Goal: Transaction & Acquisition: Purchase product/service

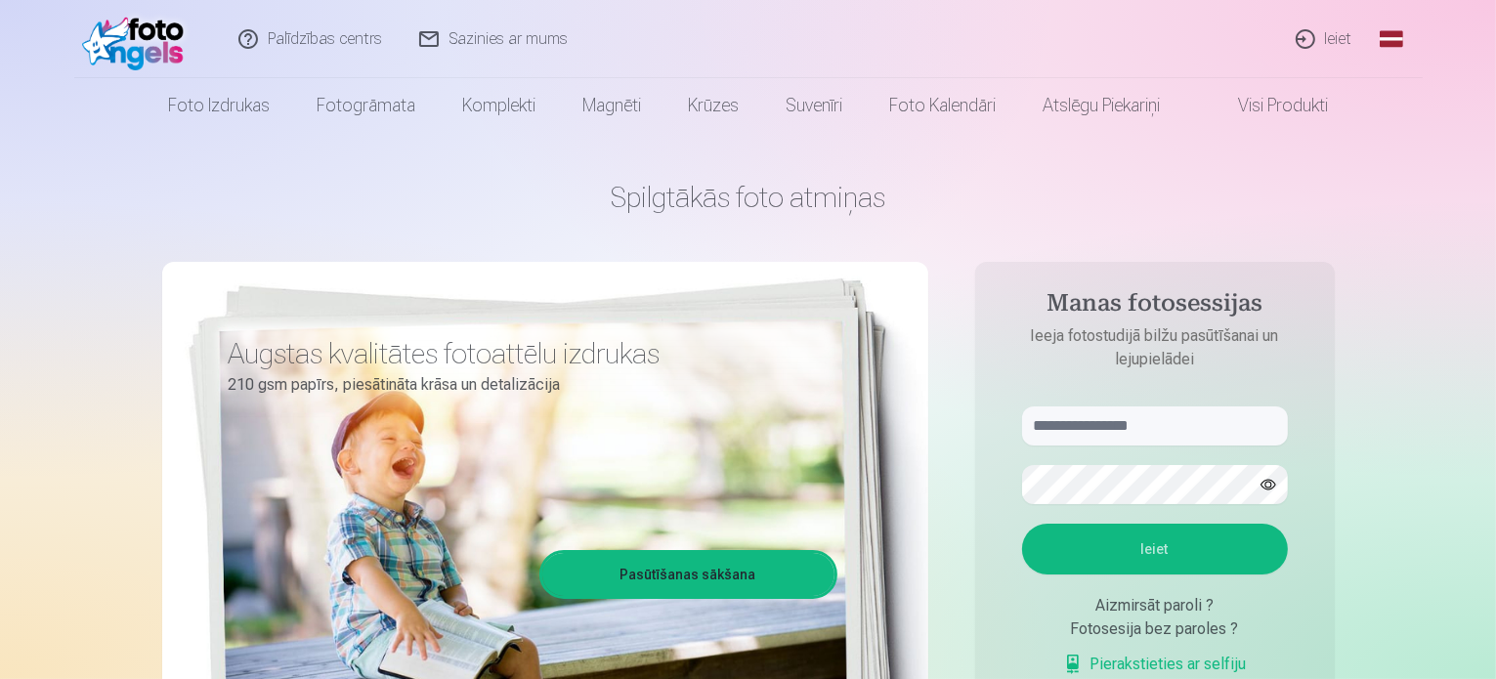
click at [1345, 41] on link "Ieiet" at bounding box center [1326, 39] width 94 height 78
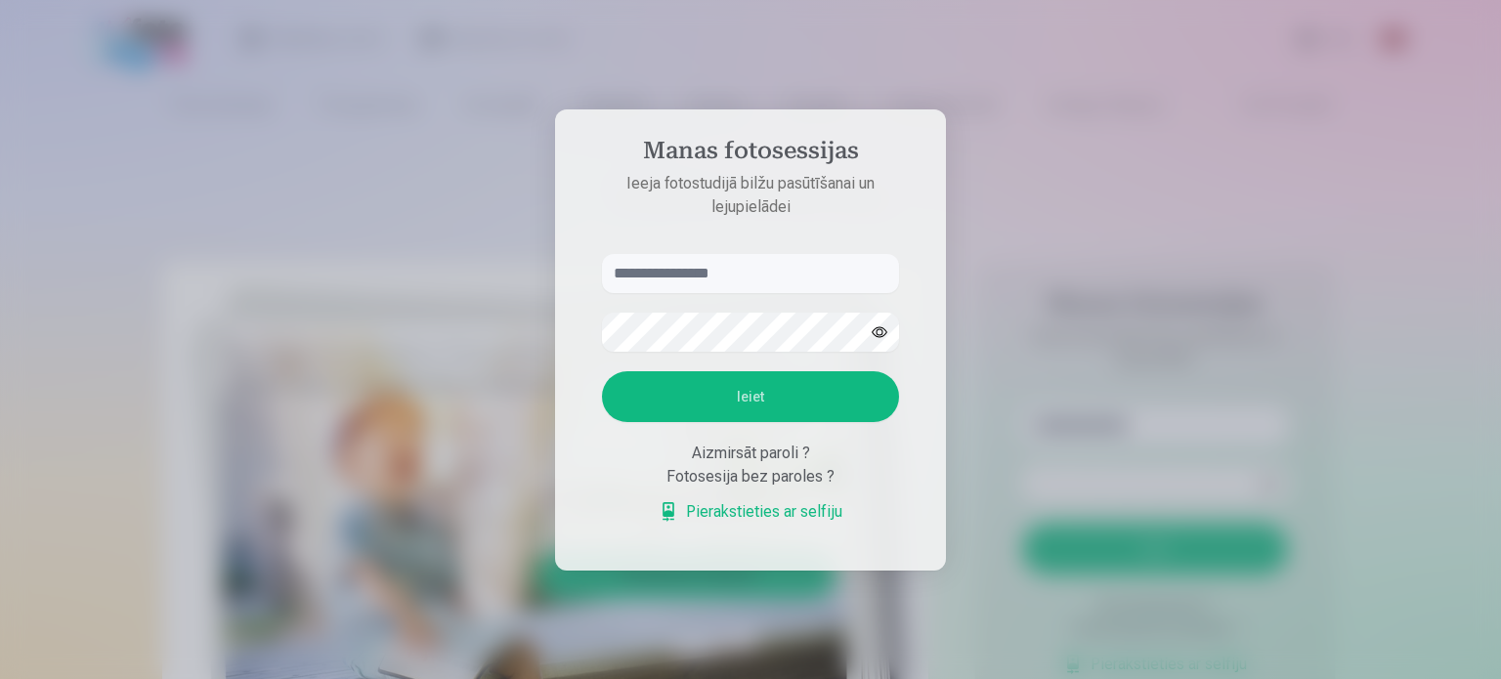
click at [684, 275] on input "text" at bounding box center [750, 273] width 297 height 39
type input "**********"
click at [776, 406] on button "Ieiet" at bounding box center [750, 396] width 297 height 51
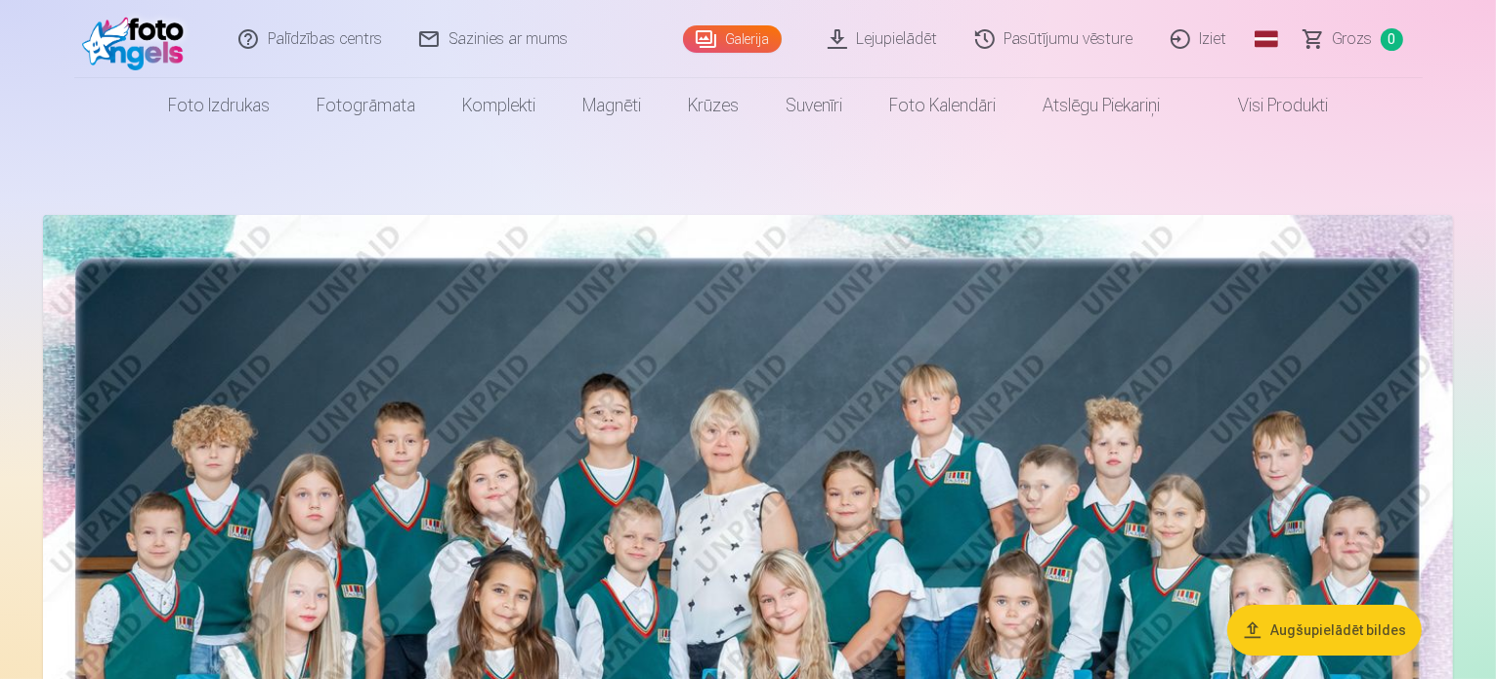
click at [622, 321] on img at bounding box center [748, 685] width 1410 height 941
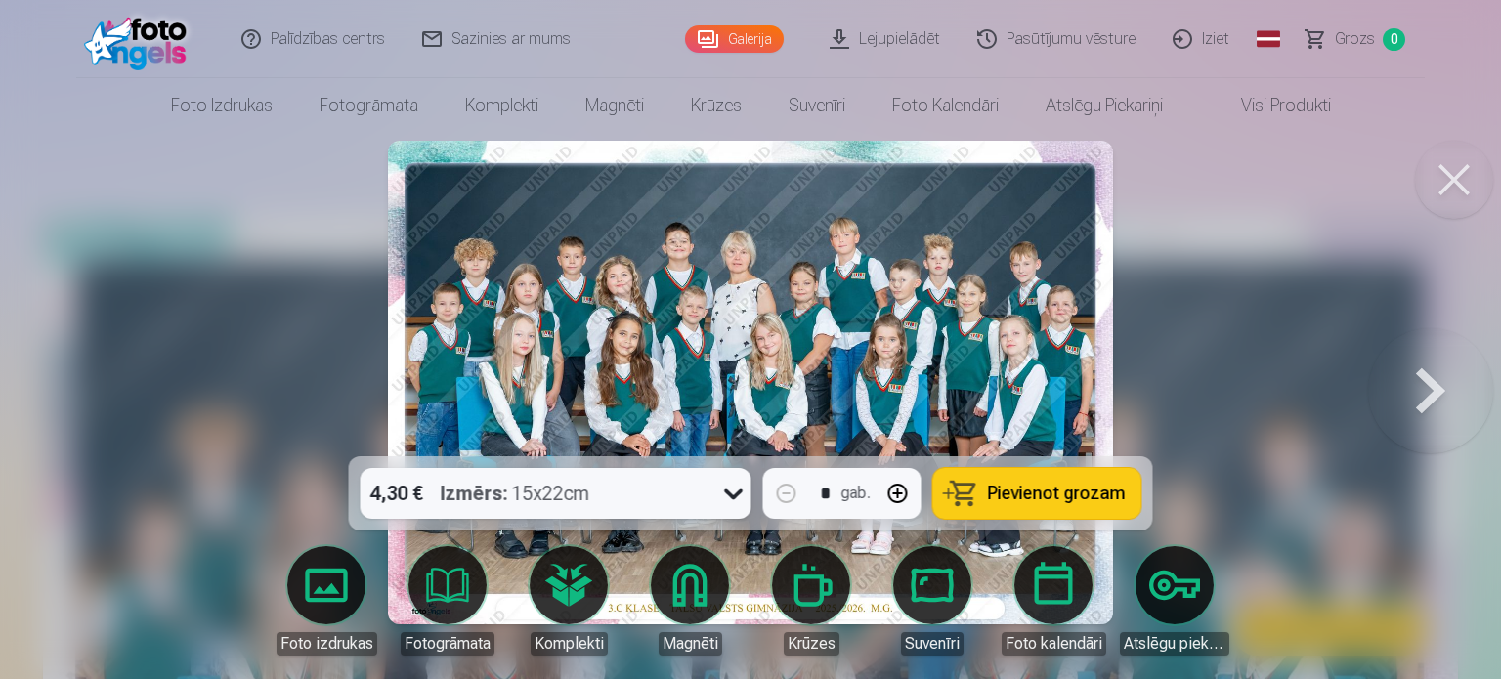
click at [1024, 489] on span "Pievienot grozam" at bounding box center [1057, 494] width 138 height 18
click at [1456, 404] on button at bounding box center [1430, 382] width 125 height 108
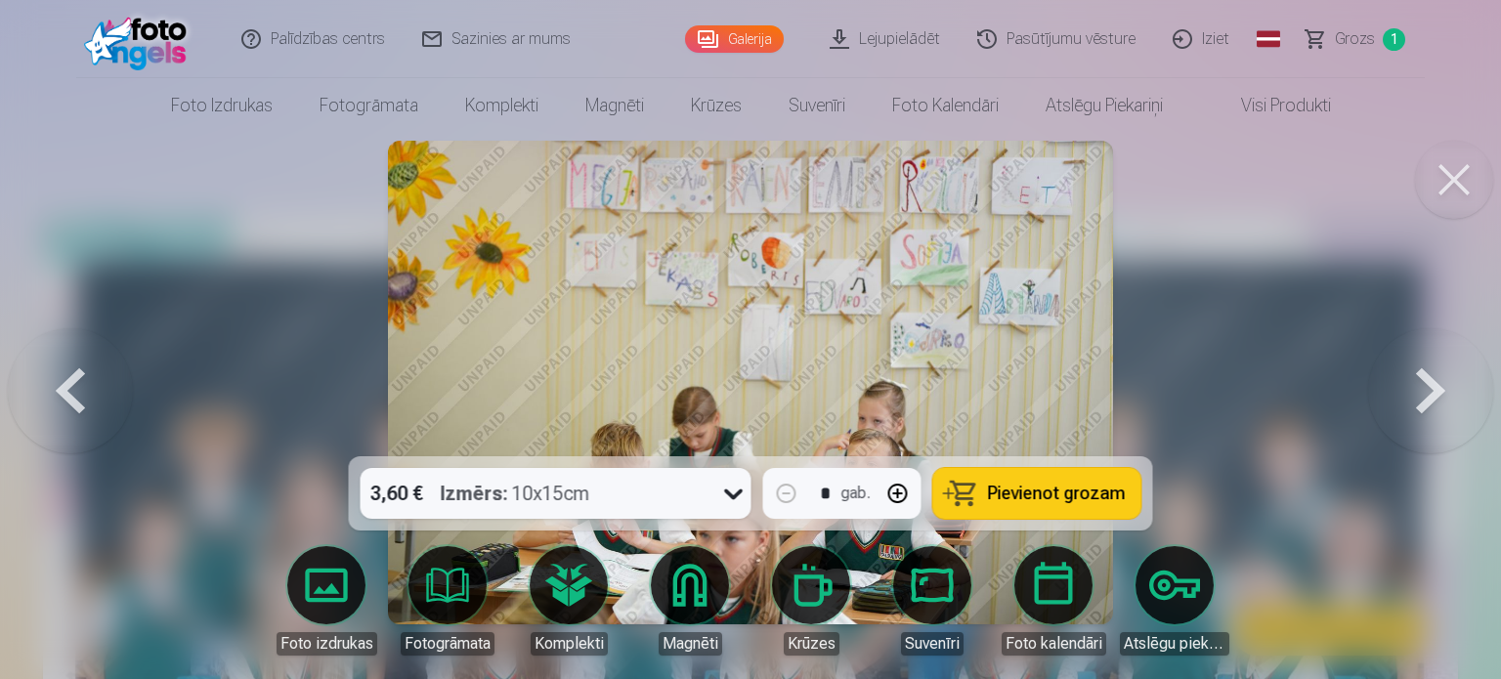
click at [1257, 330] on div at bounding box center [750, 339] width 1501 height 679
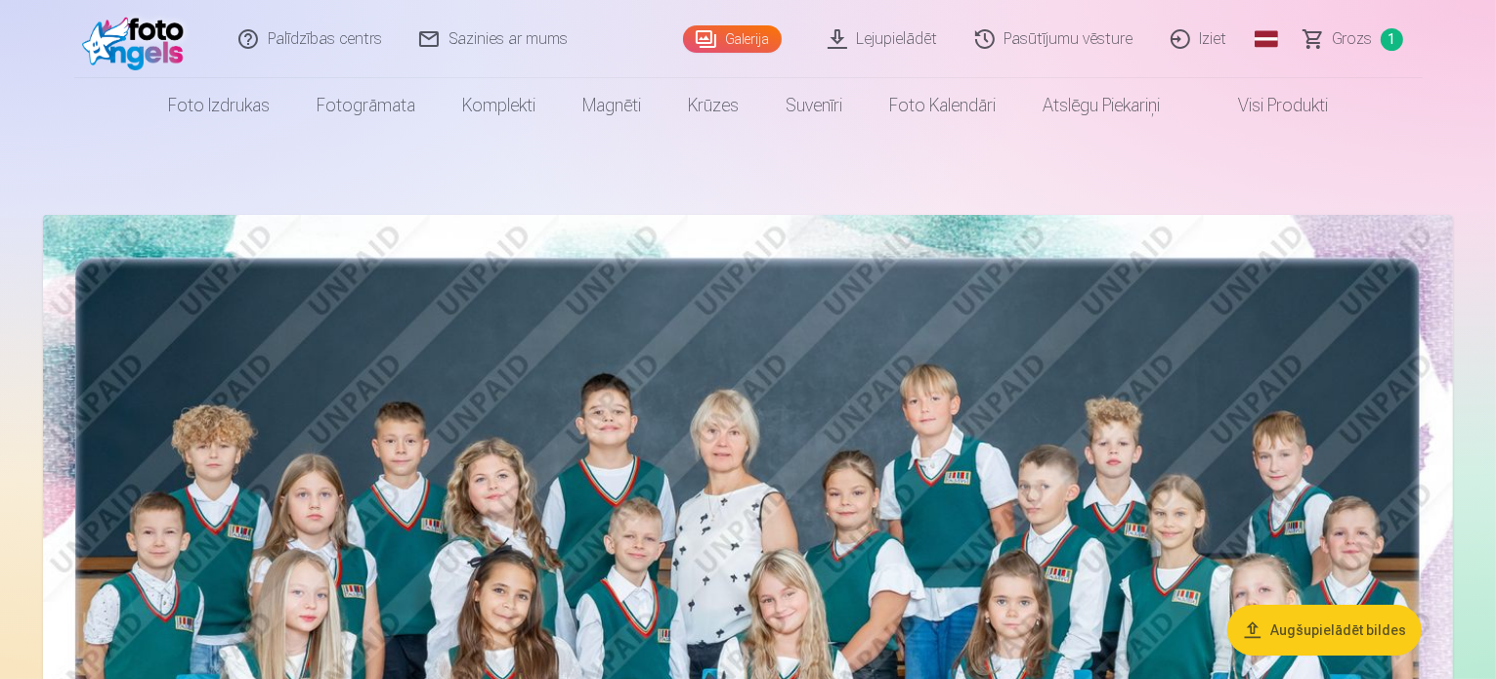
click at [1106, 430] on img at bounding box center [748, 685] width 1410 height 941
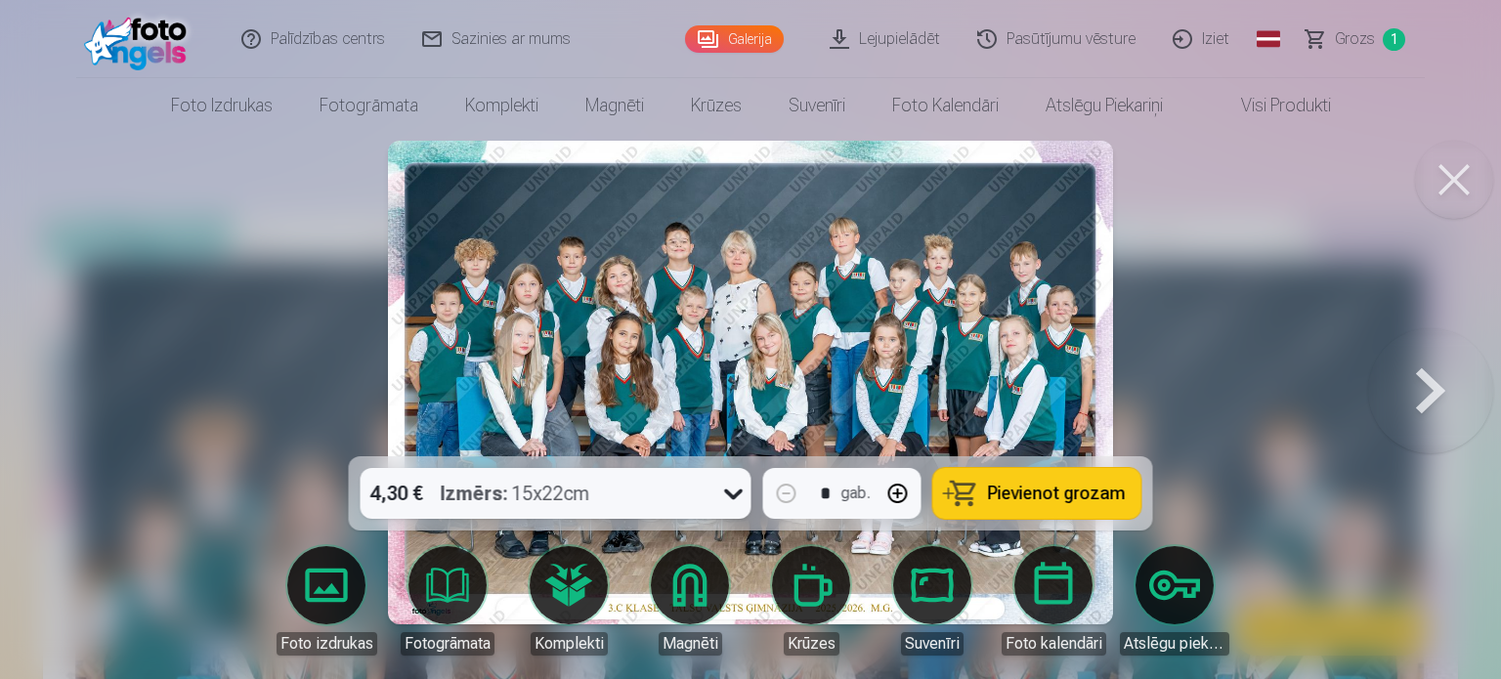
click at [1425, 375] on button at bounding box center [1430, 382] width 125 height 108
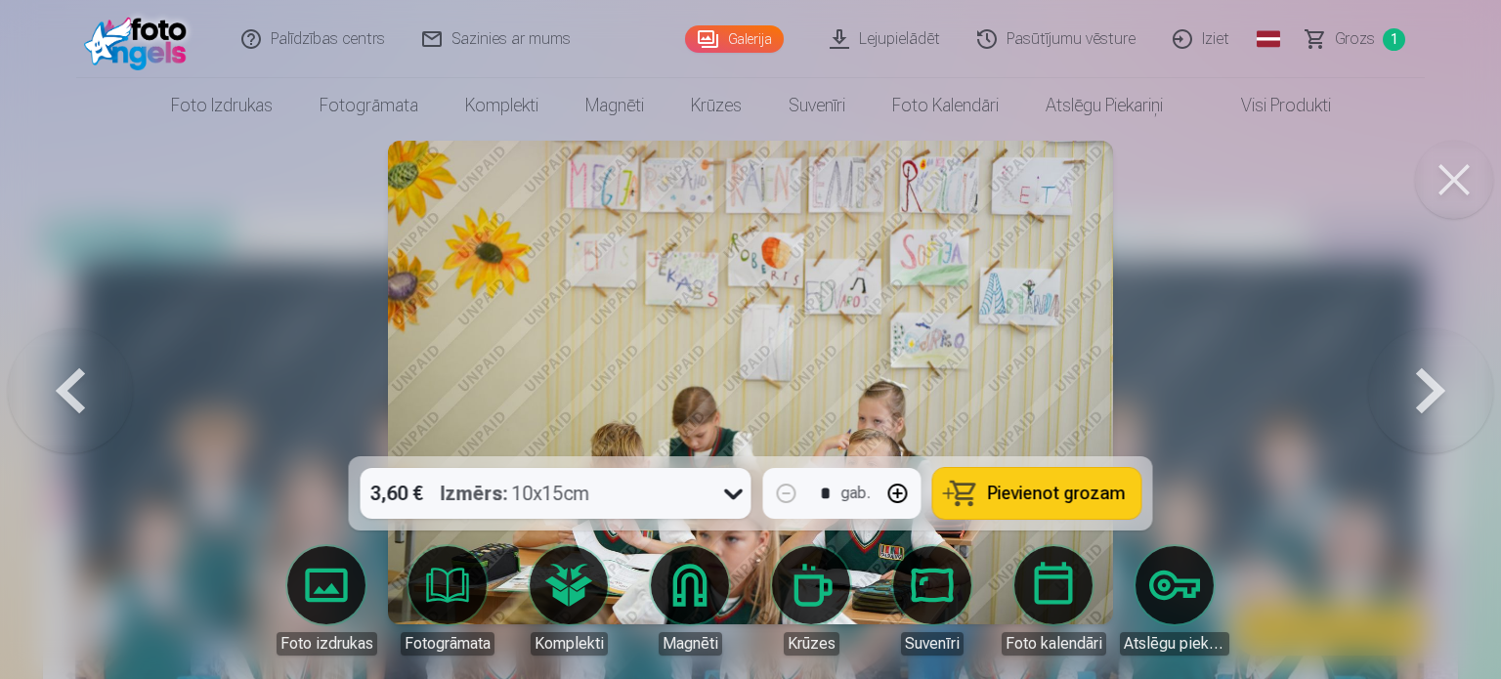
click at [1425, 380] on button at bounding box center [1430, 382] width 125 height 108
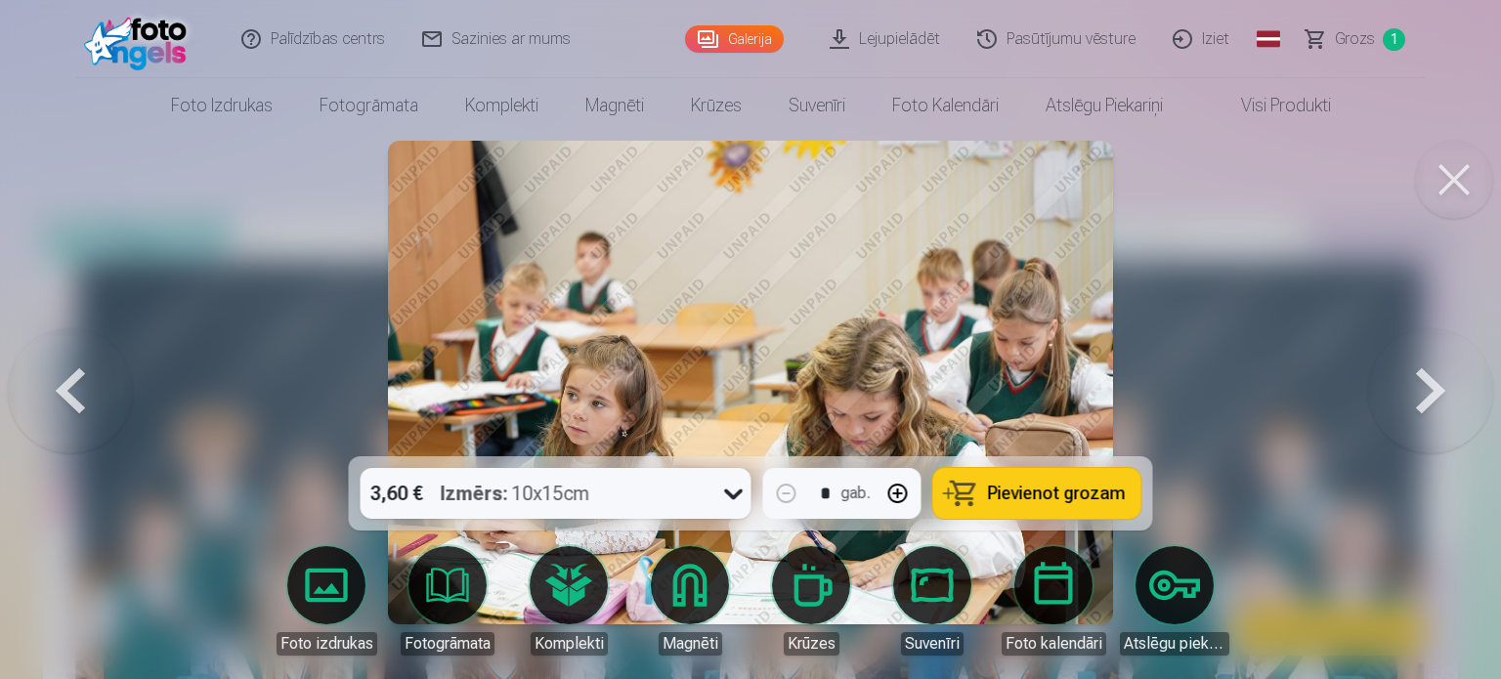
click at [1425, 380] on button at bounding box center [1430, 382] width 125 height 108
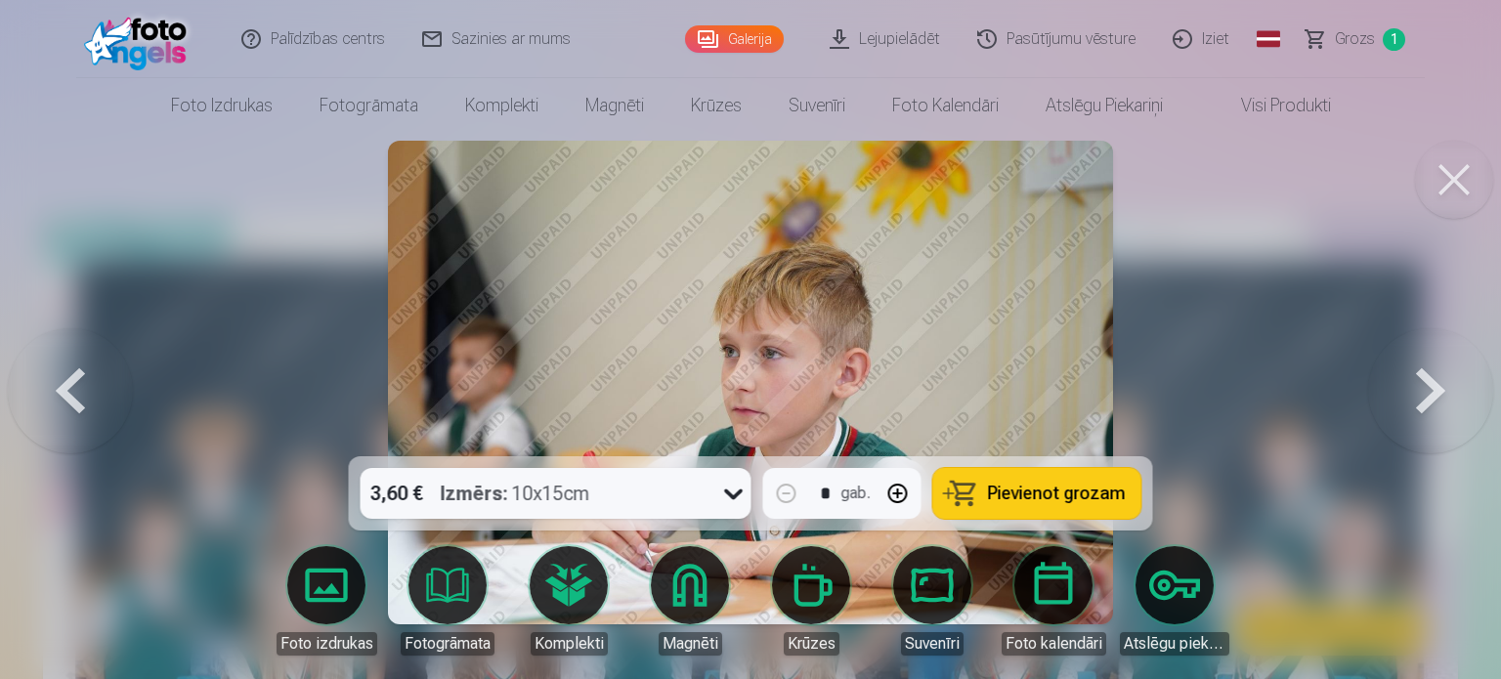
click at [1365, 367] on div at bounding box center [750, 339] width 1501 height 679
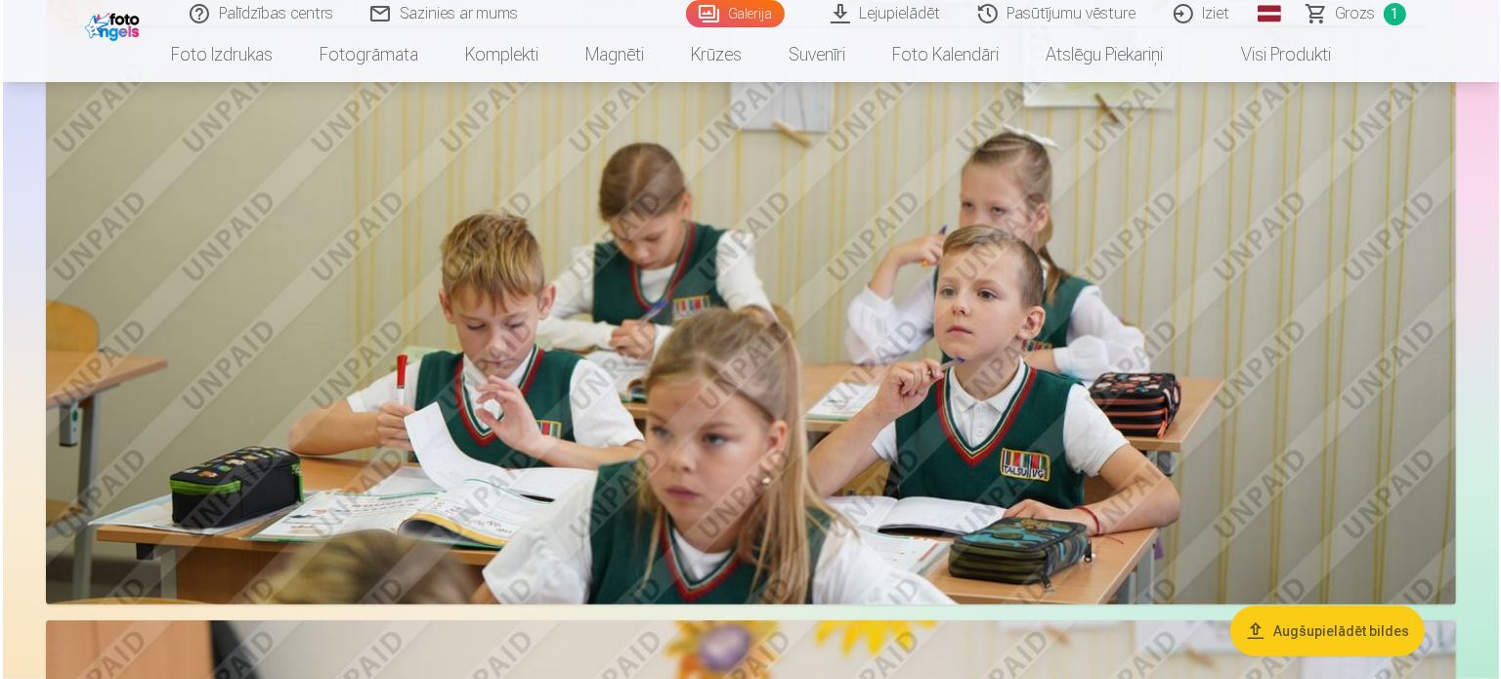
scroll to position [1478, 0]
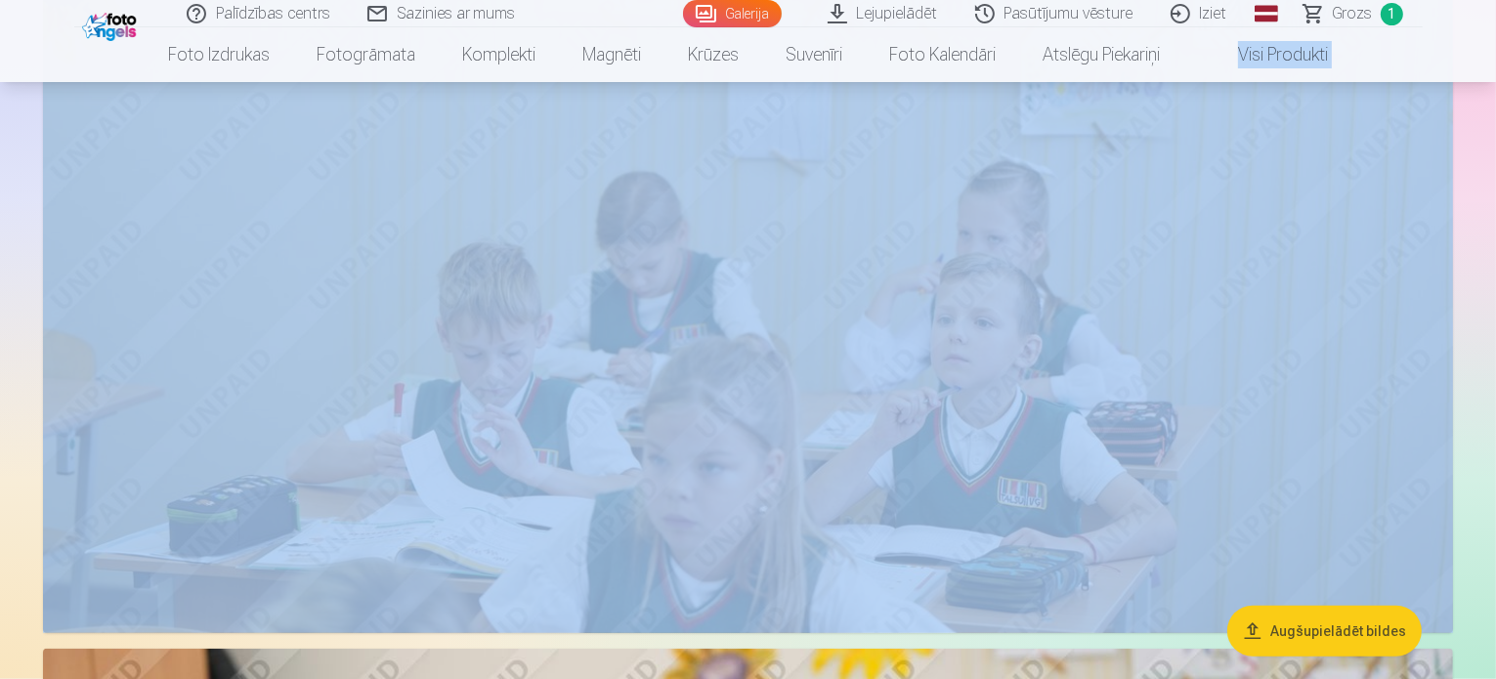
click at [1251, 230] on img at bounding box center [748, 164] width 1410 height 940
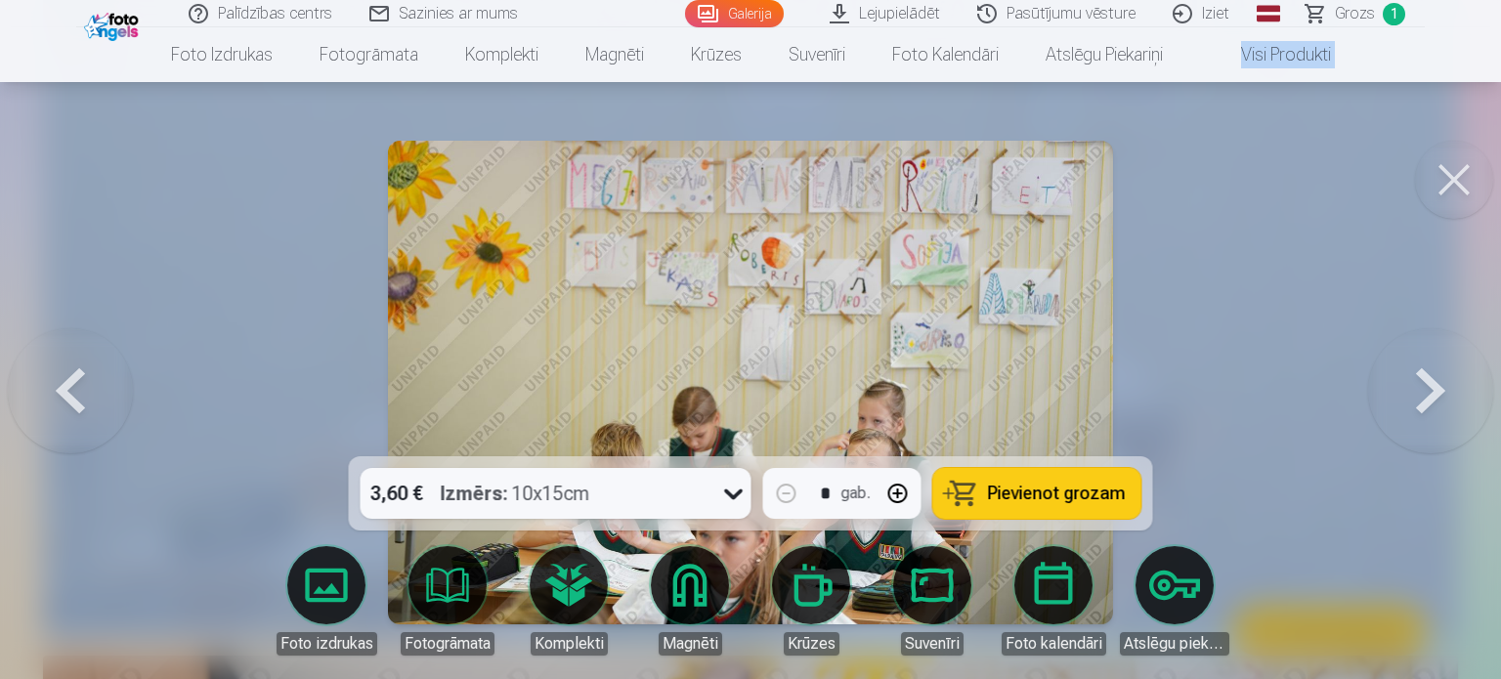
click at [1440, 193] on button at bounding box center [1454, 180] width 78 height 78
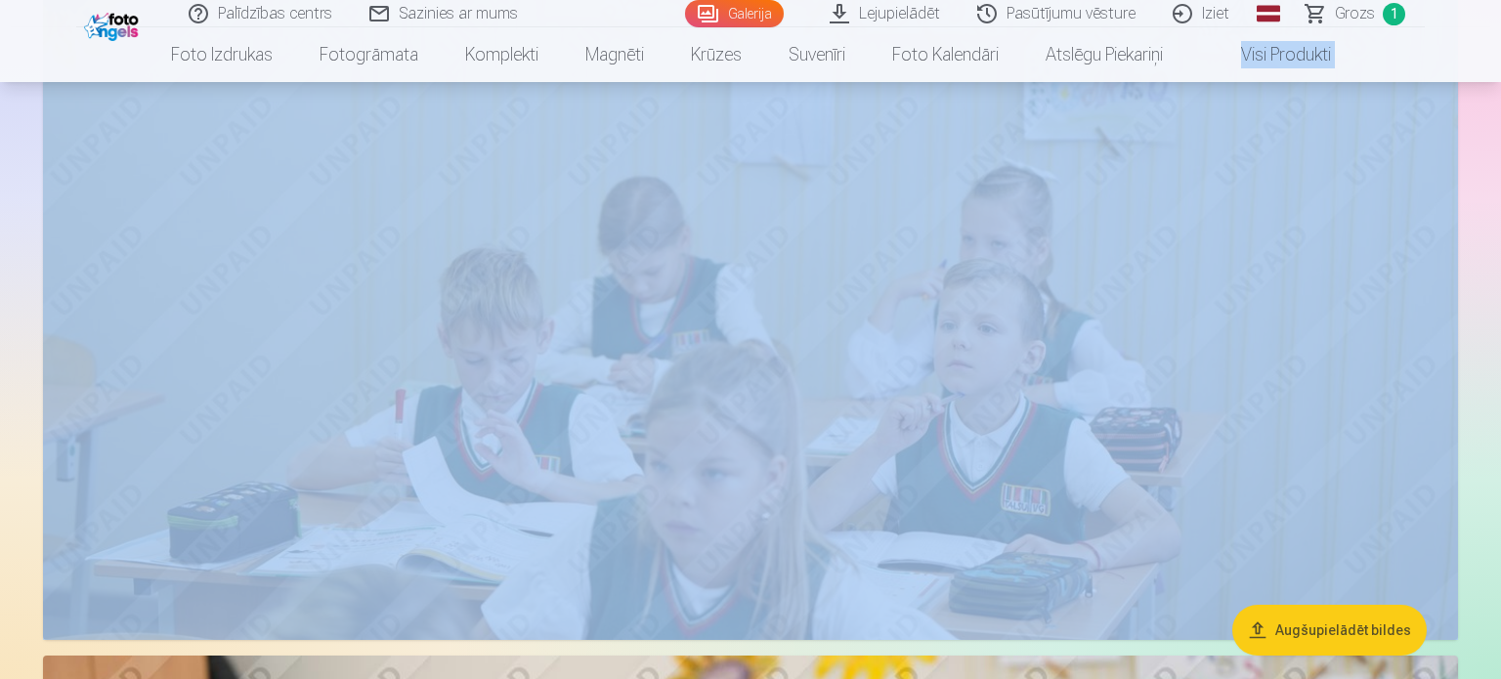
scroll to position [1474, 0]
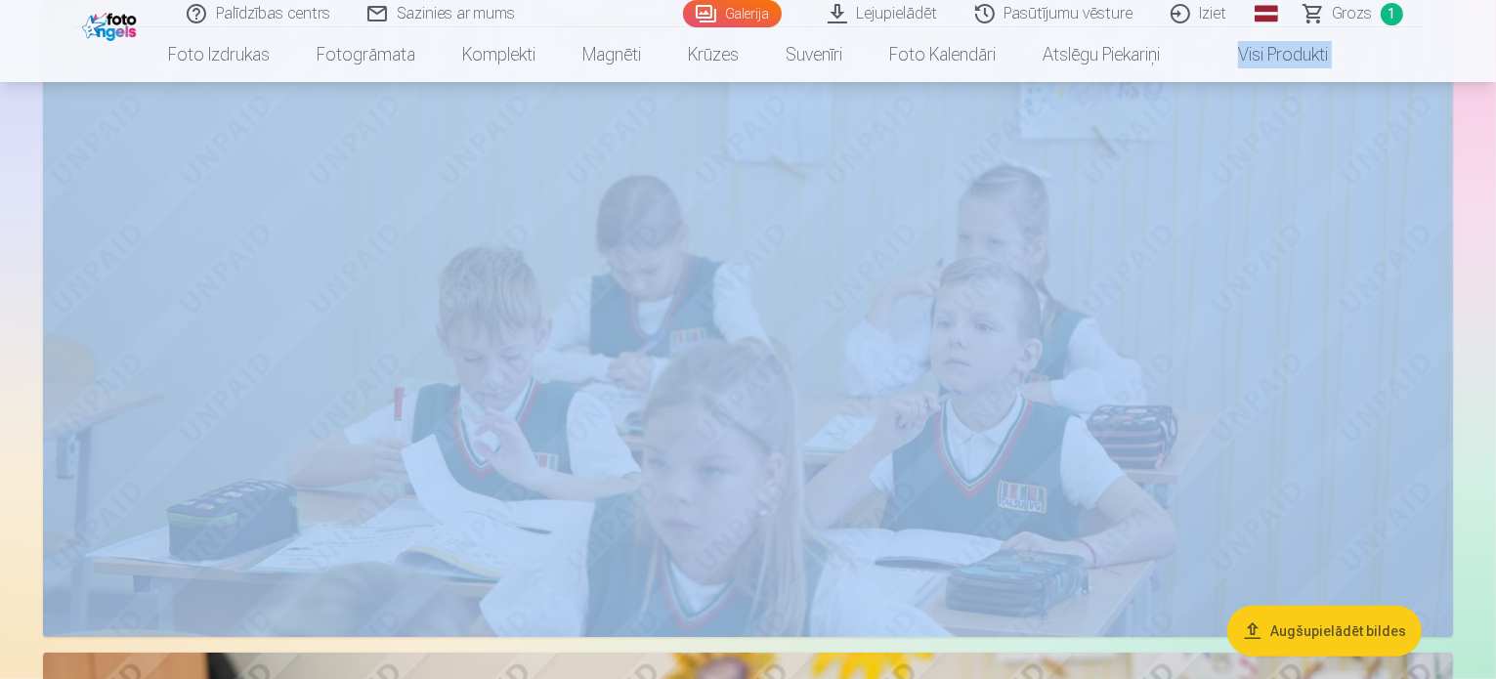
click at [1340, 243] on img at bounding box center [748, 168] width 1410 height 940
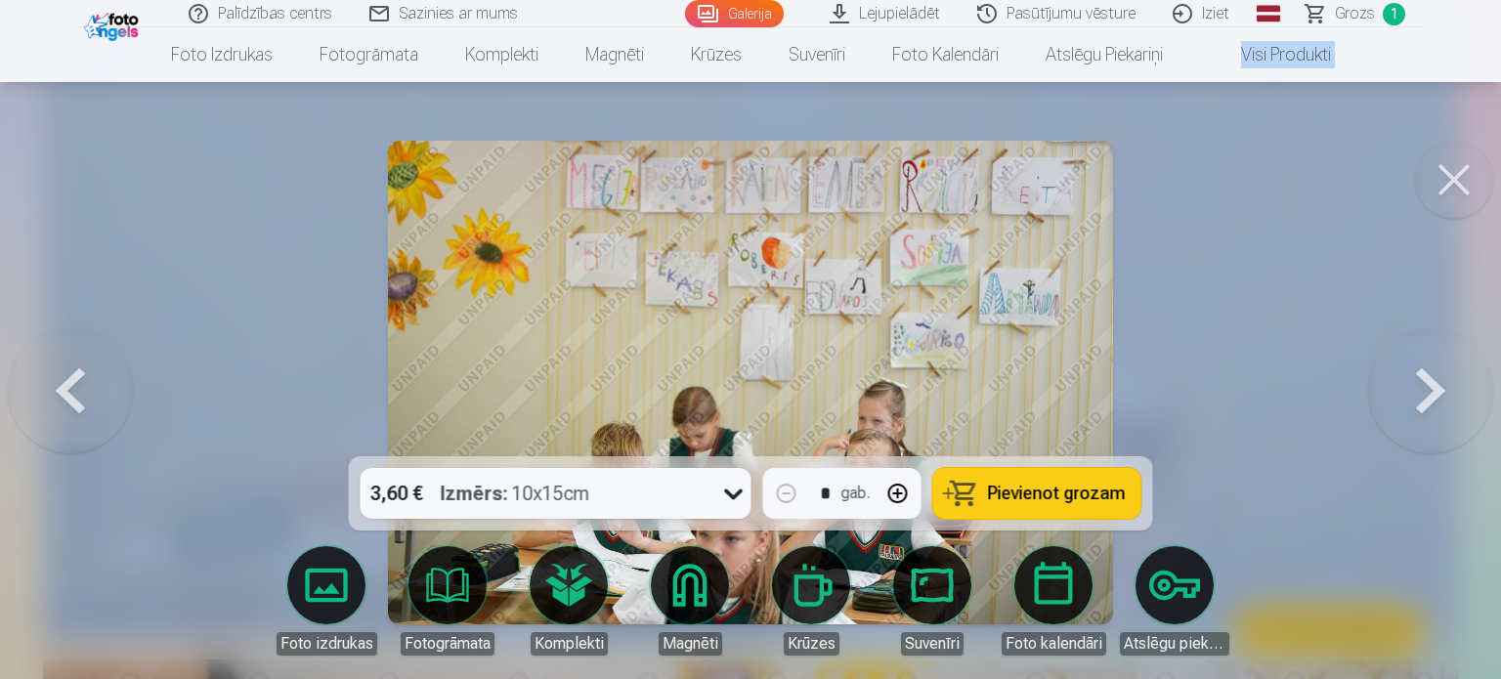
click at [1443, 169] on button at bounding box center [1454, 180] width 78 height 78
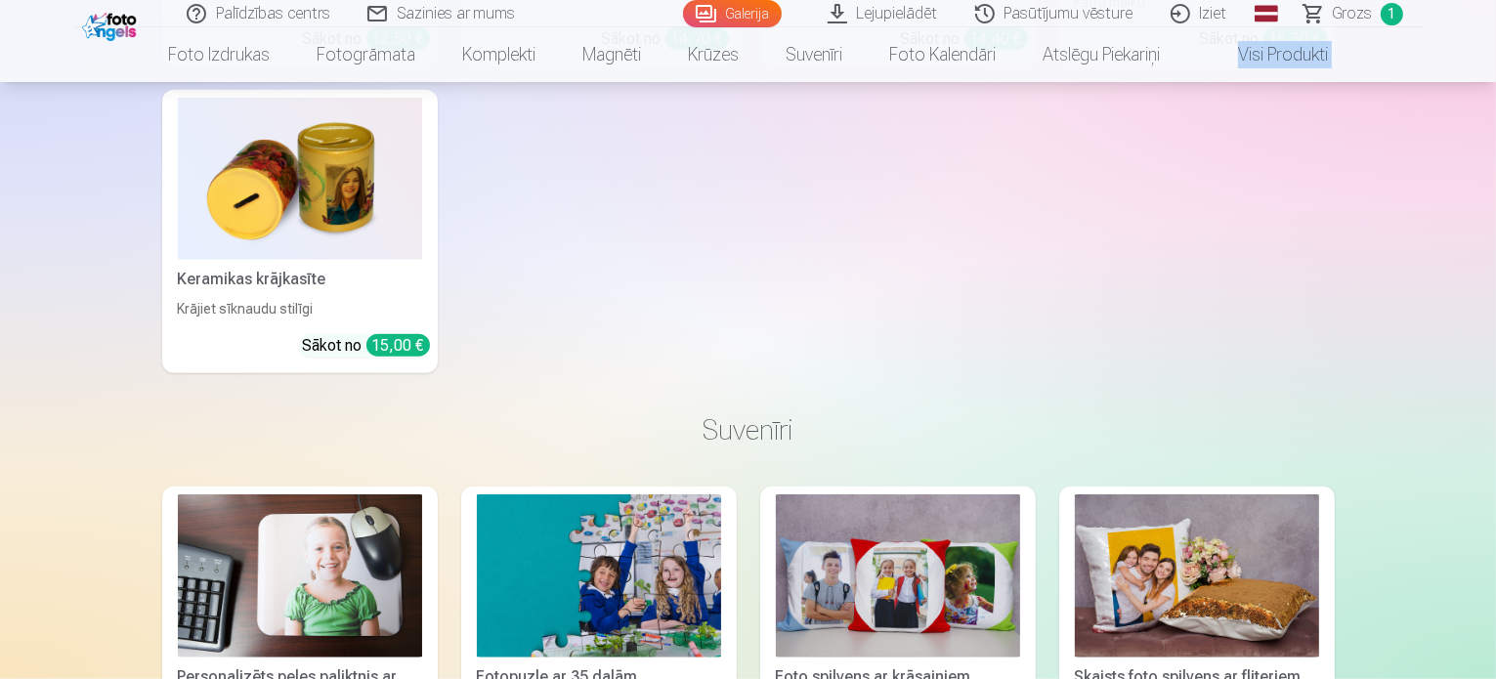
scroll to position [16543, 0]
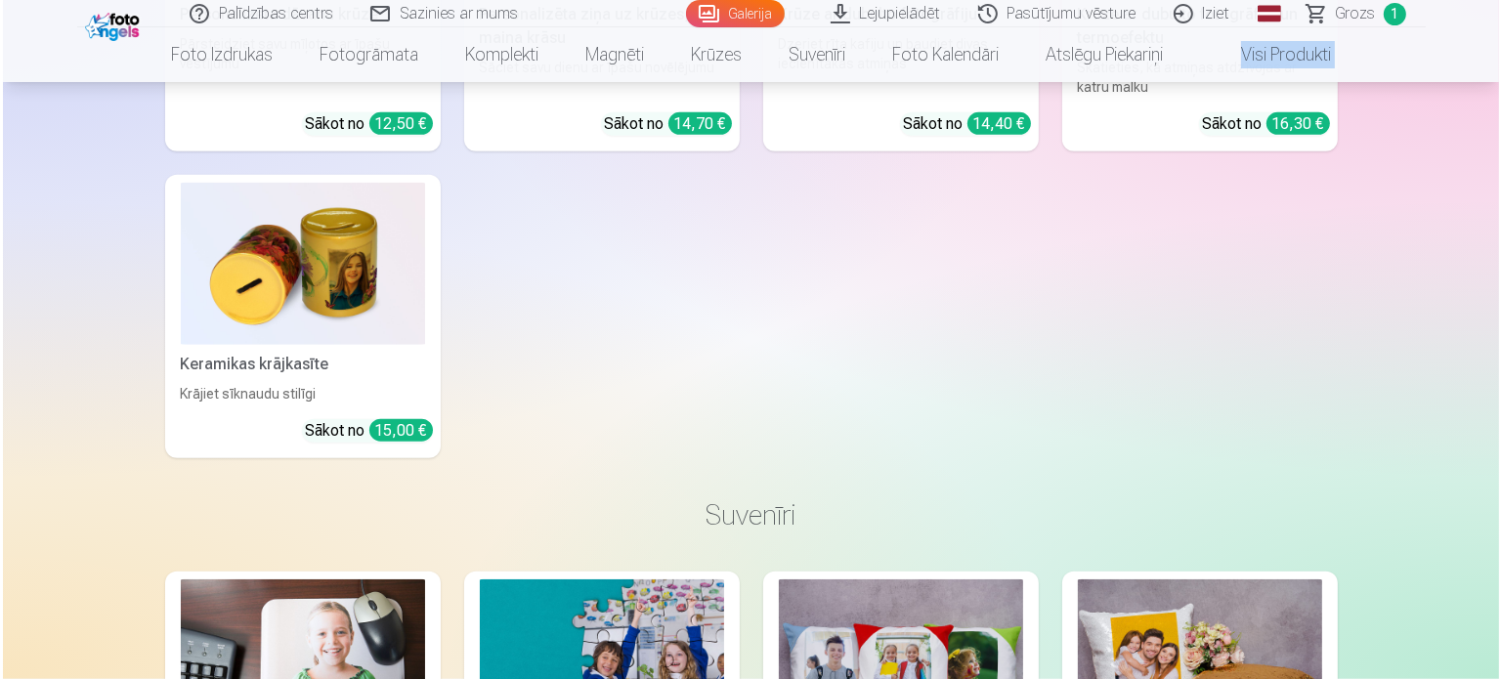
scroll to position [16597, 0]
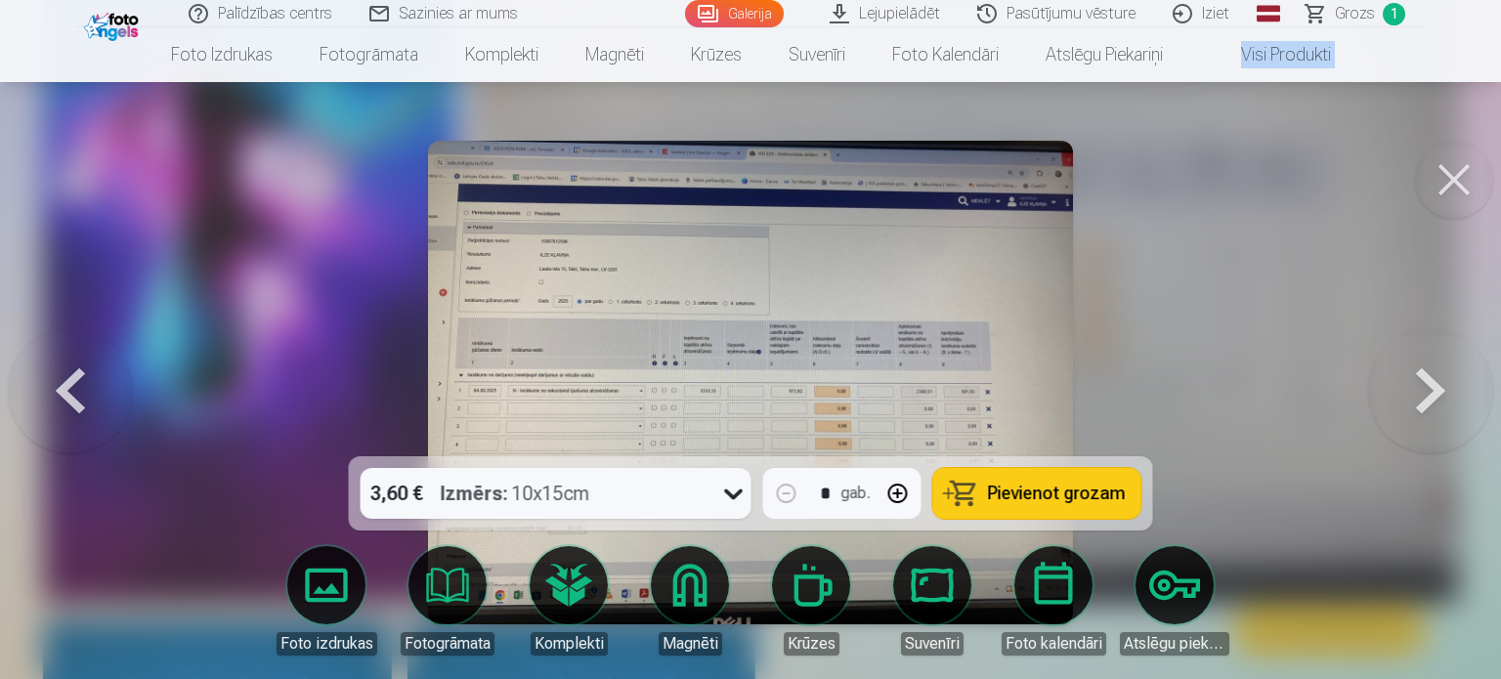
drag, startPoint x: 795, startPoint y: 339, endPoint x: 578, endPoint y: 281, distance: 224.8
click at [578, 281] on img at bounding box center [750, 383] width 645 height 484
drag, startPoint x: 578, startPoint y: 281, endPoint x: 713, endPoint y: 243, distance: 139.9
click at [713, 243] on img at bounding box center [750, 383] width 645 height 484
click at [1432, 189] on button at bounding box center [1454, 180] width 78 height 78
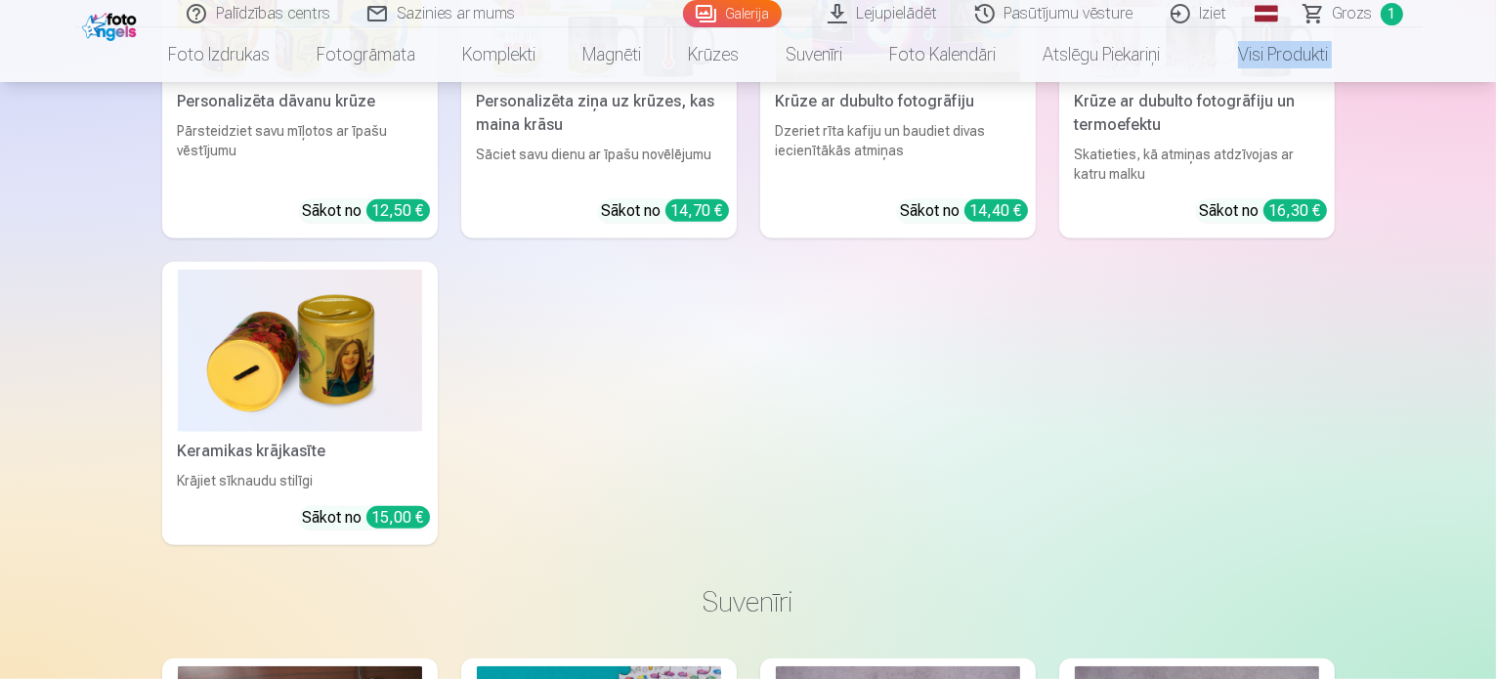
scroll to position [16457, 0]
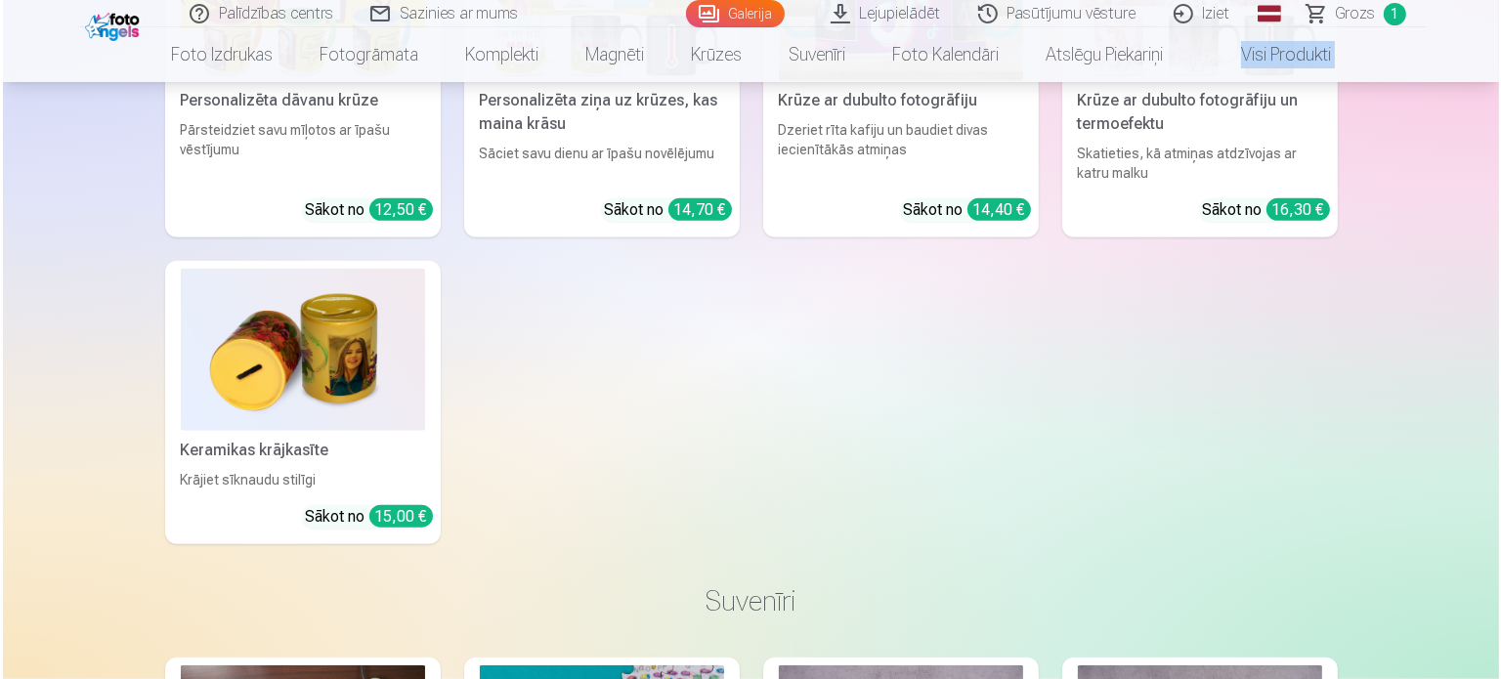
scroll to position [16511, 0]
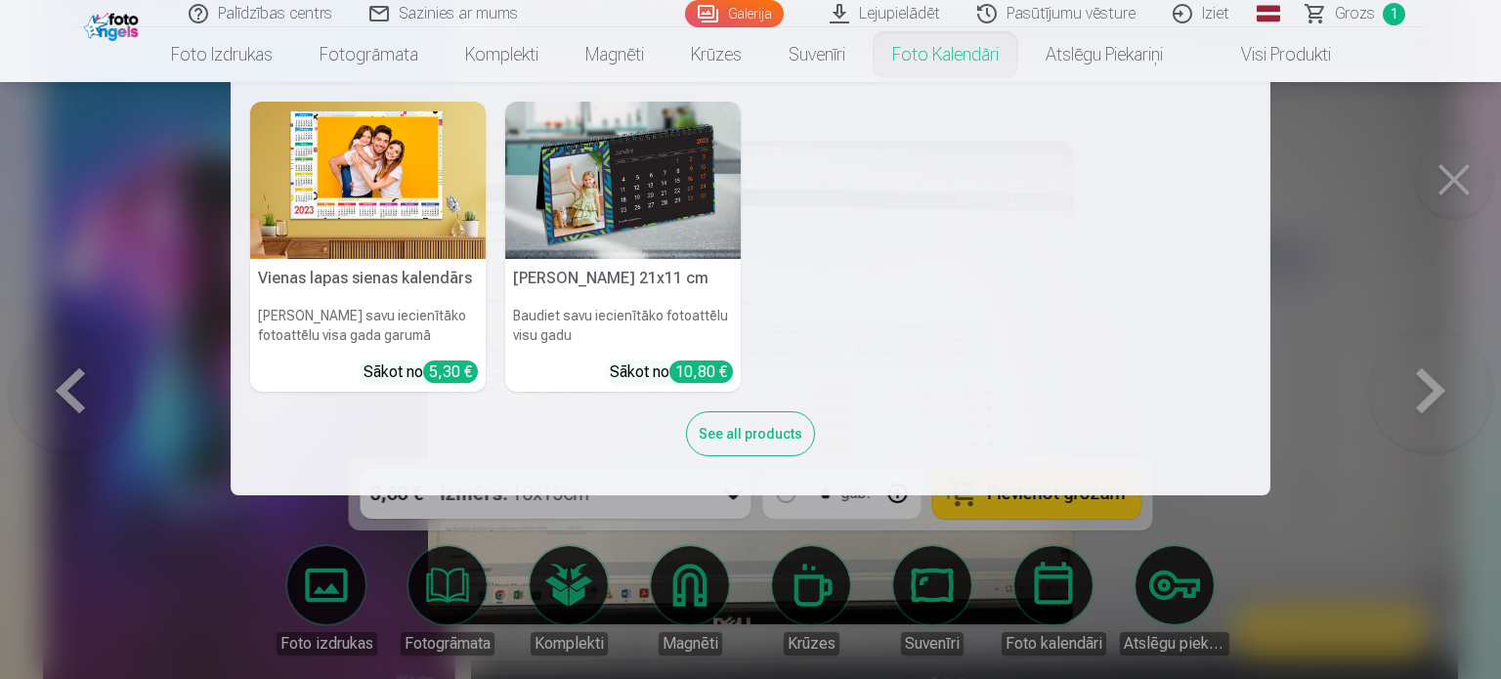
click at [1435, 191] on nav "Vienas lapas sienas kalendārs Parādiet savu iecienītāko fotoattēlu visa gada ga…" at bounding box center [750, 288] width 1501 height 413
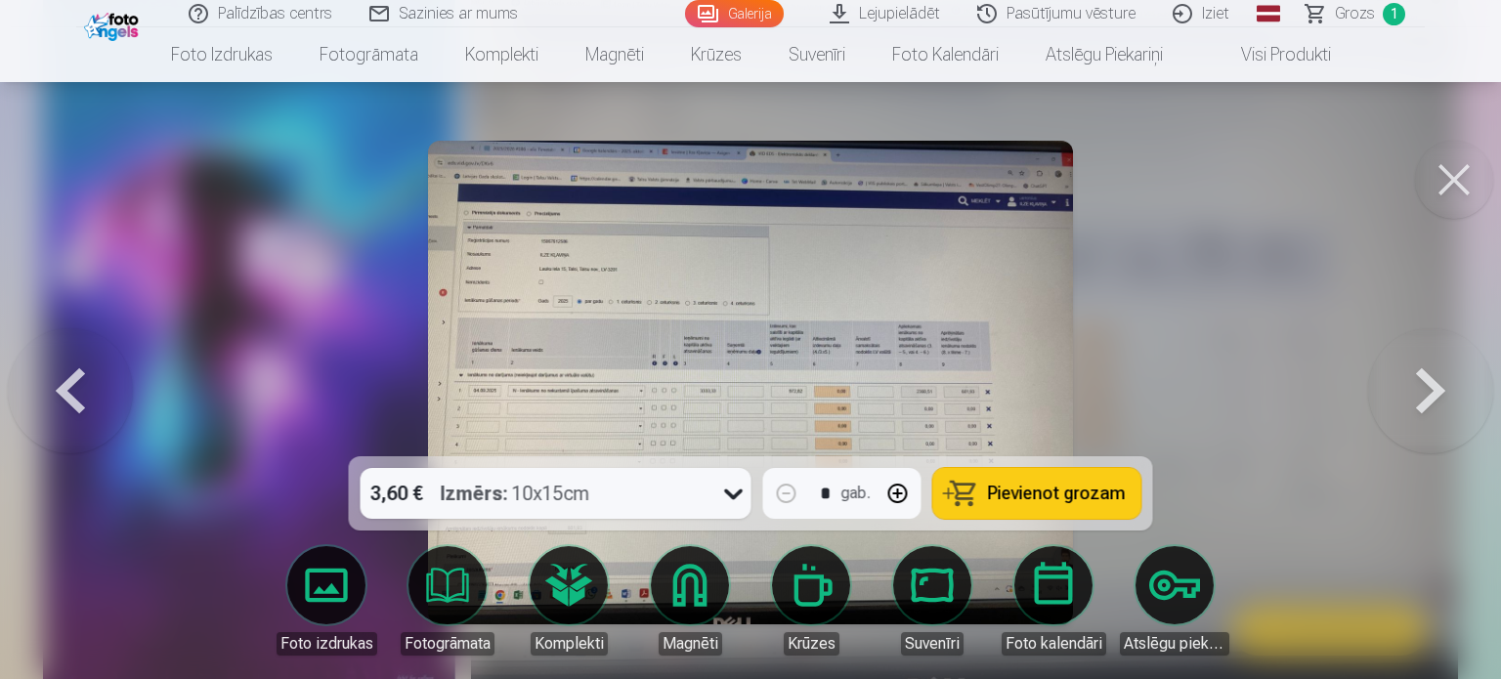
click at [1419, 386] on button at bounding box center [1430, 382] width 125 height 108
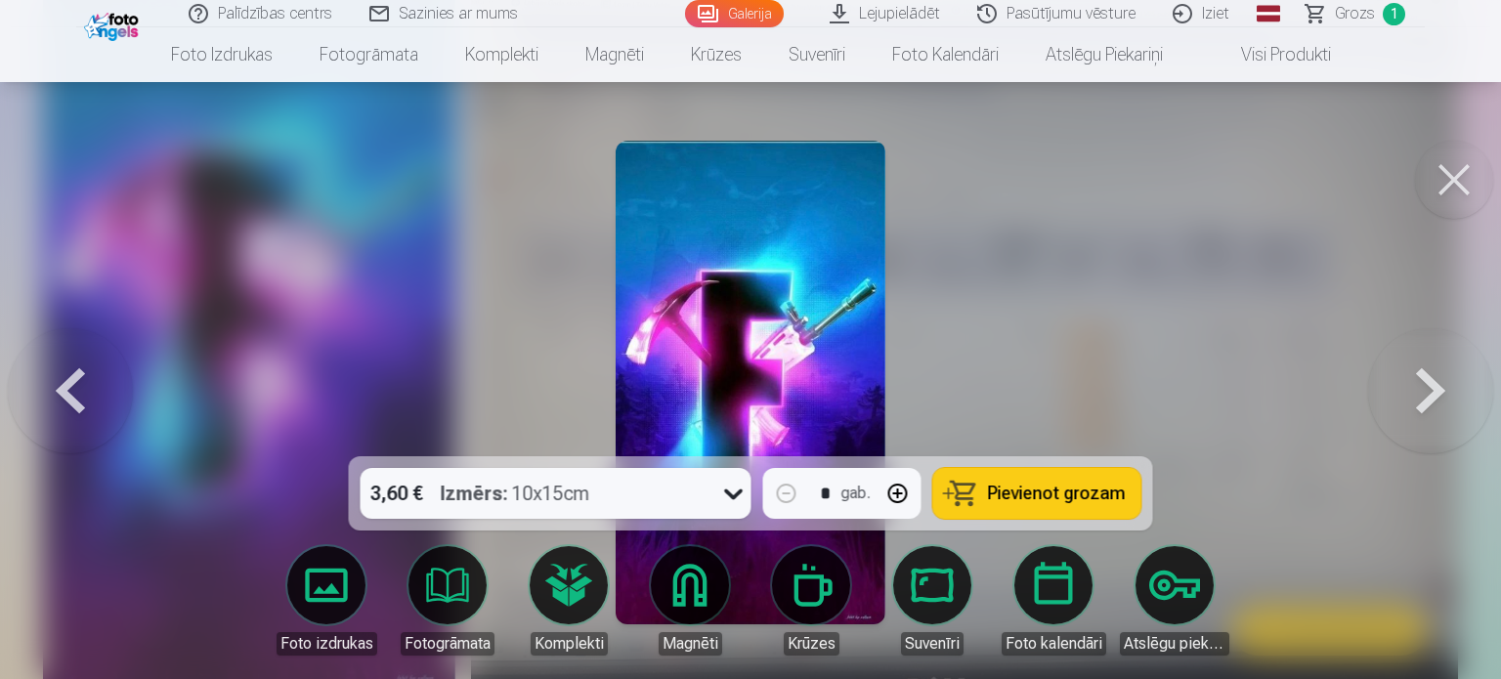
click at [1419, 386] on button at bounding box center [1430, 382] width 125 height 108
click at [1454, 171] on button at bounding box center [1454, 180] width 78 height 78
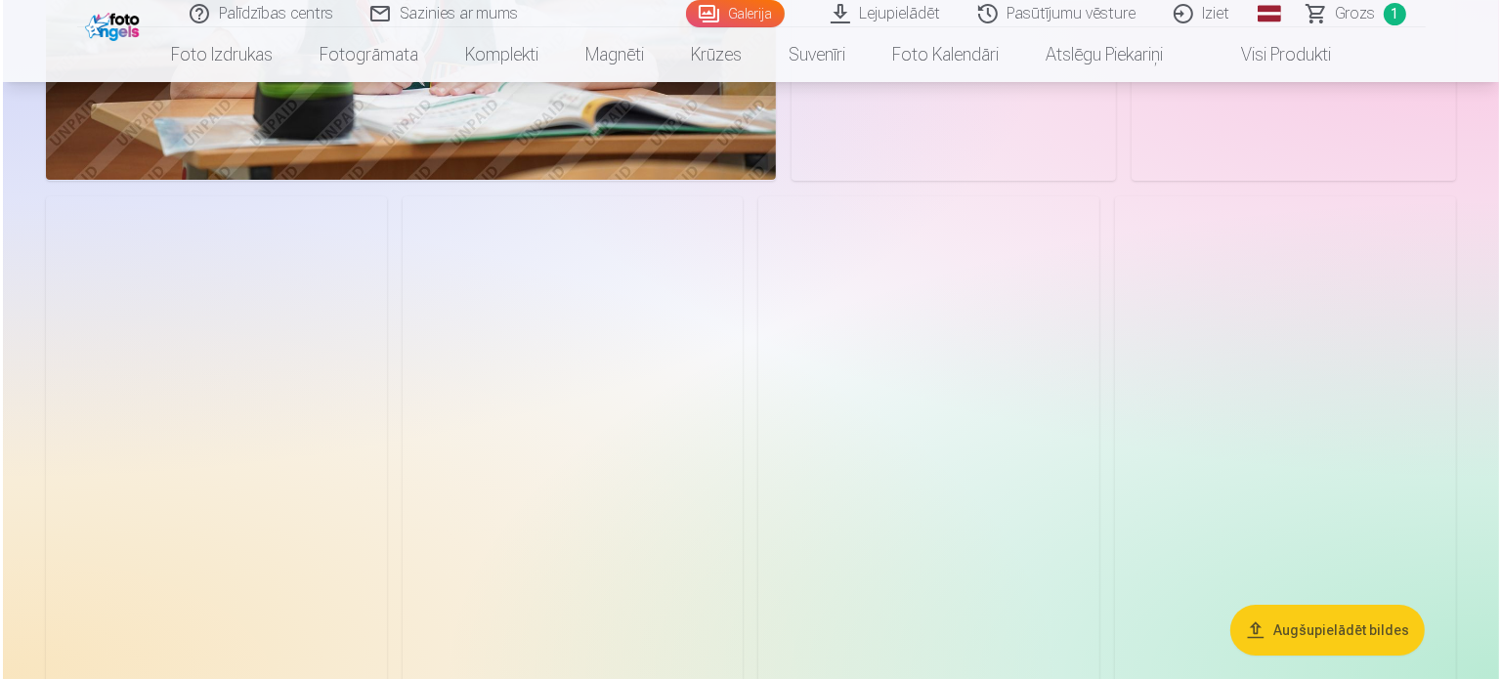
scroll to position [6961, 0]
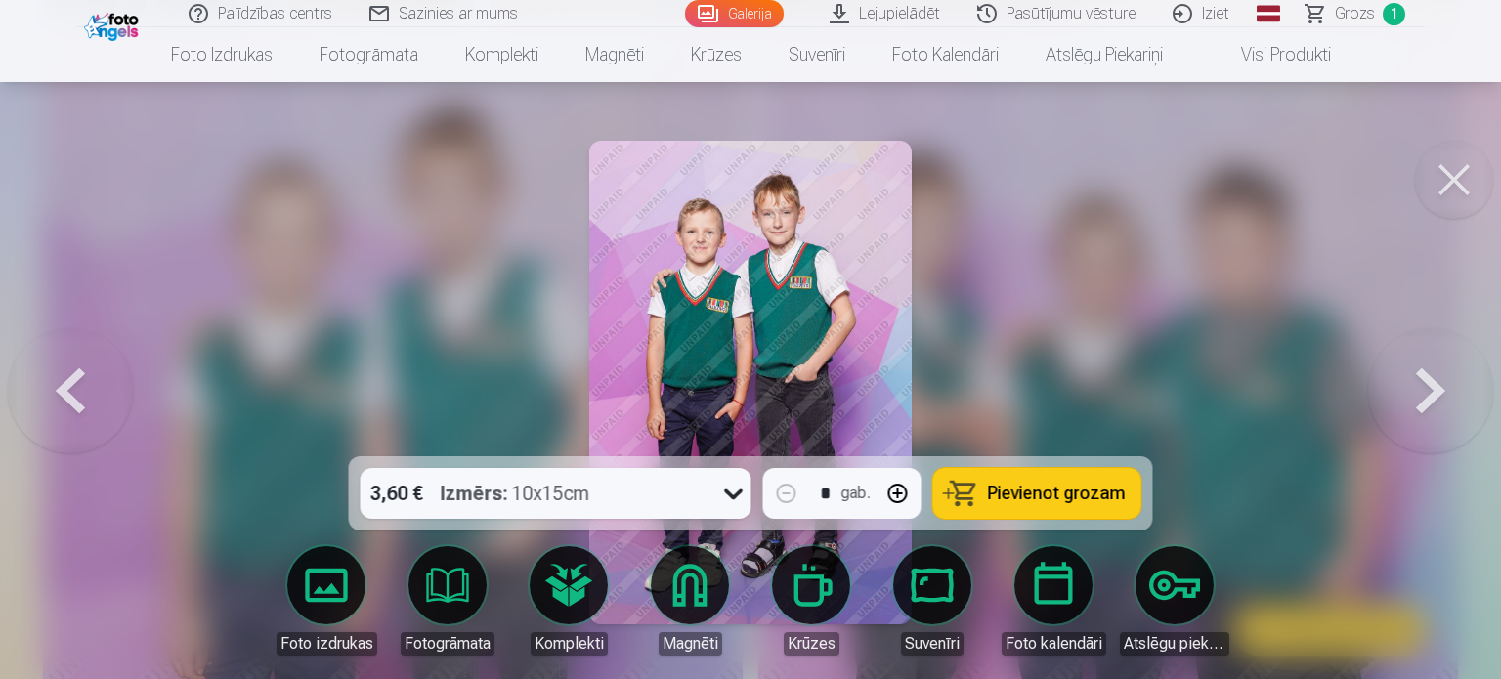
click at [983, 493] on button "Pievienot grozam" at bounding box center [1037, 493] width 208 height 51
click at [1444, 388] on button at bounding box center [1430, 382] width 125 height 108
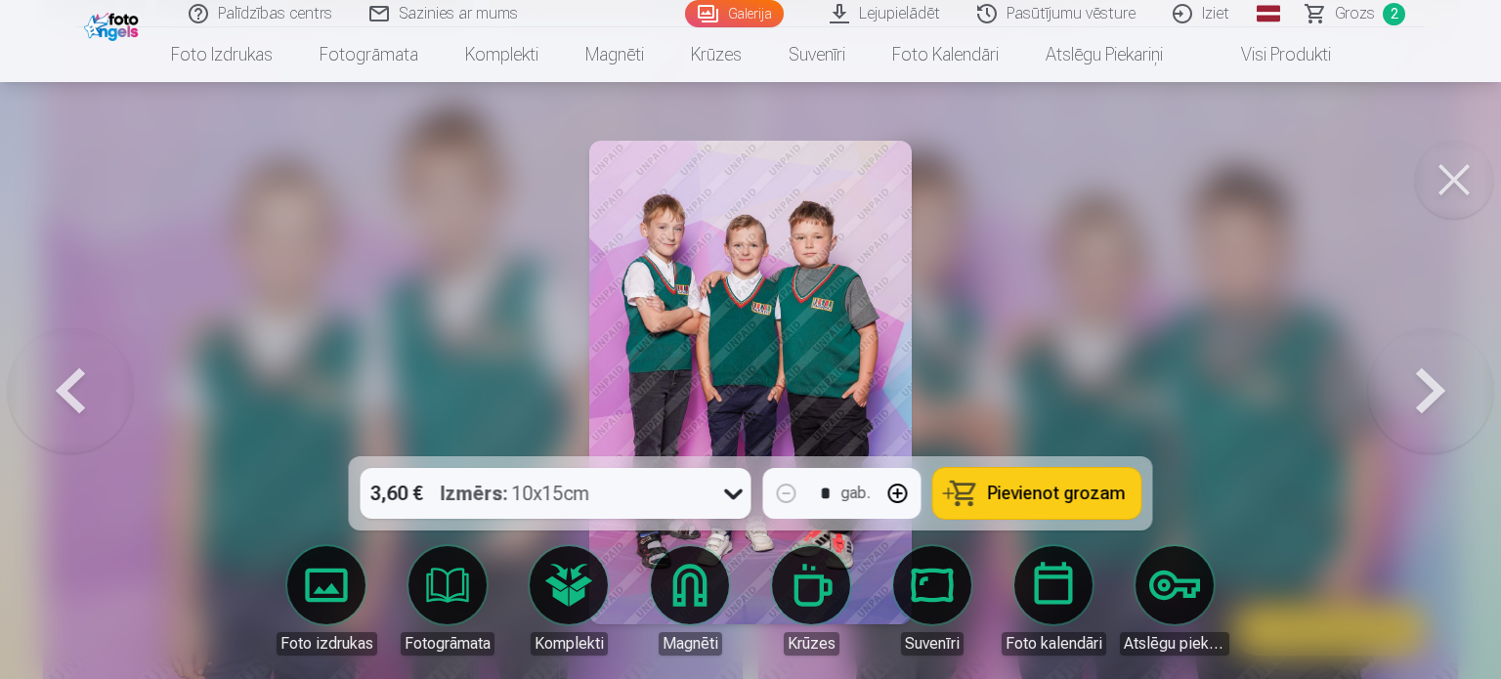
click at [1057, 507] on button "Pievienot grozam" at bounding box center [1037, 493] width 208 height 51
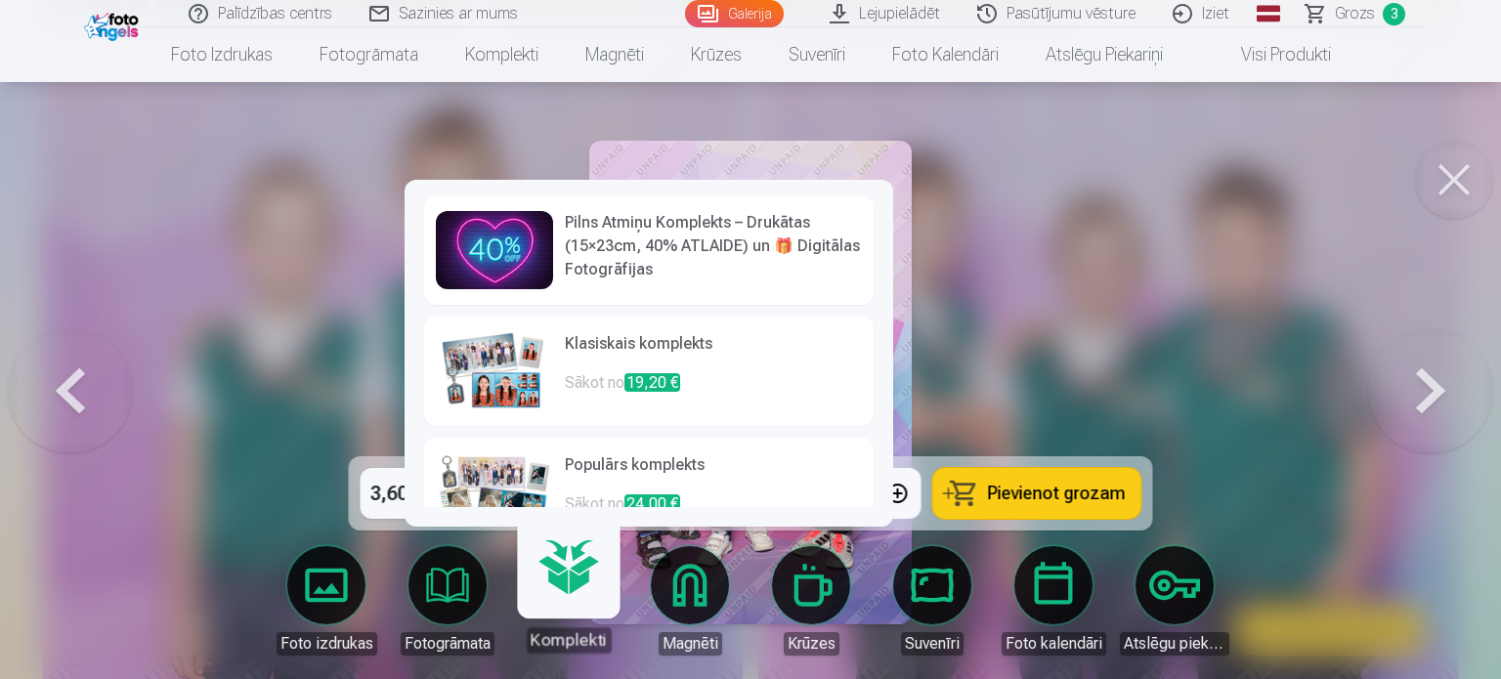
click at [565, 588] on link "Komplekti" at bounding box center [568, 593] width 120 height 120
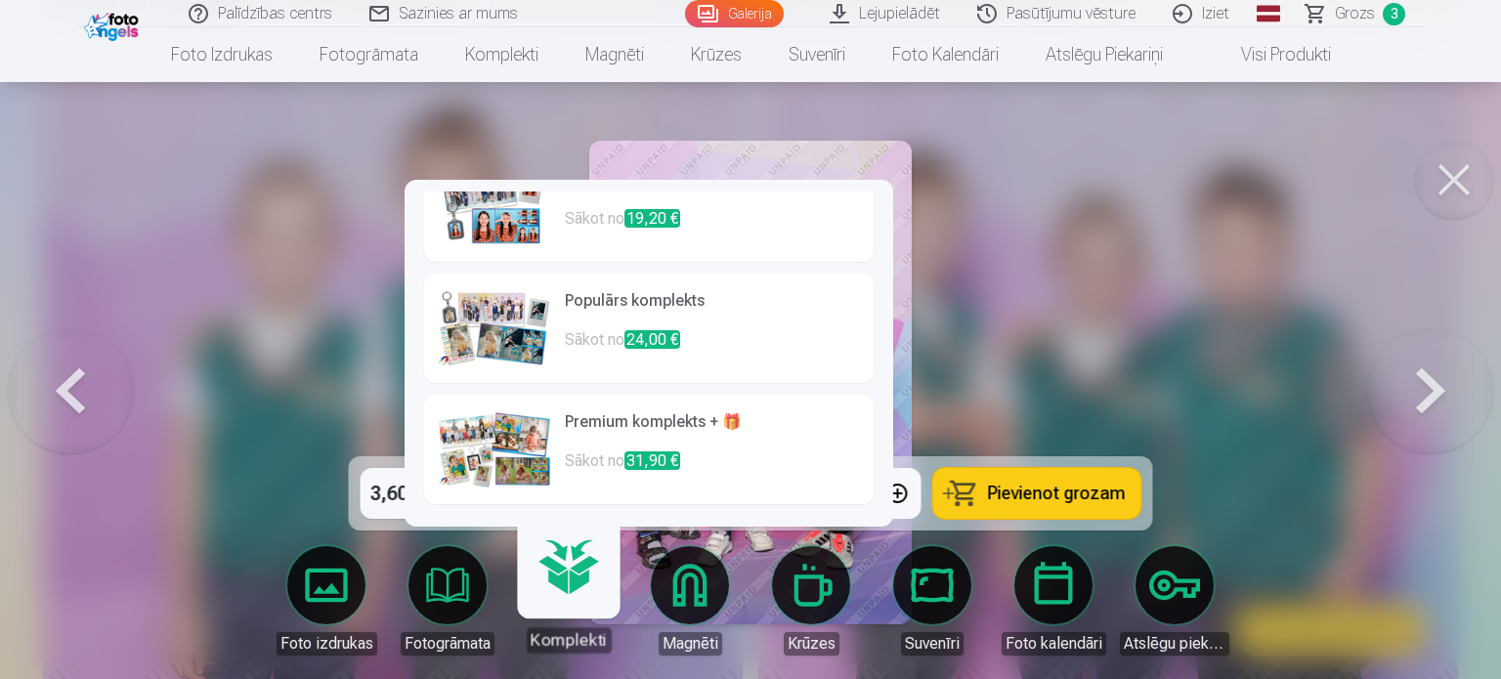
scroll to position [164, 0]
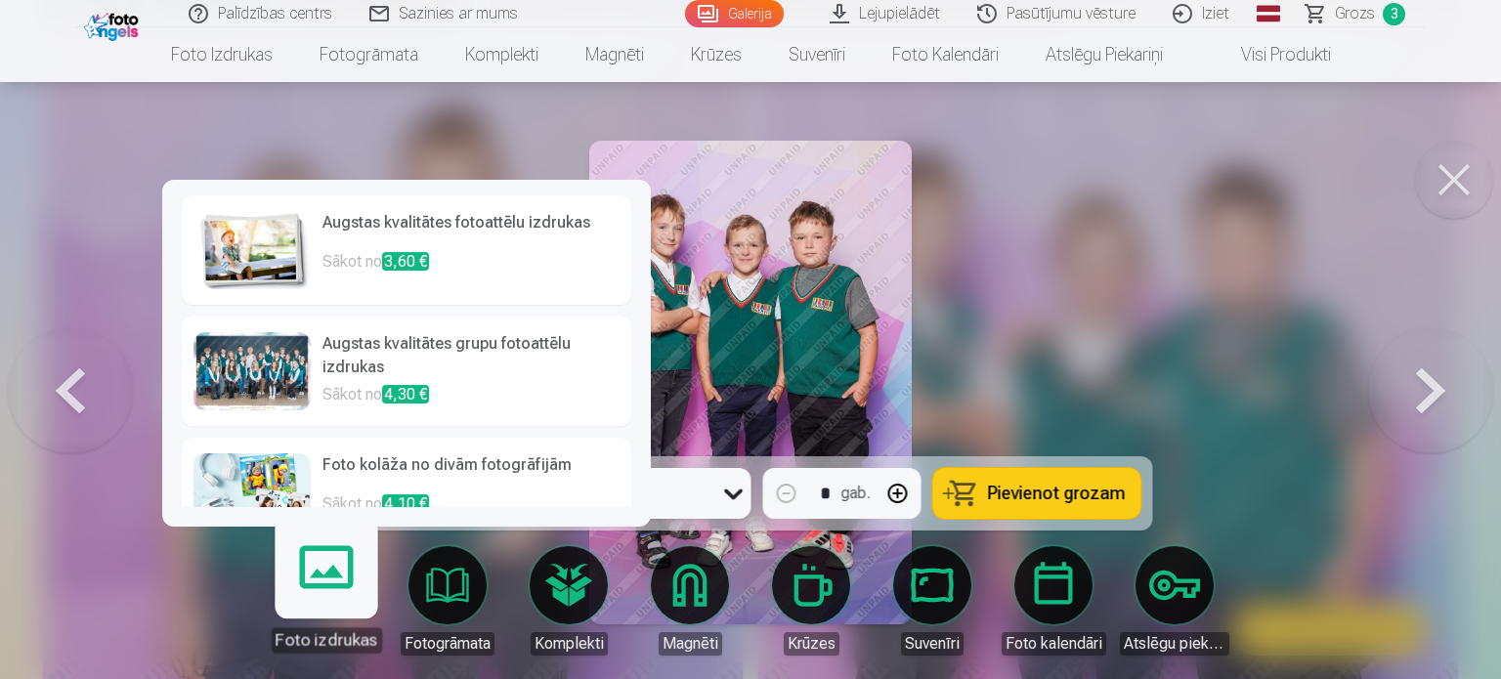
click at [322, 593] on link "Foto izdrukas" at bounding box center [326, 593] width 120 height 120
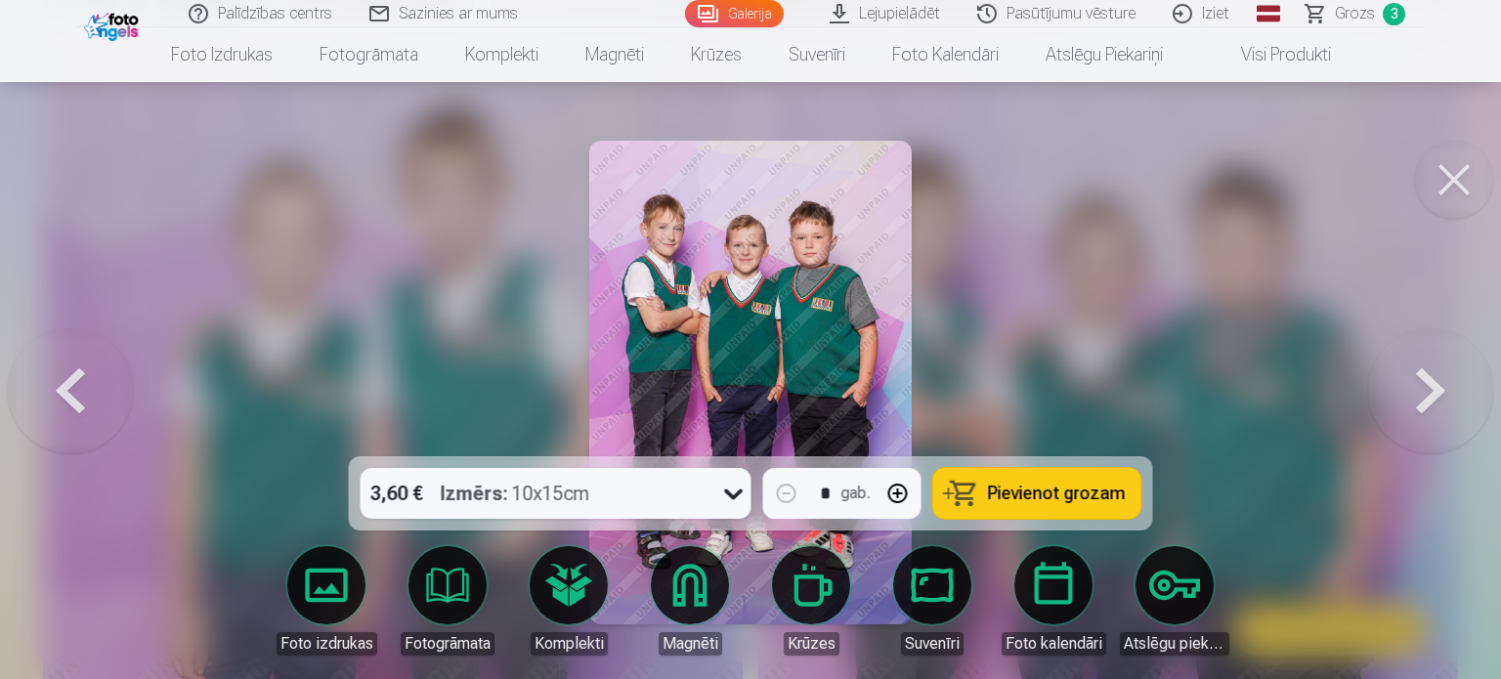
click at [1302, 258] on div at bounding box center [750, 339] width 1501 height 679
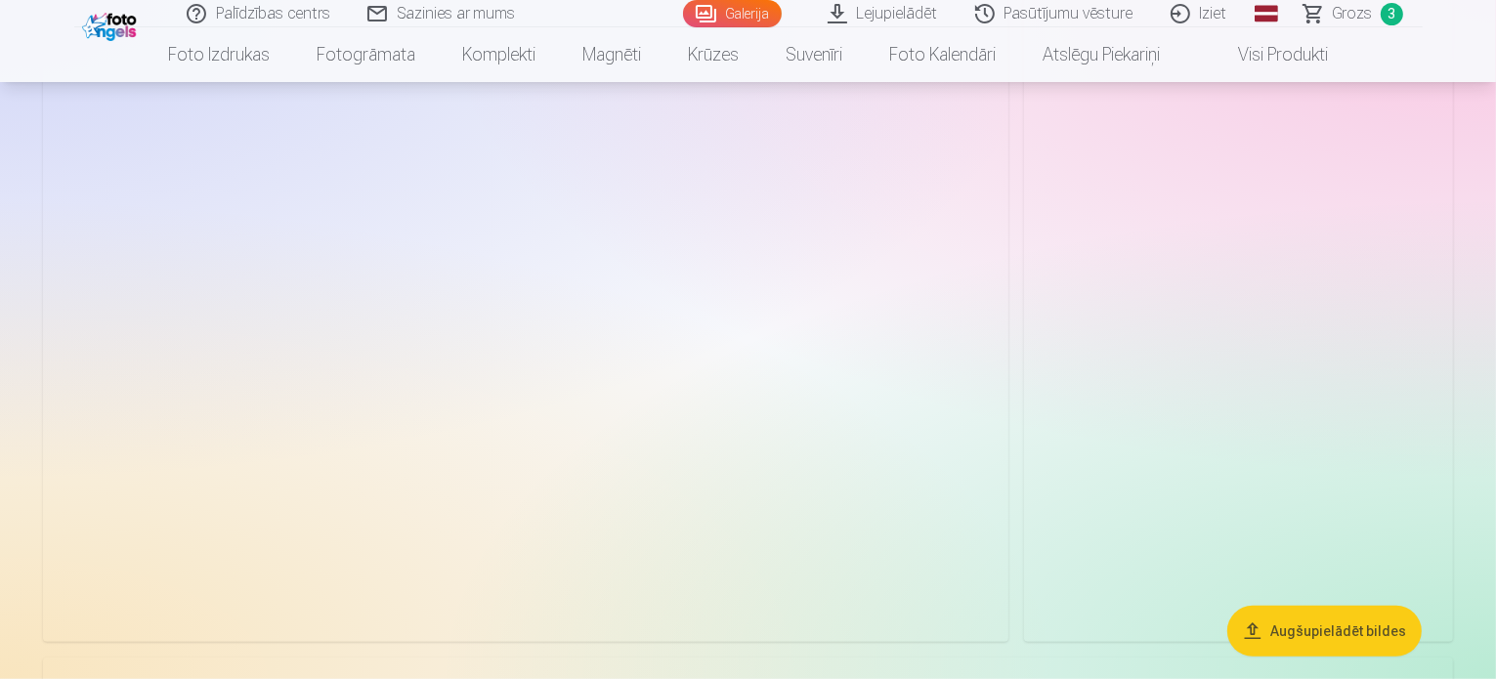
scroll to position [8645, 0]
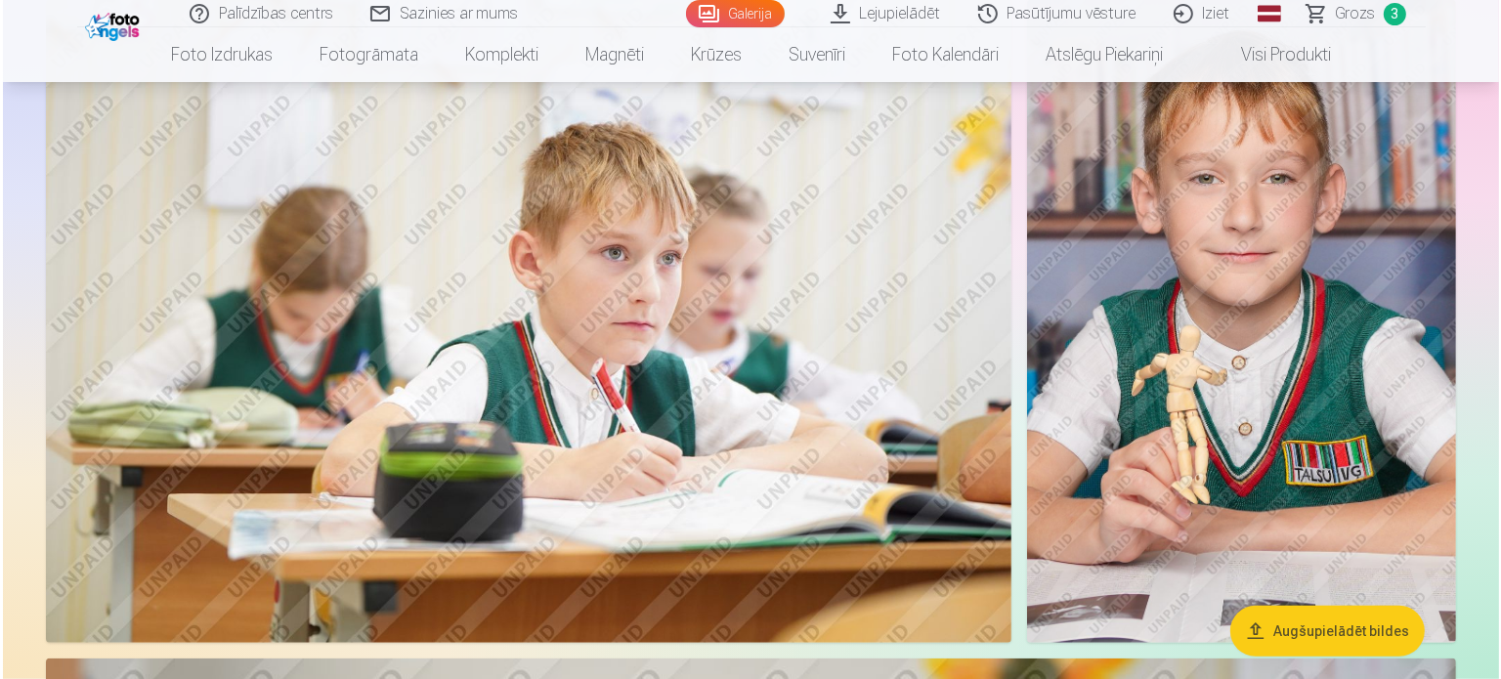
scroll to position [8671, 0]
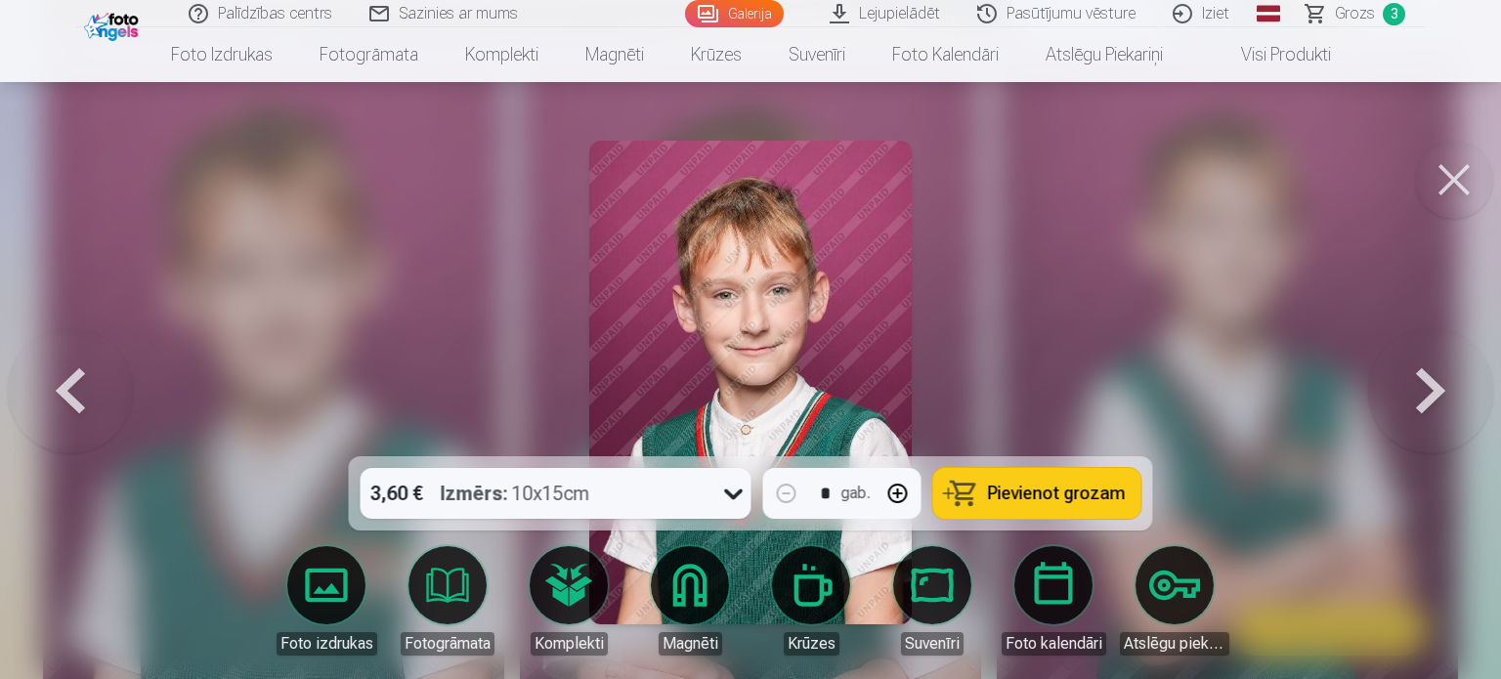
click at [1044, 493] on span "Pievienot grozam" at bounding box center [1057, 494] width 138 height 18
click at [1458, 172] on button at bounding box center [1454, 180] width 78 height 78
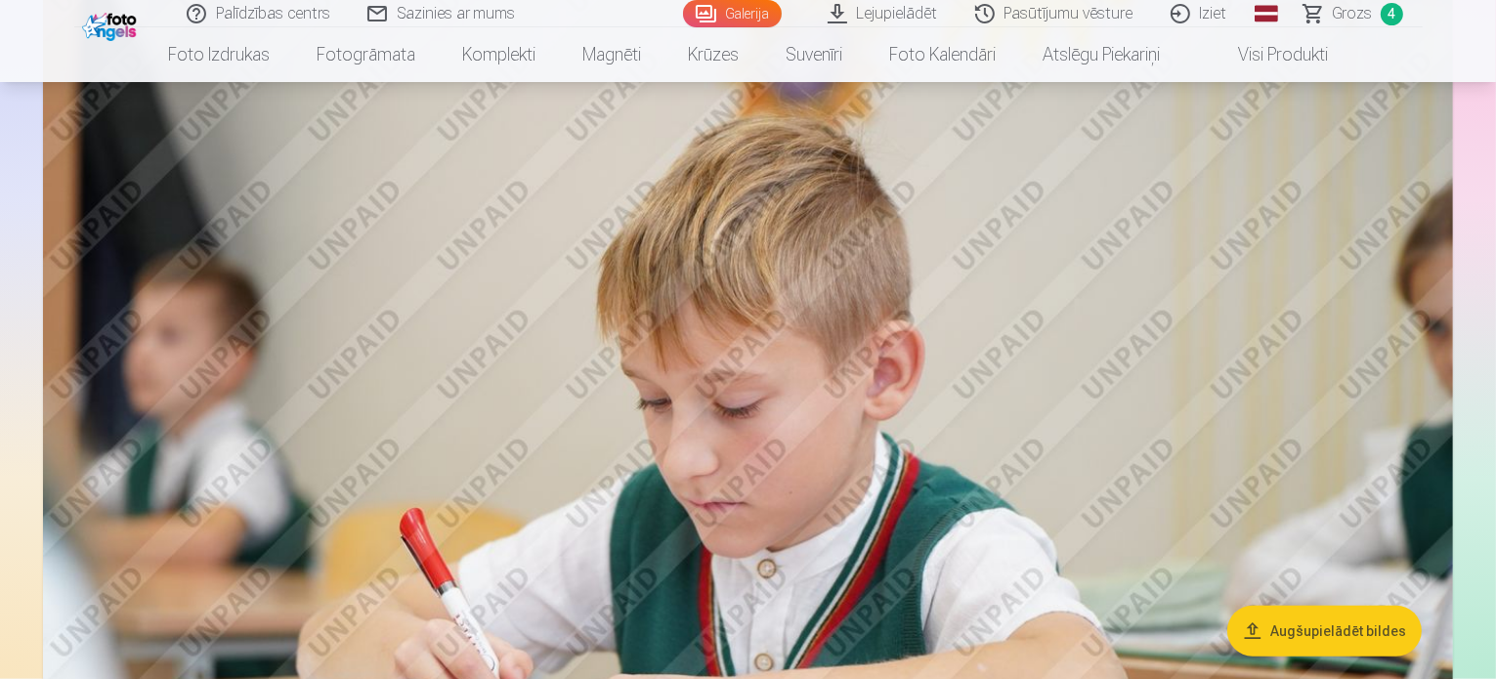
scroll to position [9390, 0]
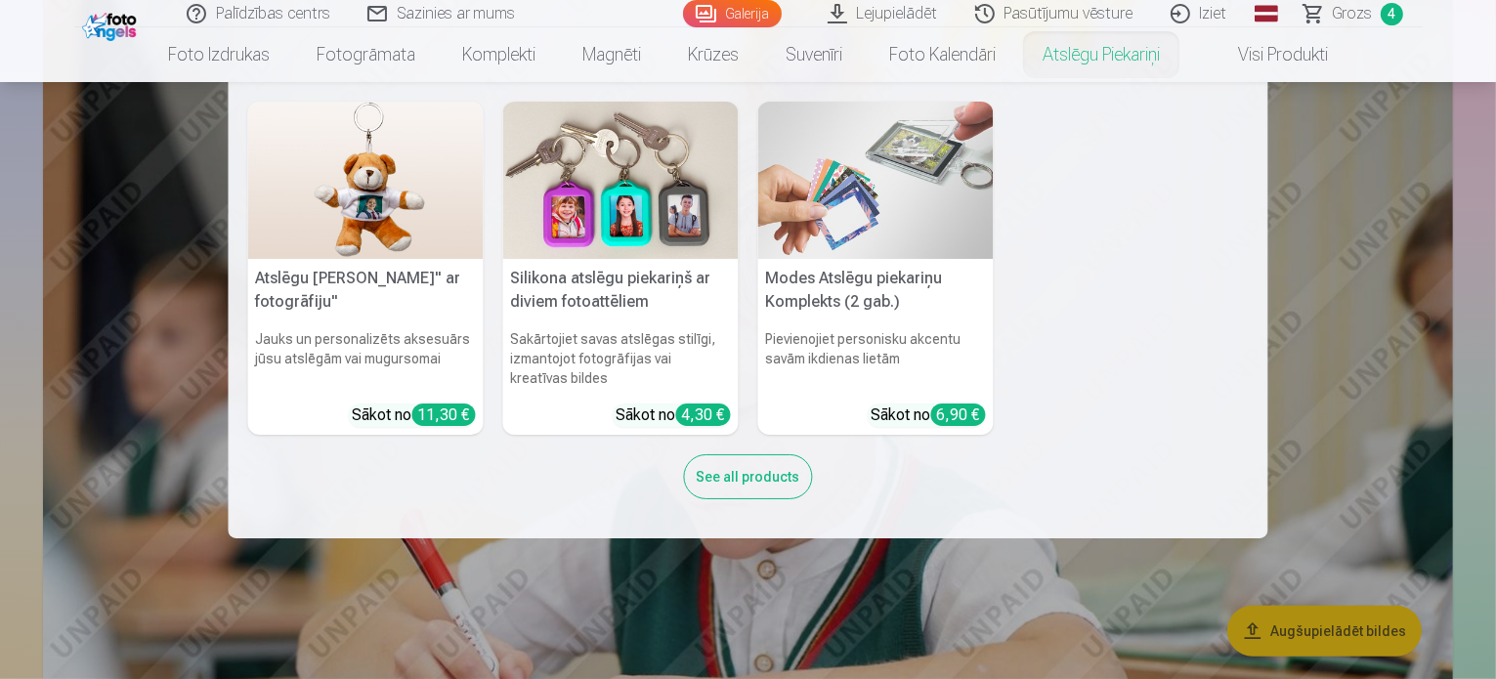
click at [1118, 61] on link "Atslēgu piekariņi" at bounding box center [1101, 54] width 164 height 55
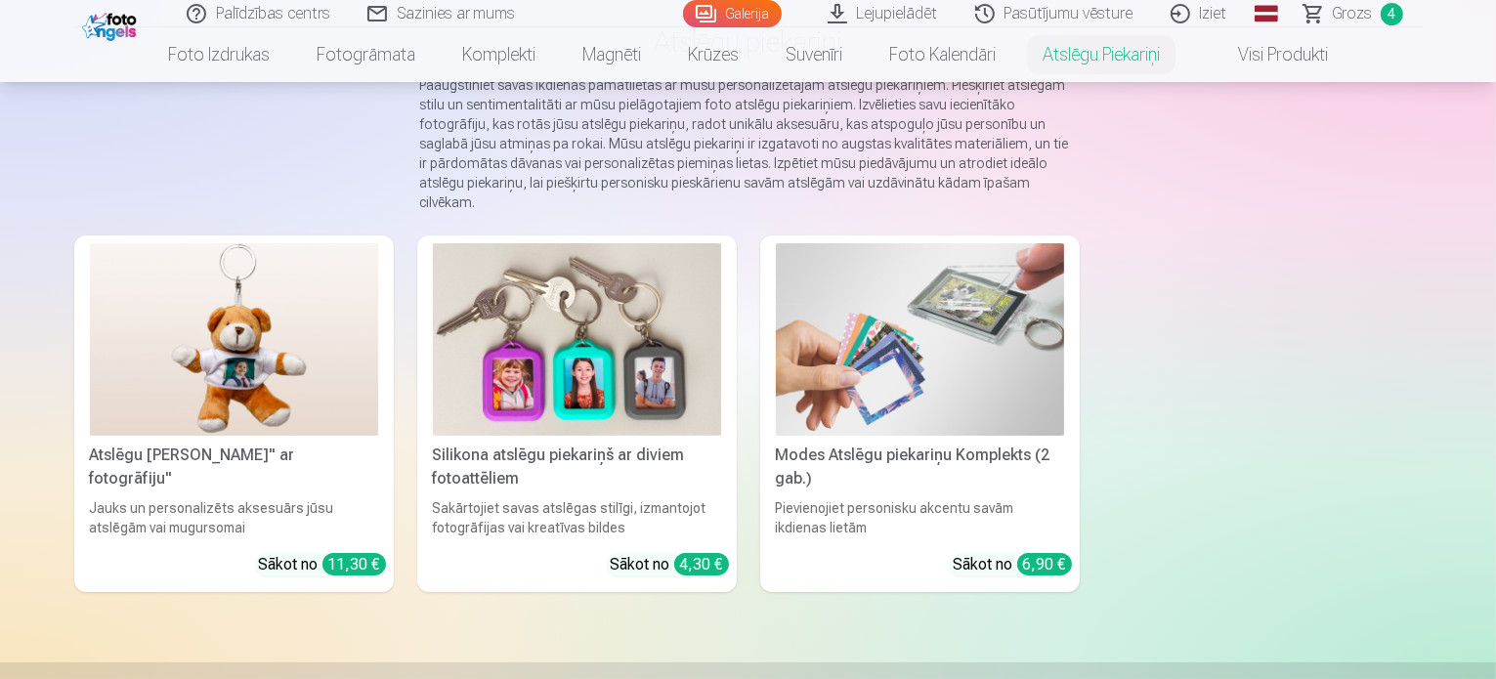
scroll to position [164, 0]
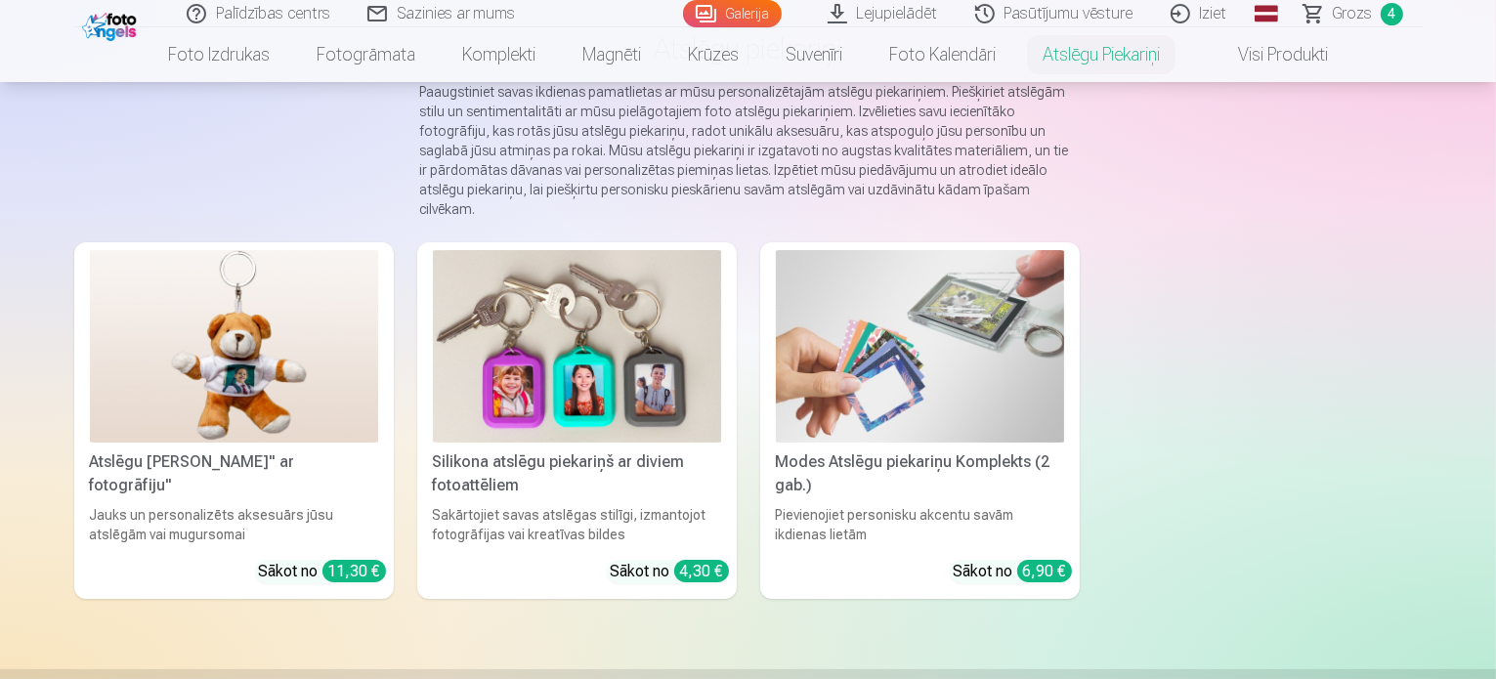
click at [585, 386] on img at bounding box center [577, 346] width 288 height 193
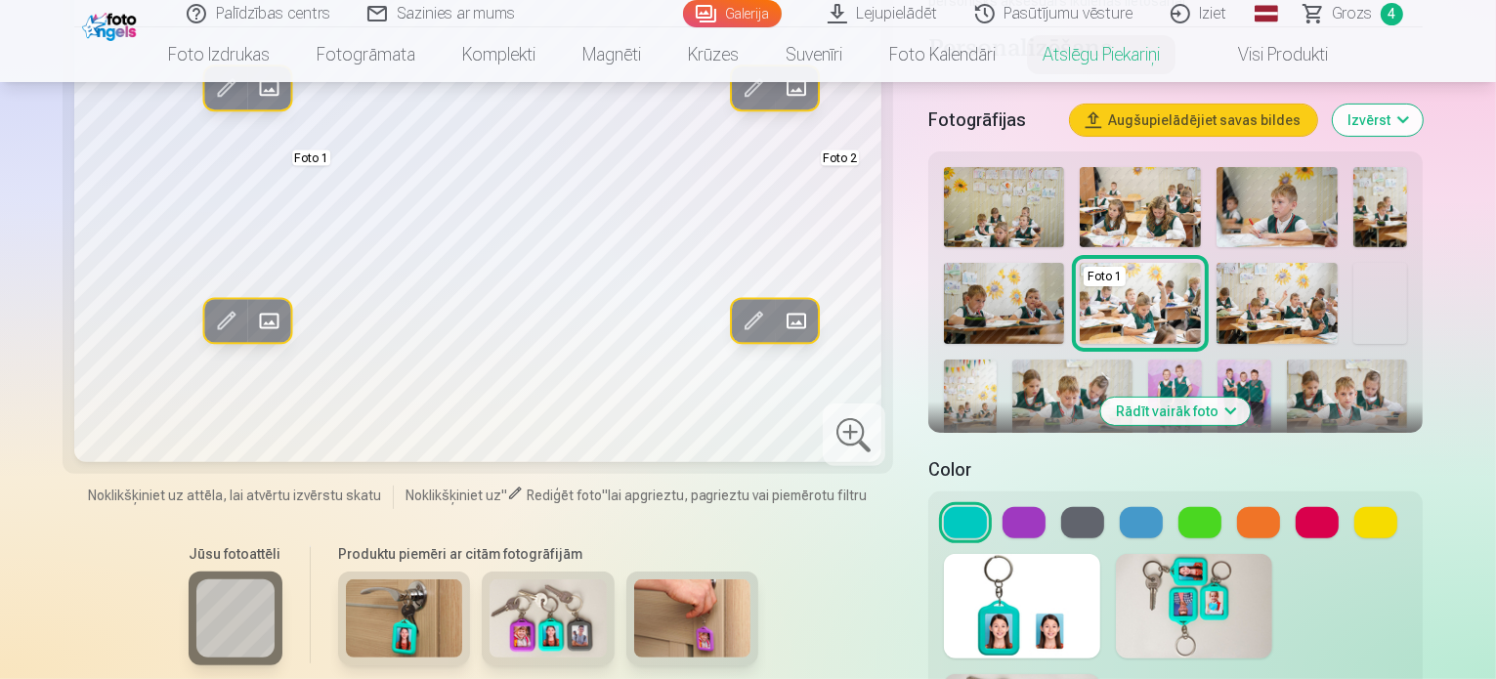
scroll to position [495, 0]
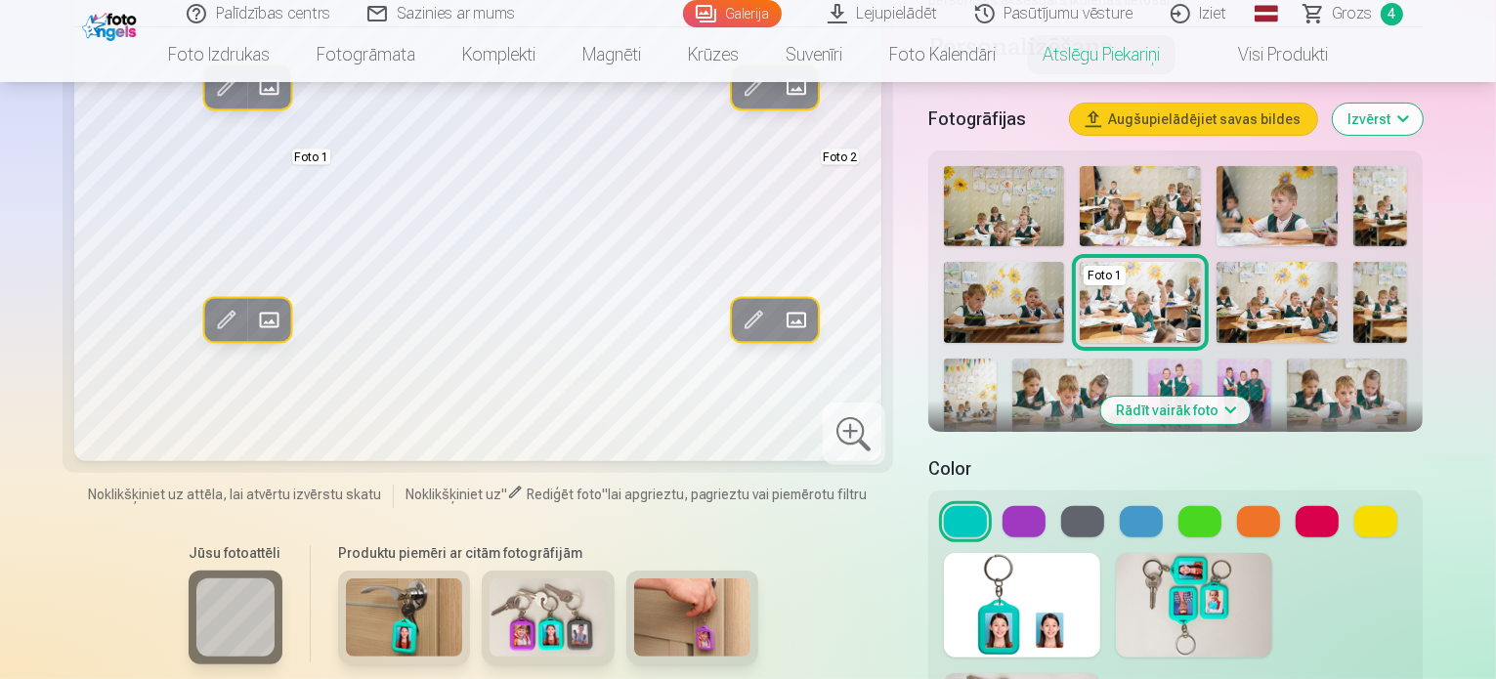
click at [1230, 397] on button "Rādīt vairāk foto" at bounding box center [1176, 410] width 150 height 27
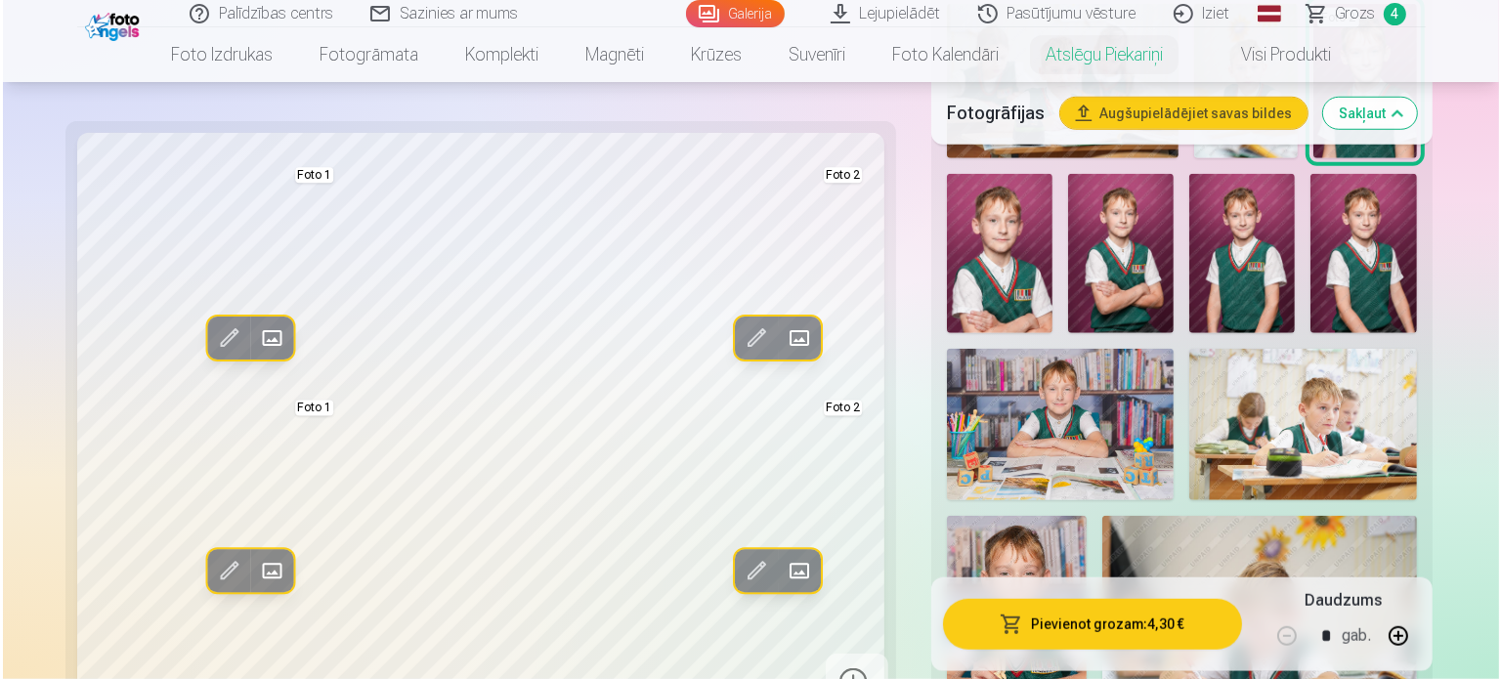
scroll to position [1548, 0]
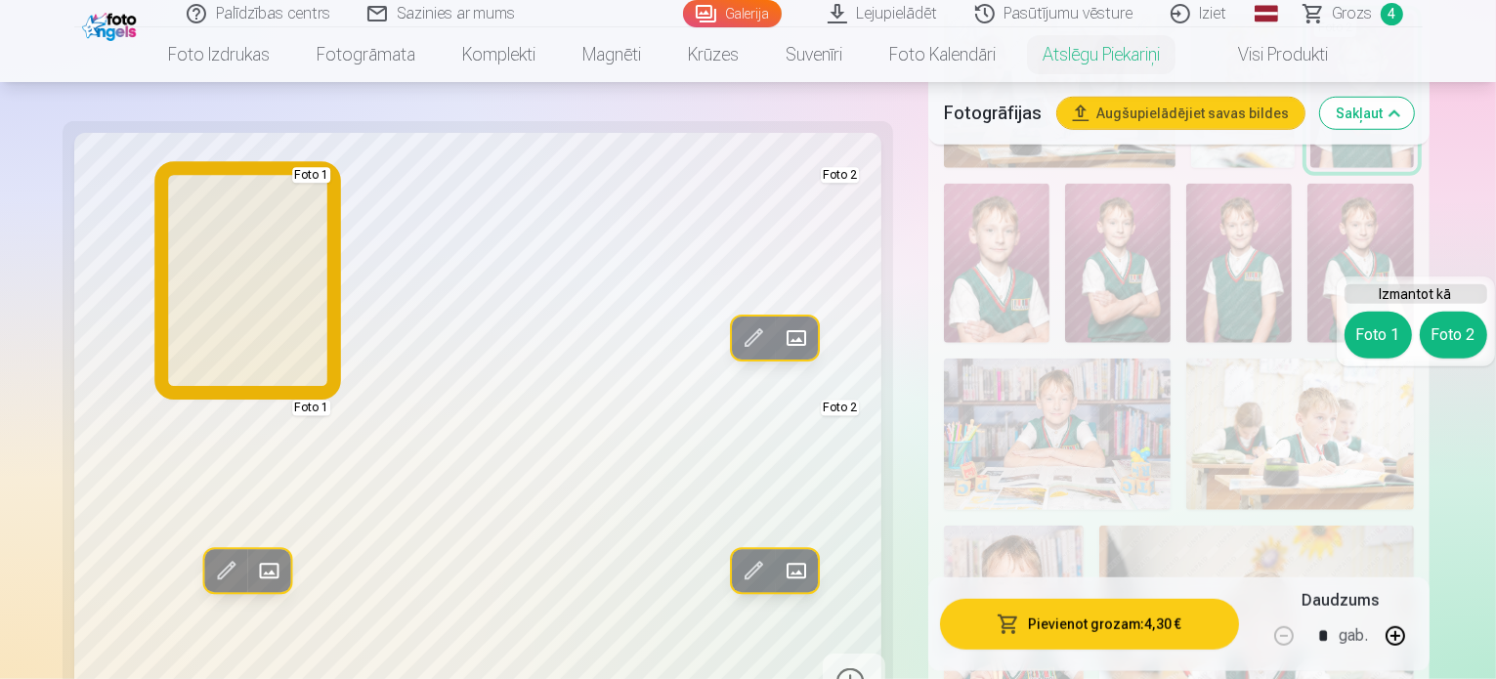
click at [1372, 334] on button "Foto 1" at bounding box center [1378, 335] width 67 height 47
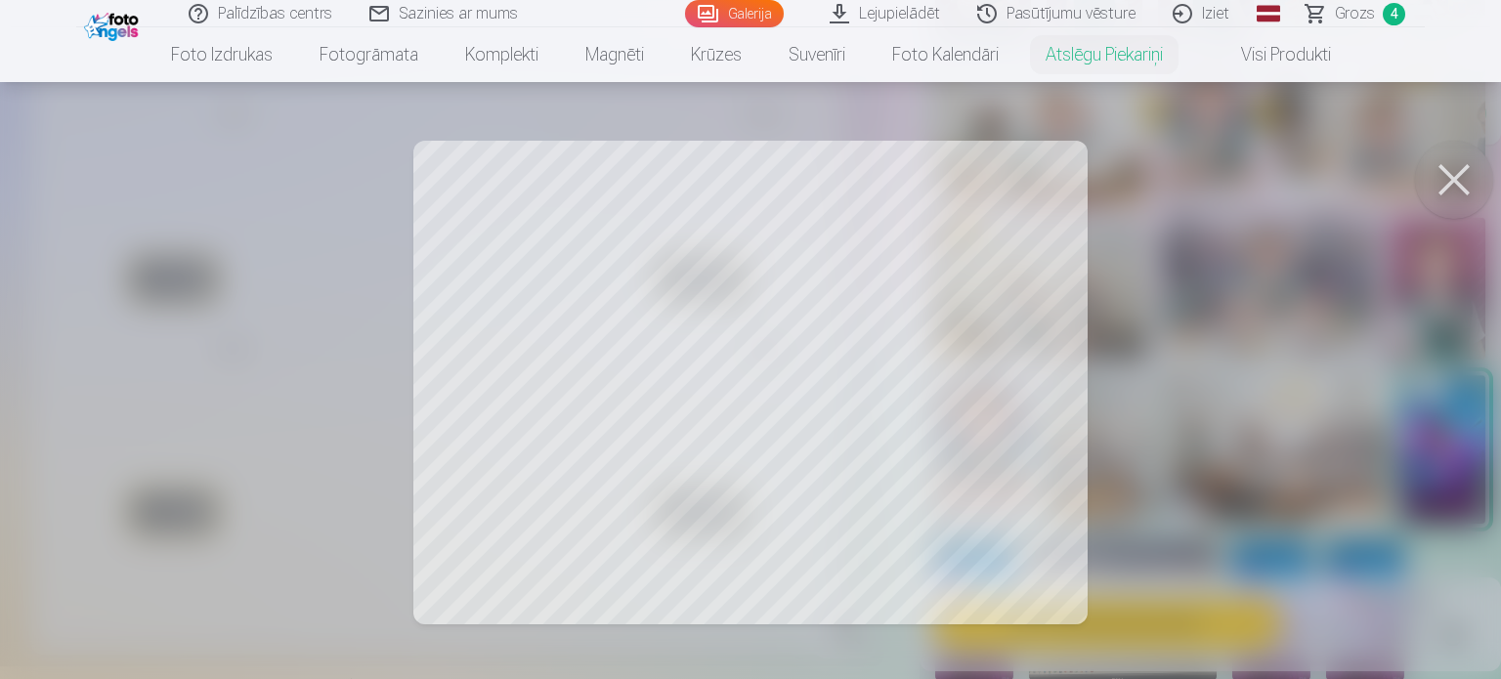
click at [1451, 186] on button at bounding box center [1454, 180] width 78 height 78
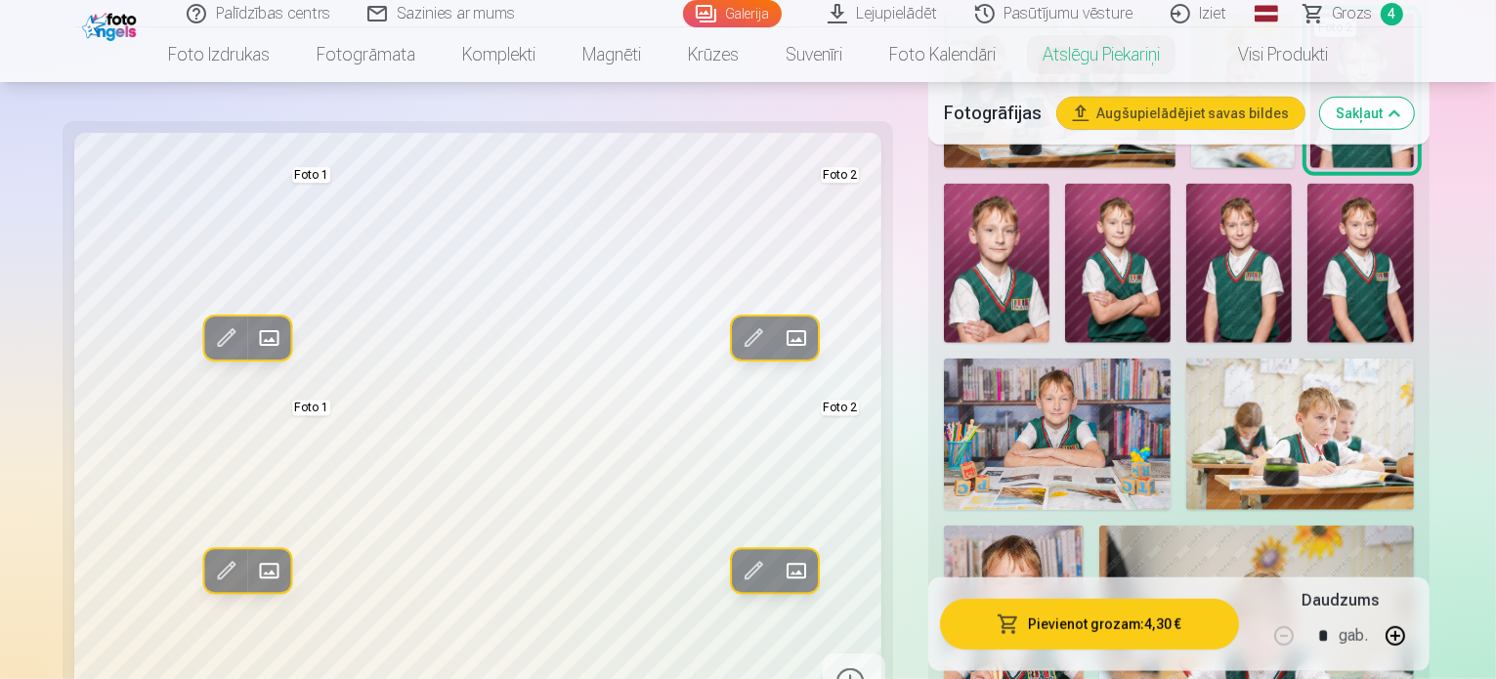
click at [210, 556] on span at bounding box center [225, 571] width 31 height 31
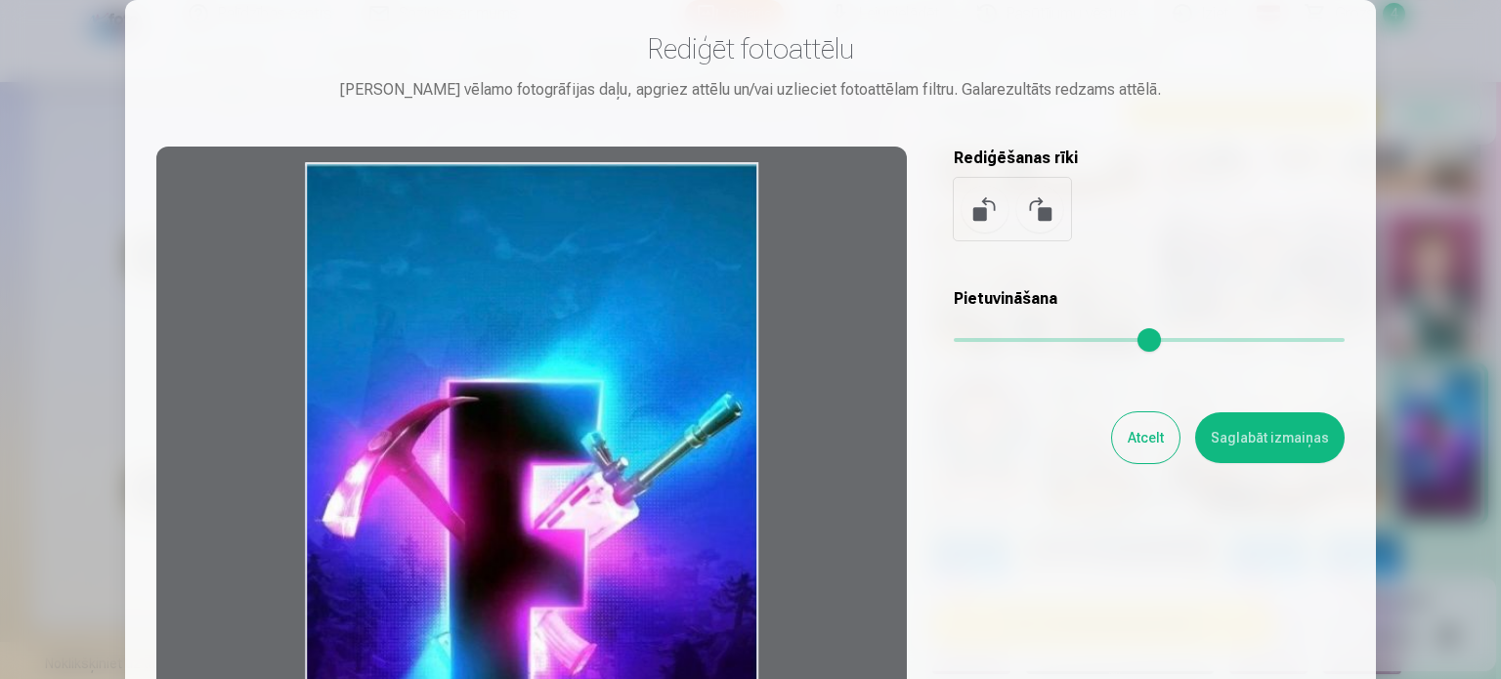
click at [532, 455] on div at bounding box center [531, 454] width 751 height 614
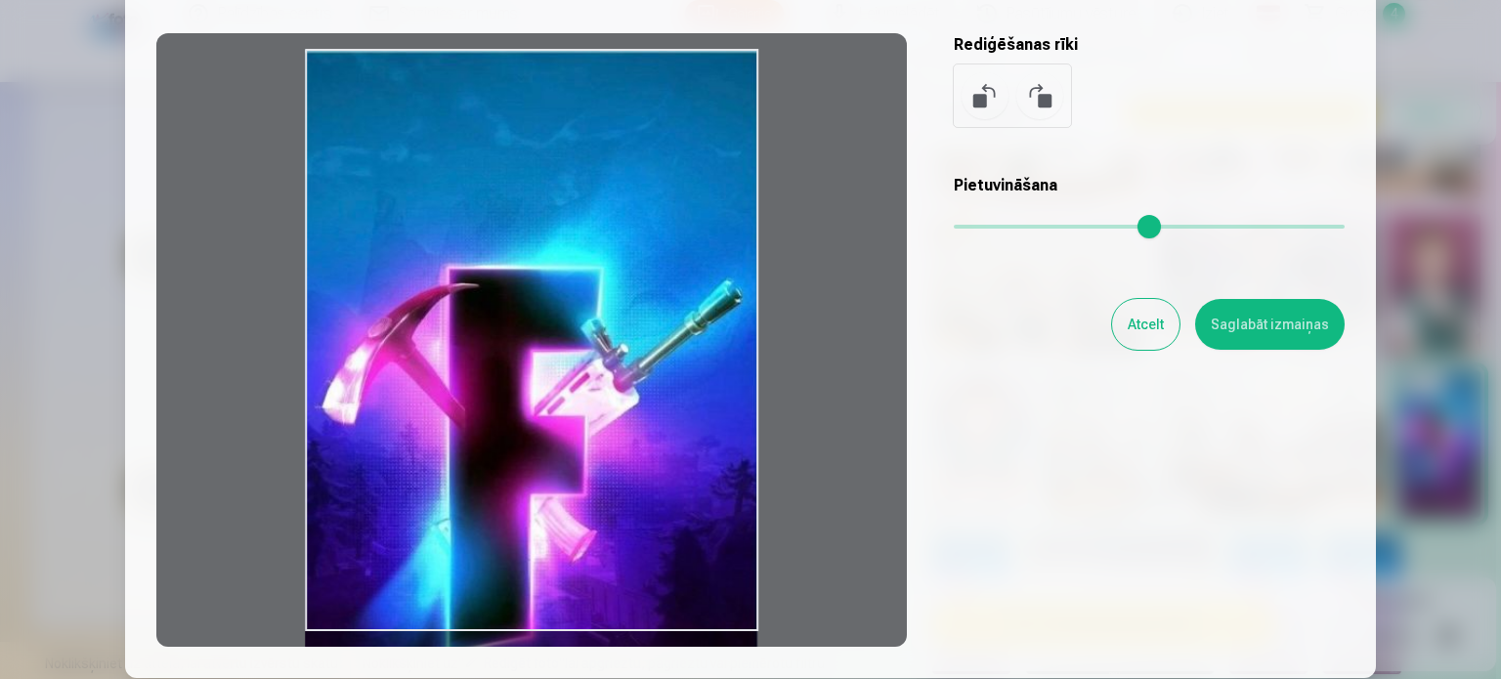
scroll to position [156, 0]
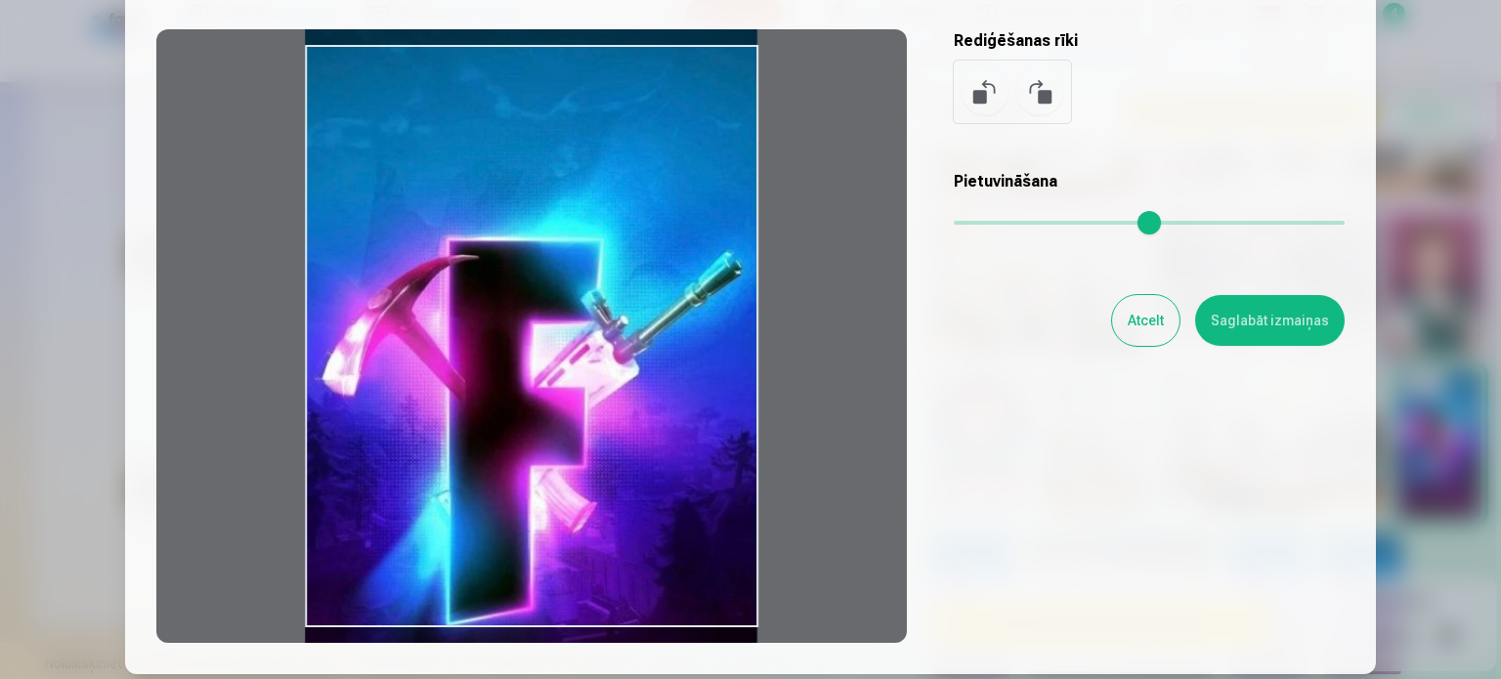
drag, startPoint x: 542, startPoint y: 454, endPoint x: 543, endPoint y: 402, distance: 51.8
click at [543, 402] on div at bounding box center [531, 336] width 751 height 614
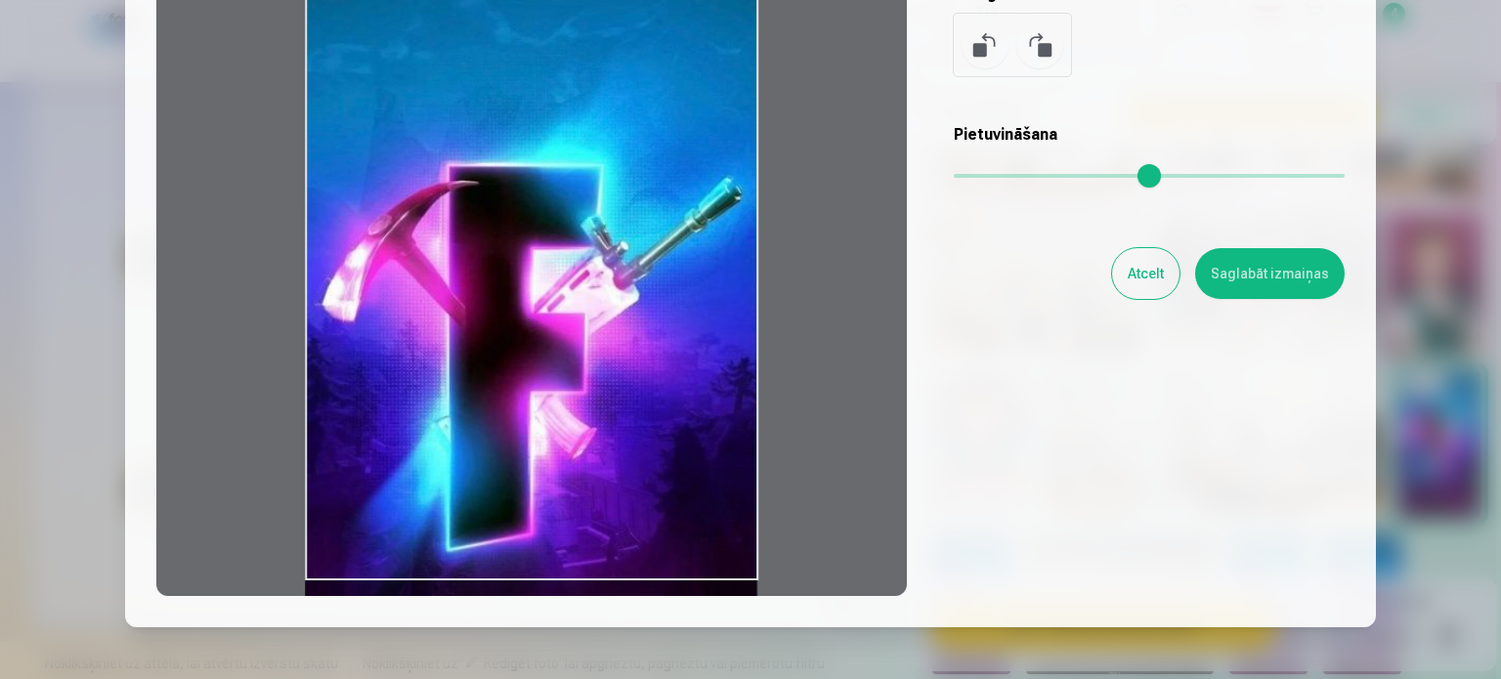
scroll to position [203, 0]
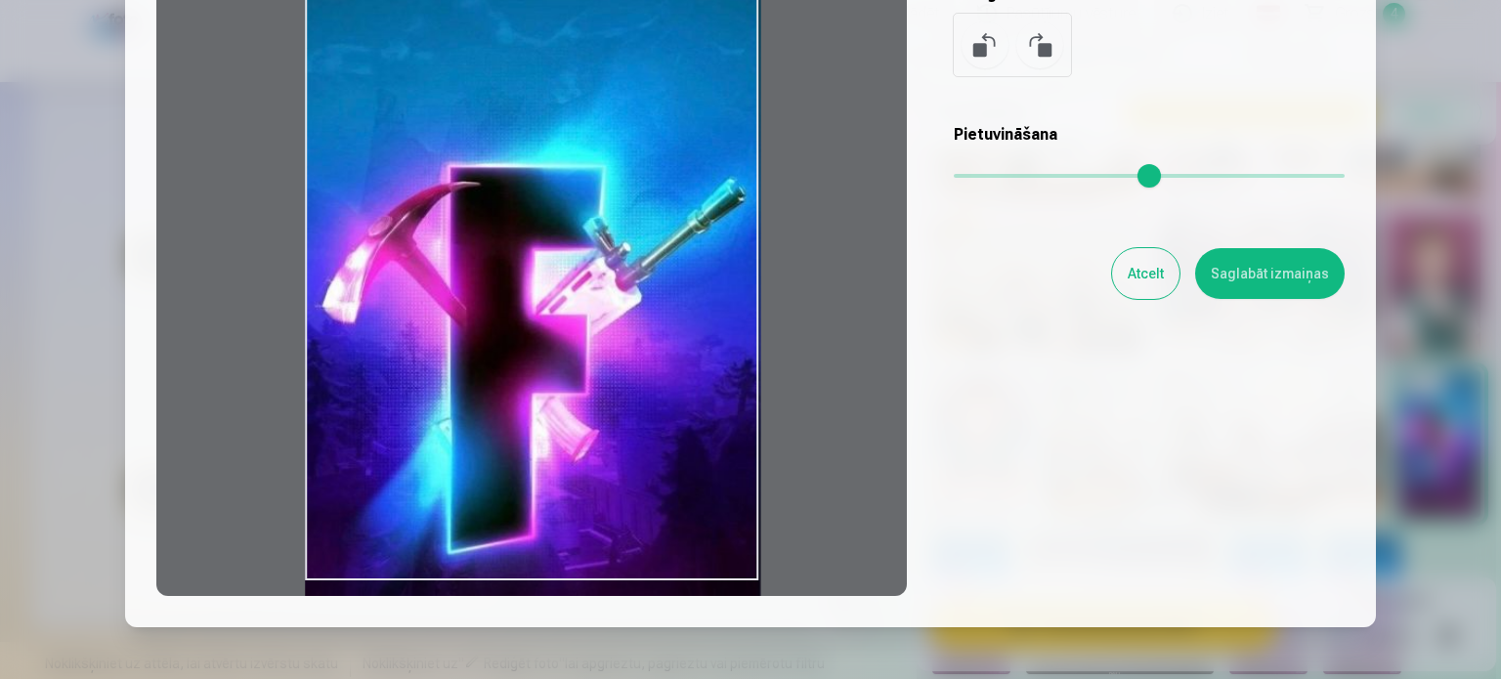
type input "*"
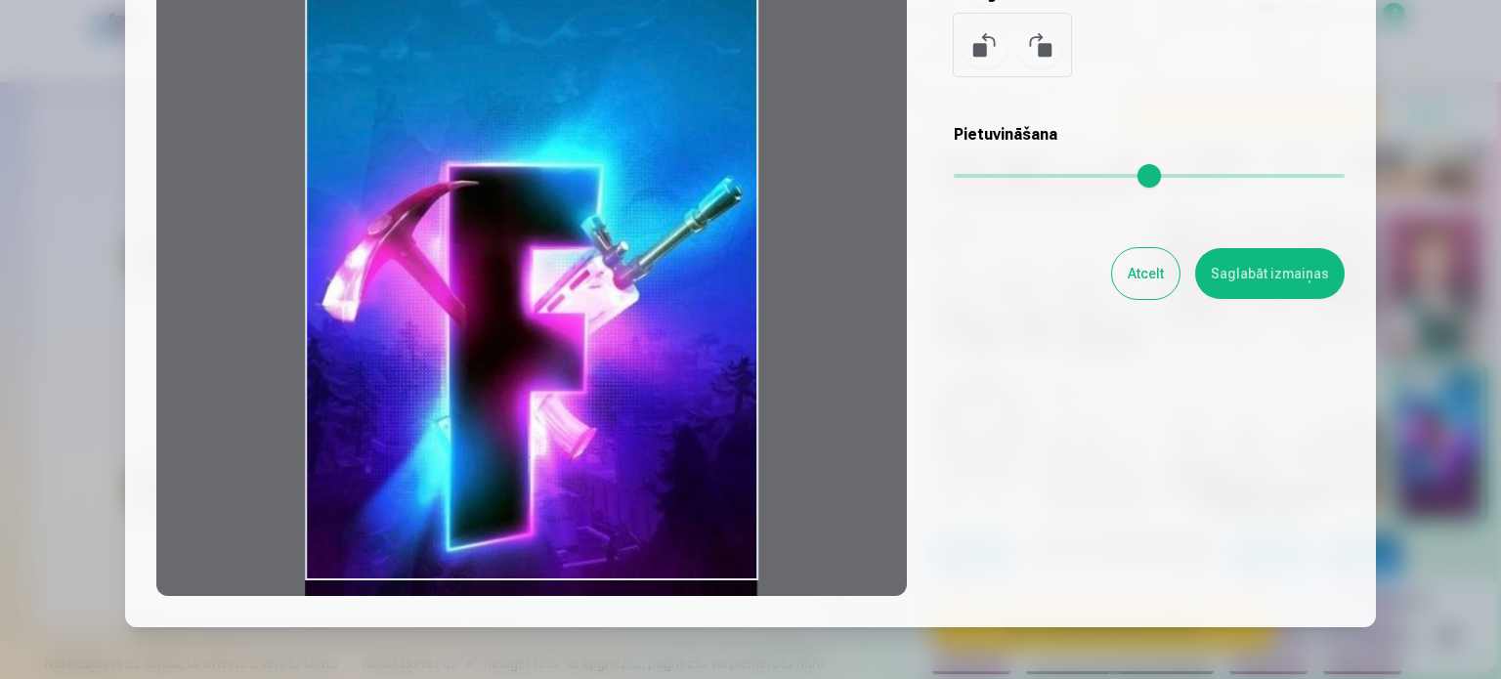
drag, startPoint x: 963, startPoint y: 169, endPoint x: 915, endPoint y: 167, distance: 47.9
click at [954, 174] on input "range" at bounding box center [1149, 176] width 391 height 4
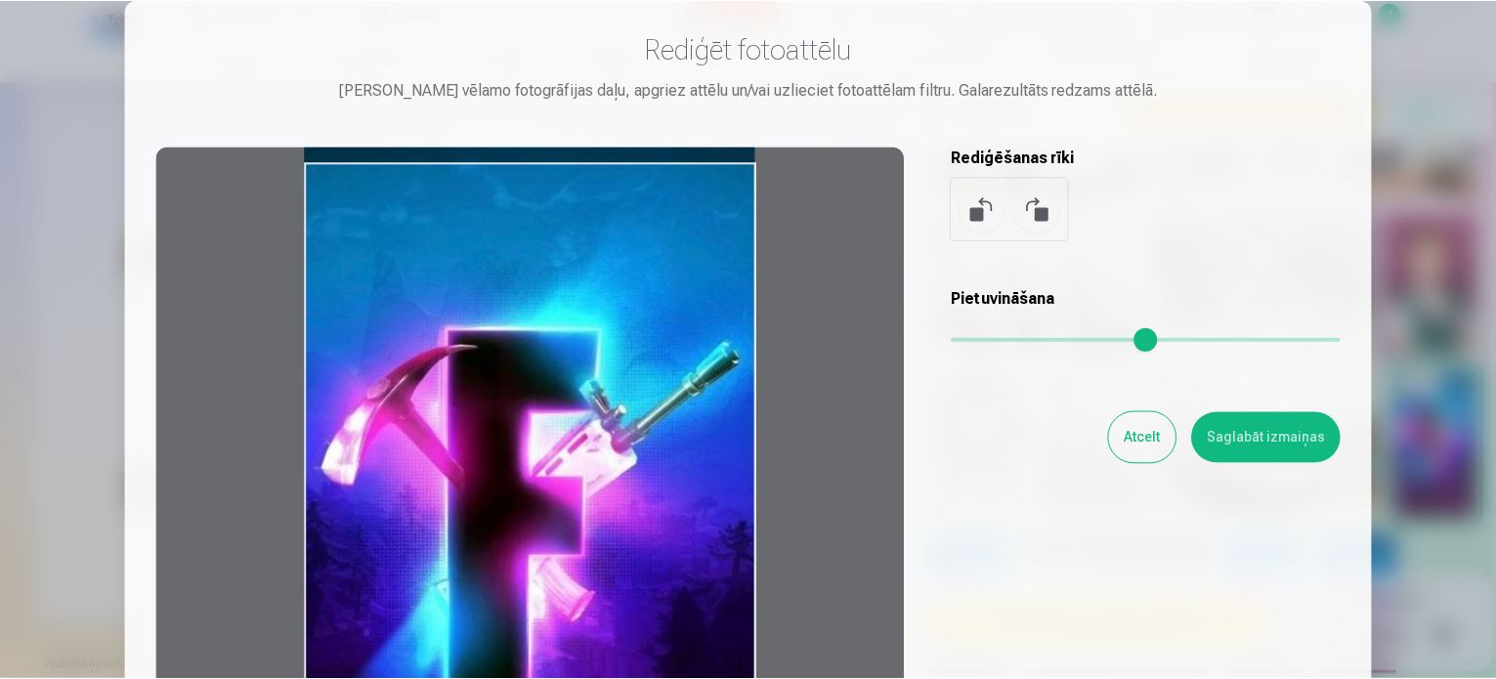
scroll to position [11, 0]
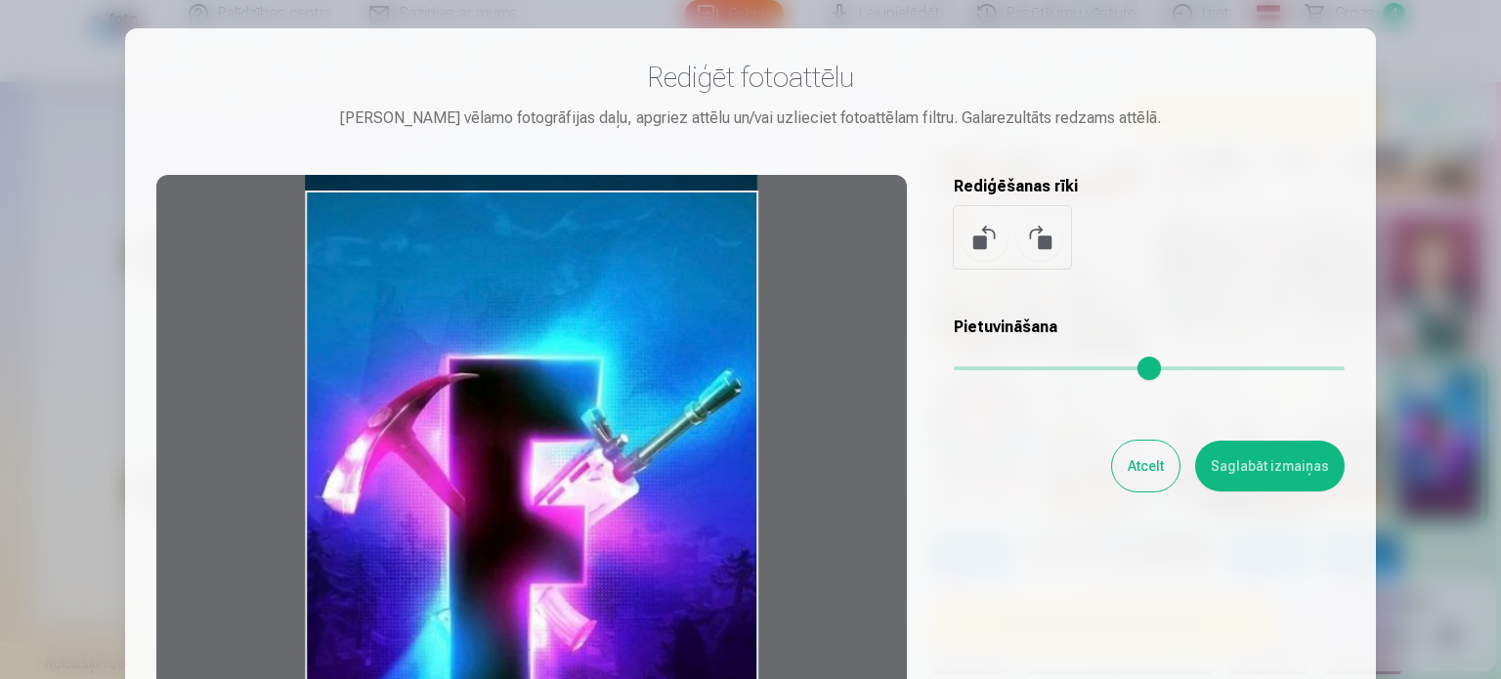
click at [1236, 453] on button "Saglabāt izmaiņas" at bounding box center [1270, 466] width 150 height 51
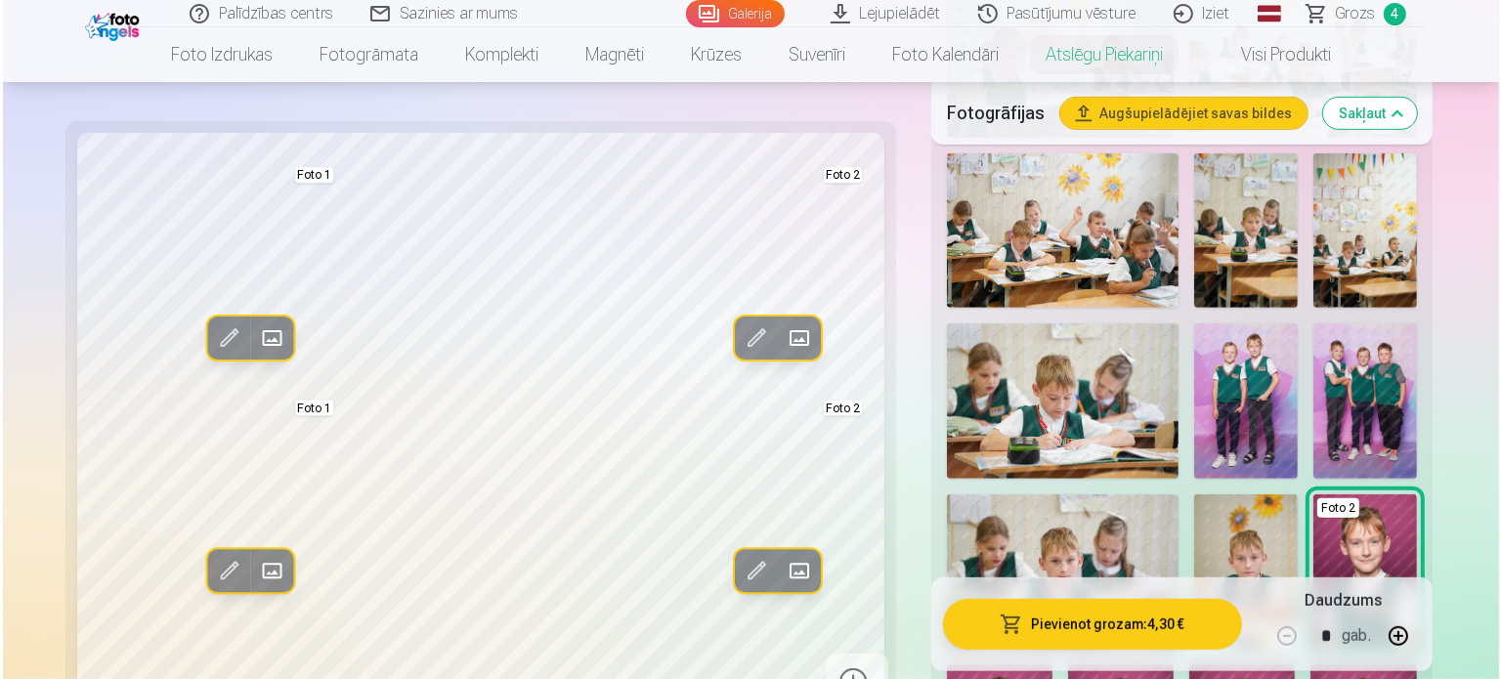
scroll to position [1065, 0]
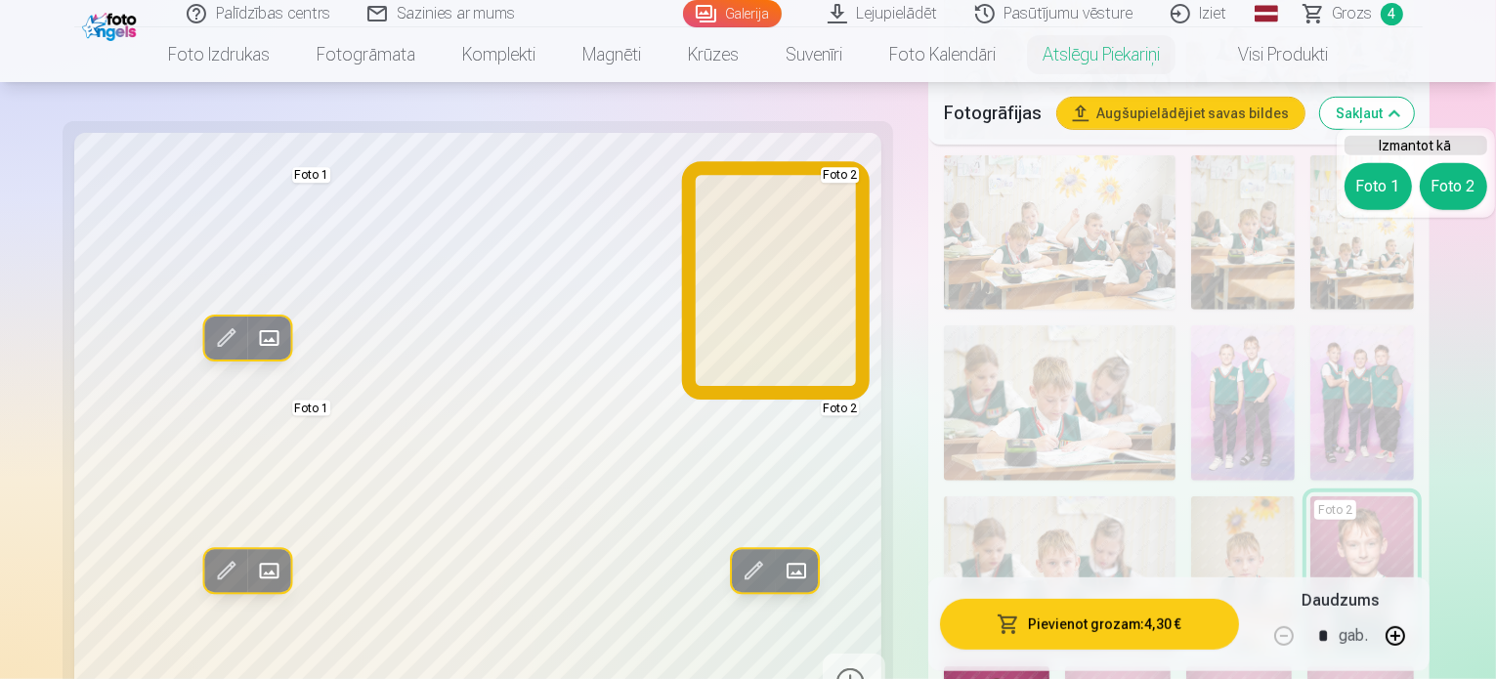
click at [1457, 185] on button "Foto 2" at bounding box center [1453, 186] width 67 height 47
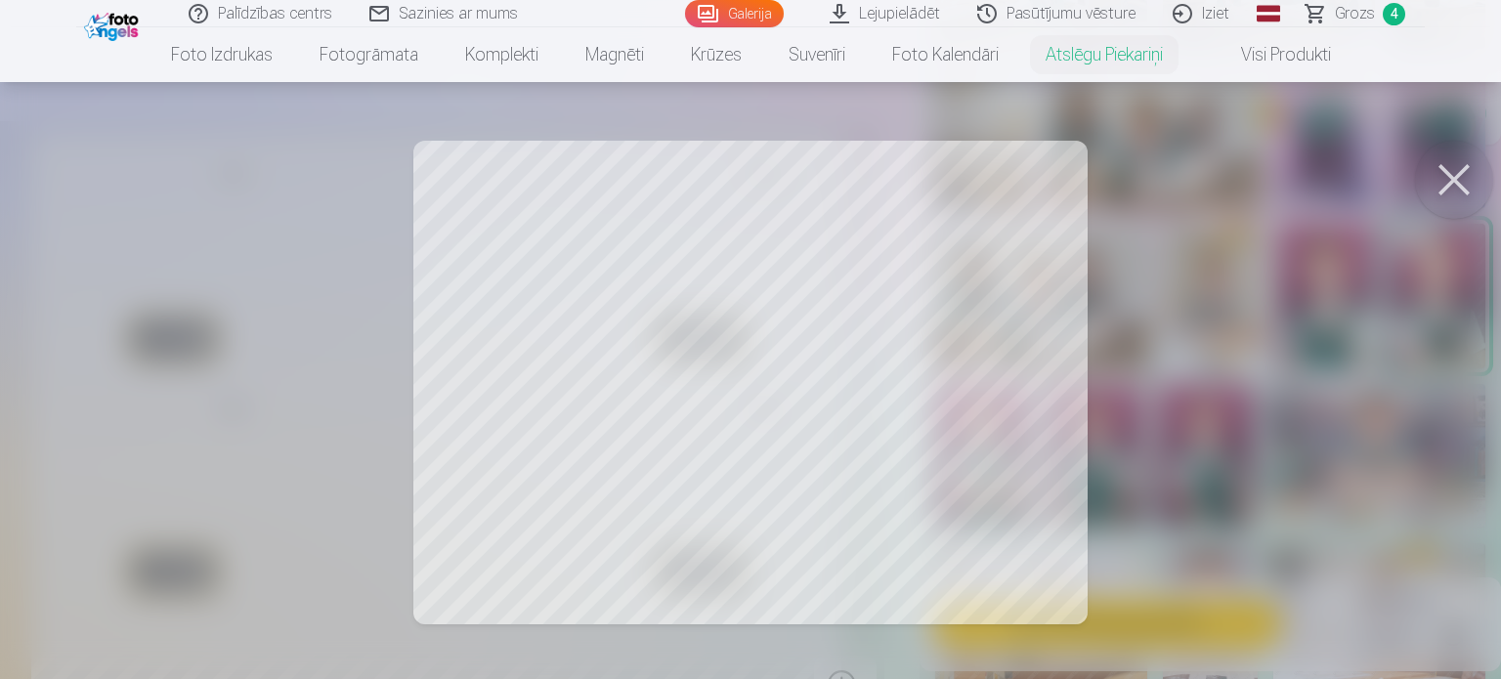
click at [511, 438] on div at bounding box center [750, 339] width 1501 height 679
click at [520, 428] on div at bounding box center [750, 339] width 1501 height 679
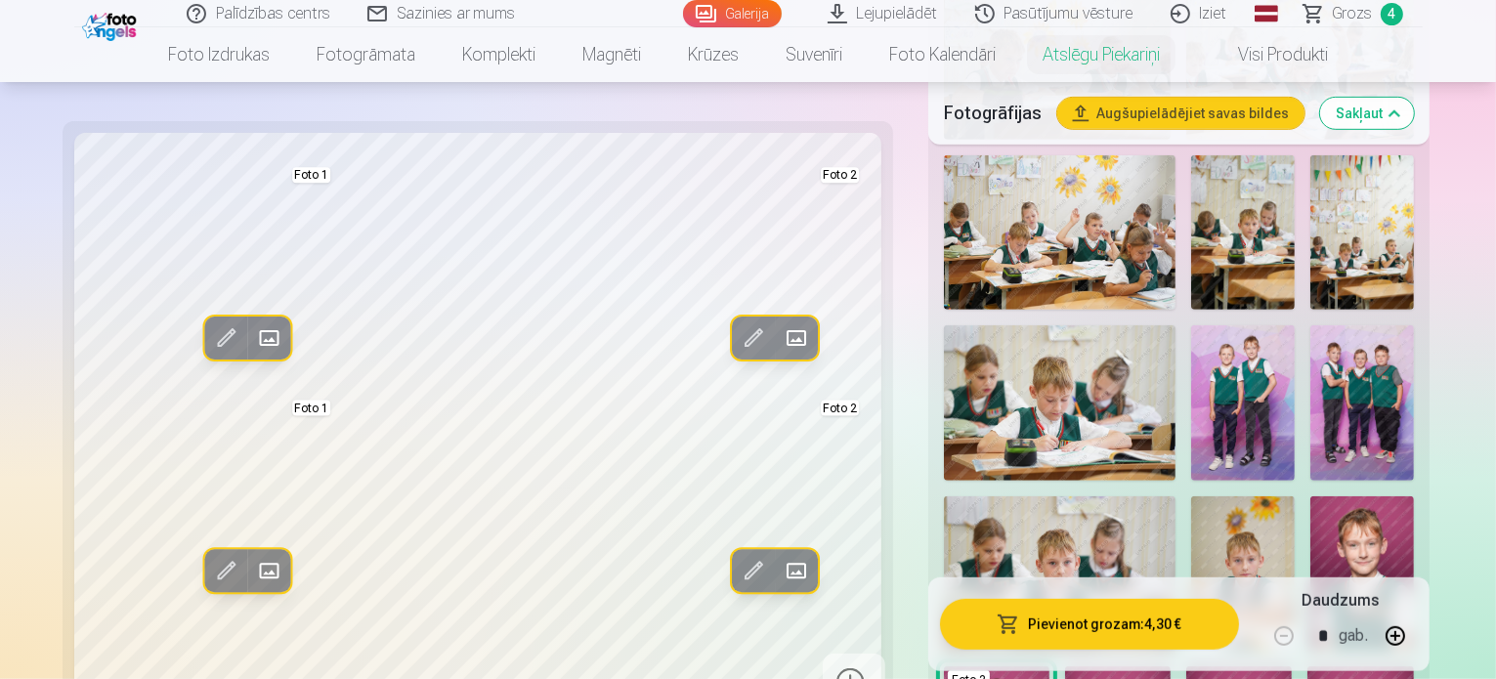
click at [210, 574] on span at bounding box center [225, 571] width 31 height 31
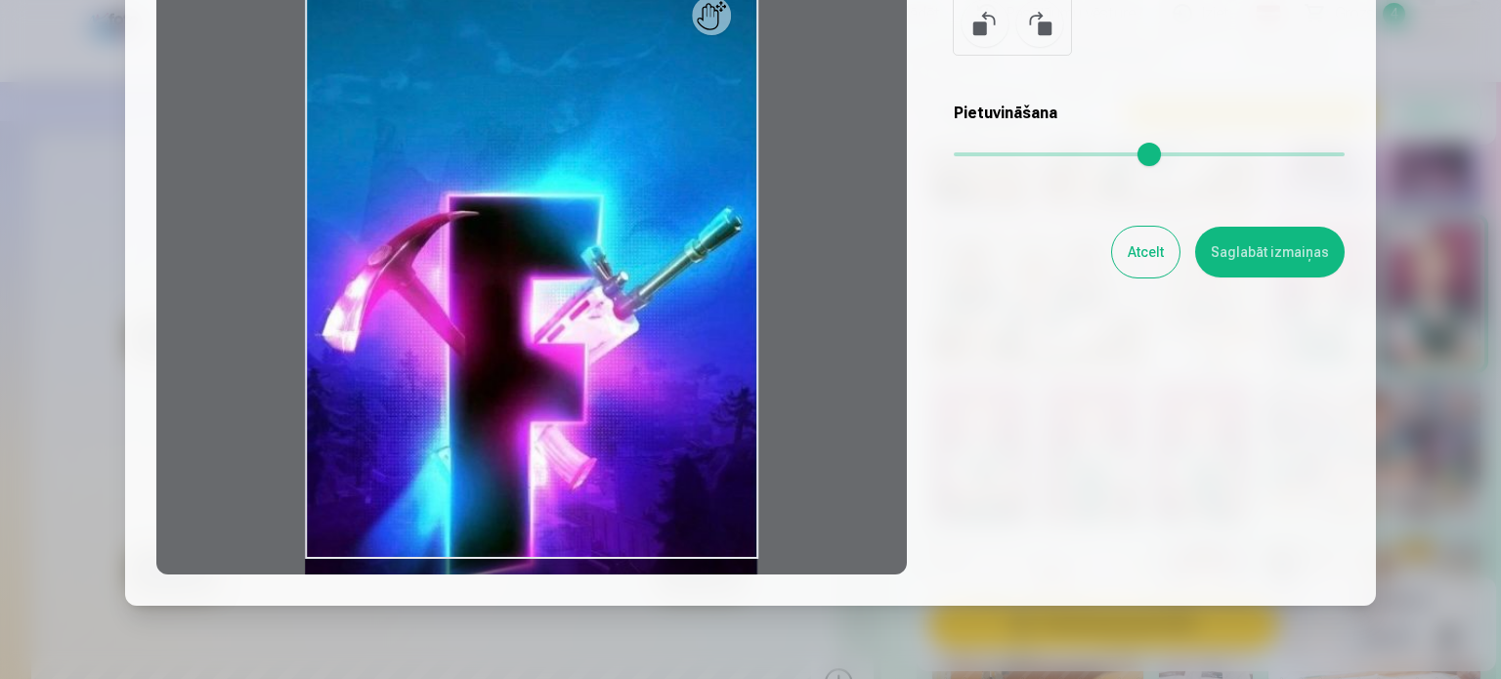
scroll to position [224, 0]
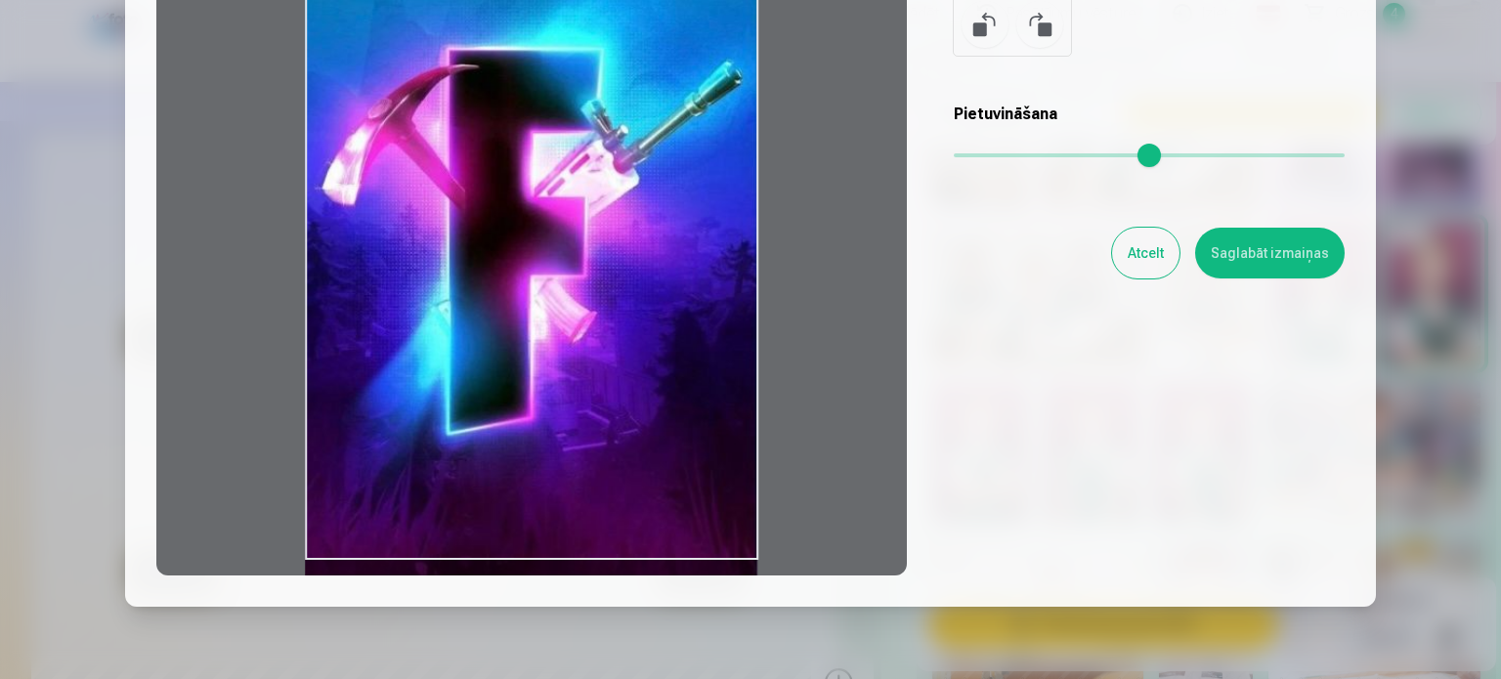
drag, startPoint x: 540, startPoint y: 441, endPoint x: 547, endPoint y: 294, distance: 146.8
click at [547, 294] on div at bounding box center [531, 269] width 751 height 614
click at [1249, 264] on button "Saglabāt izmaiņas" at bounding box center [1270, 253] width 150 height 51
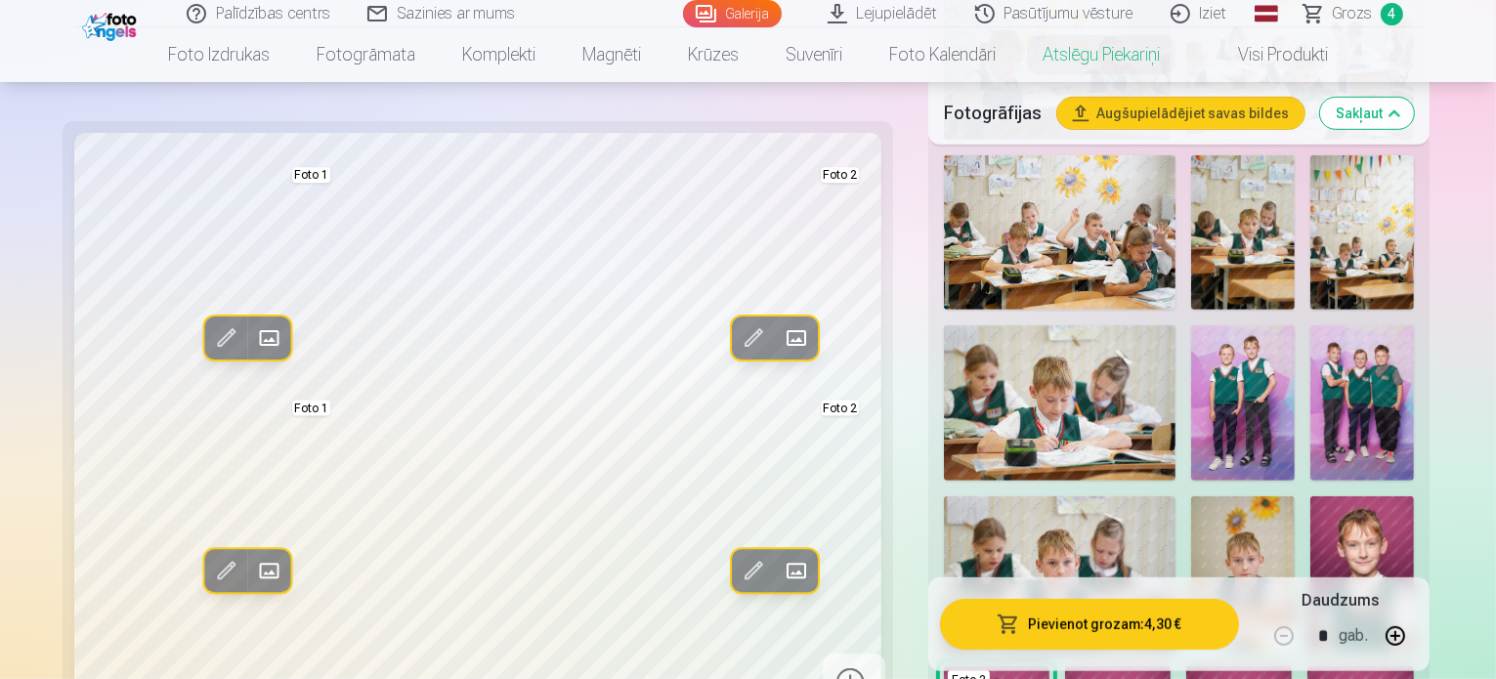
click at [210, 575] on span at bounding box center [225, 571] width 31 height 31
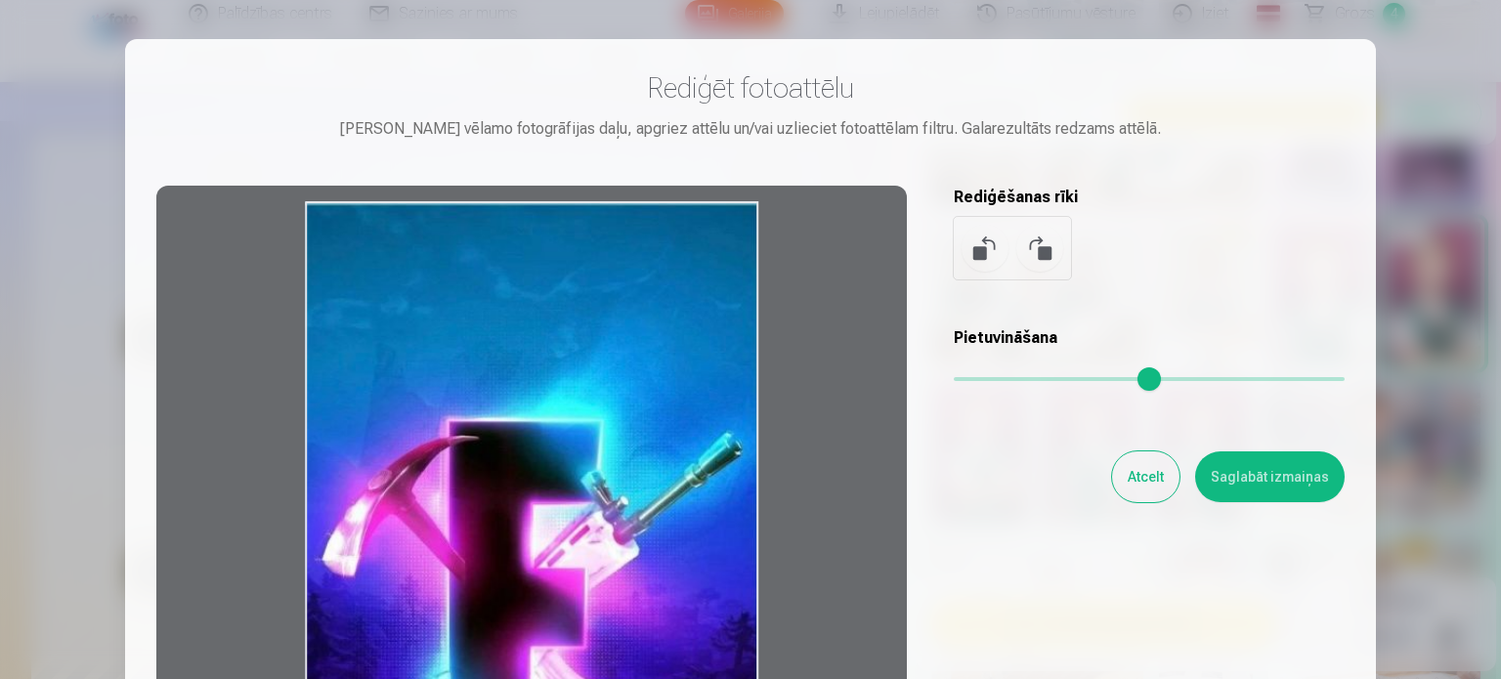
drag, startPoint x: 491, startPoint y: 455, endPoint x: 73, endPoint y: 725, distance: 497.5
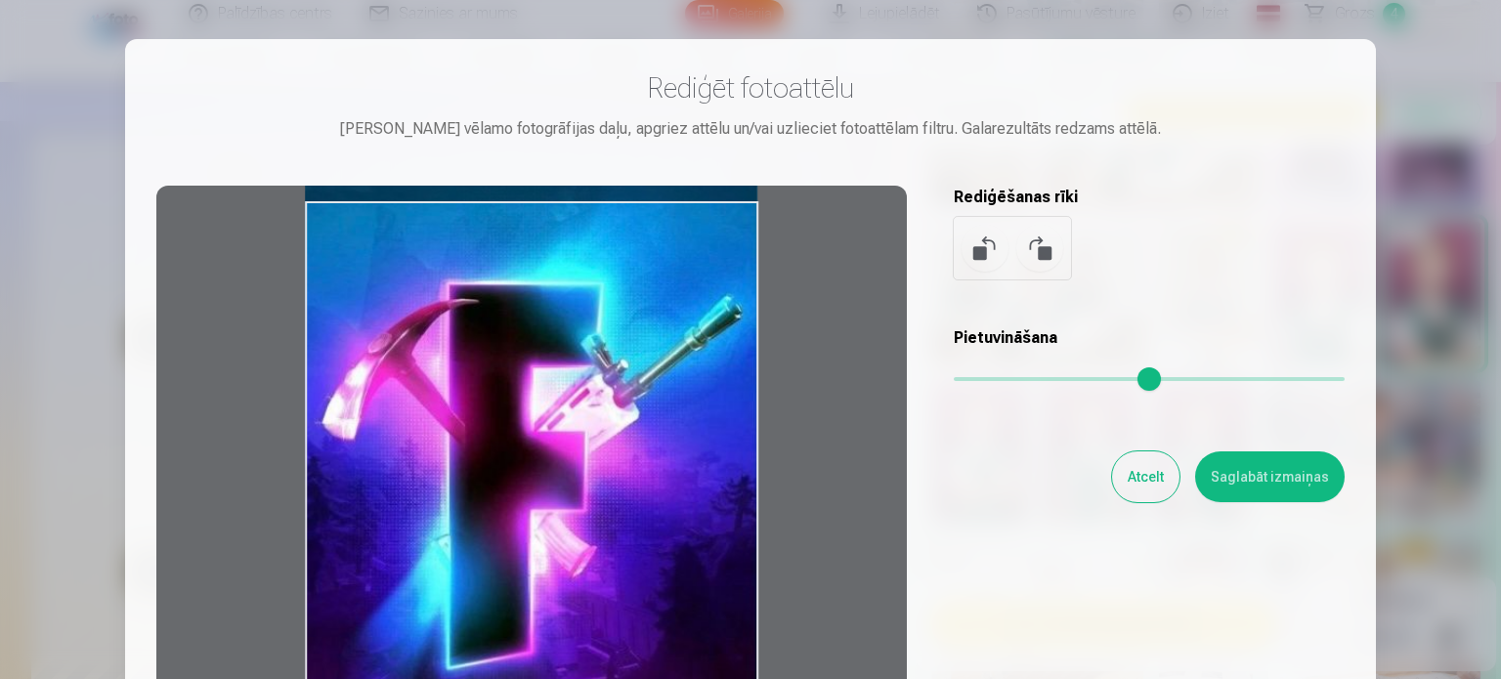
drag, startPoint x: 497, startPoint y: 516, endPoint x: 515, endPoint y: 379, distance: 138.1
click at [515, 379] on div at bounding box center [531, 493] width 751 height 614
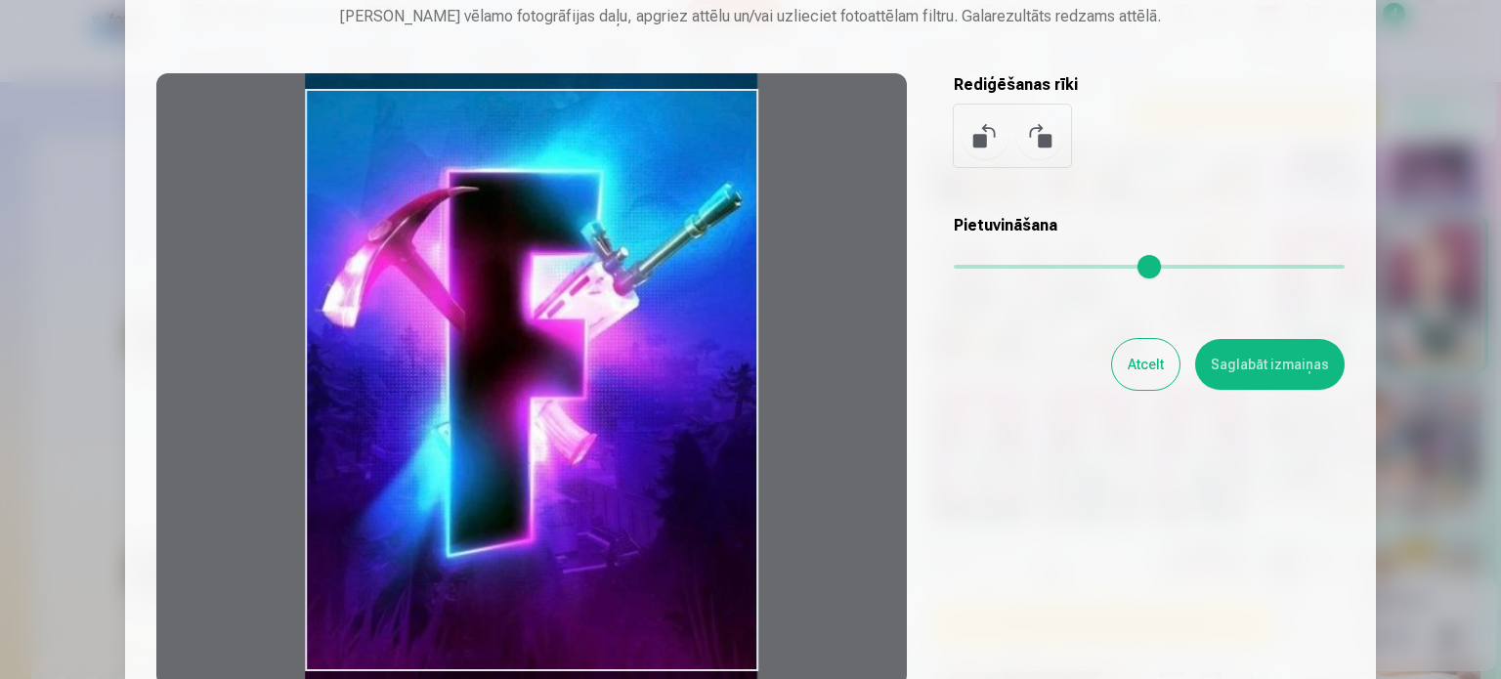
scroll to position [152, 0]
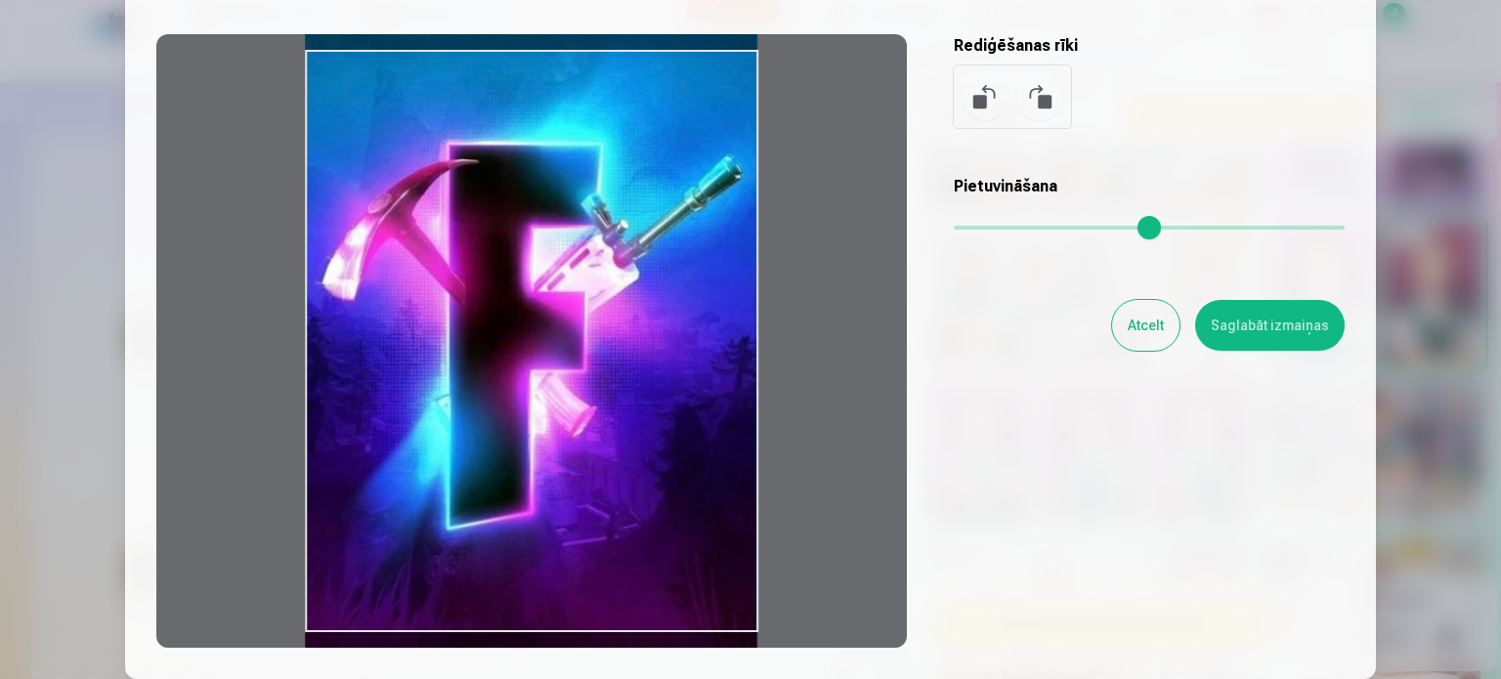
drag, startPoint x: 487, startPoint y: 294, endPoint x: 489, endPoint y: 307, distance: 12.9
click at [489, 307] on div at bounding box center [531, 341] width 751 height 614
click at [1271, 319] on button "Saglabāt izmaiņas" at bounding box center [1270, 325] width 150 height 51
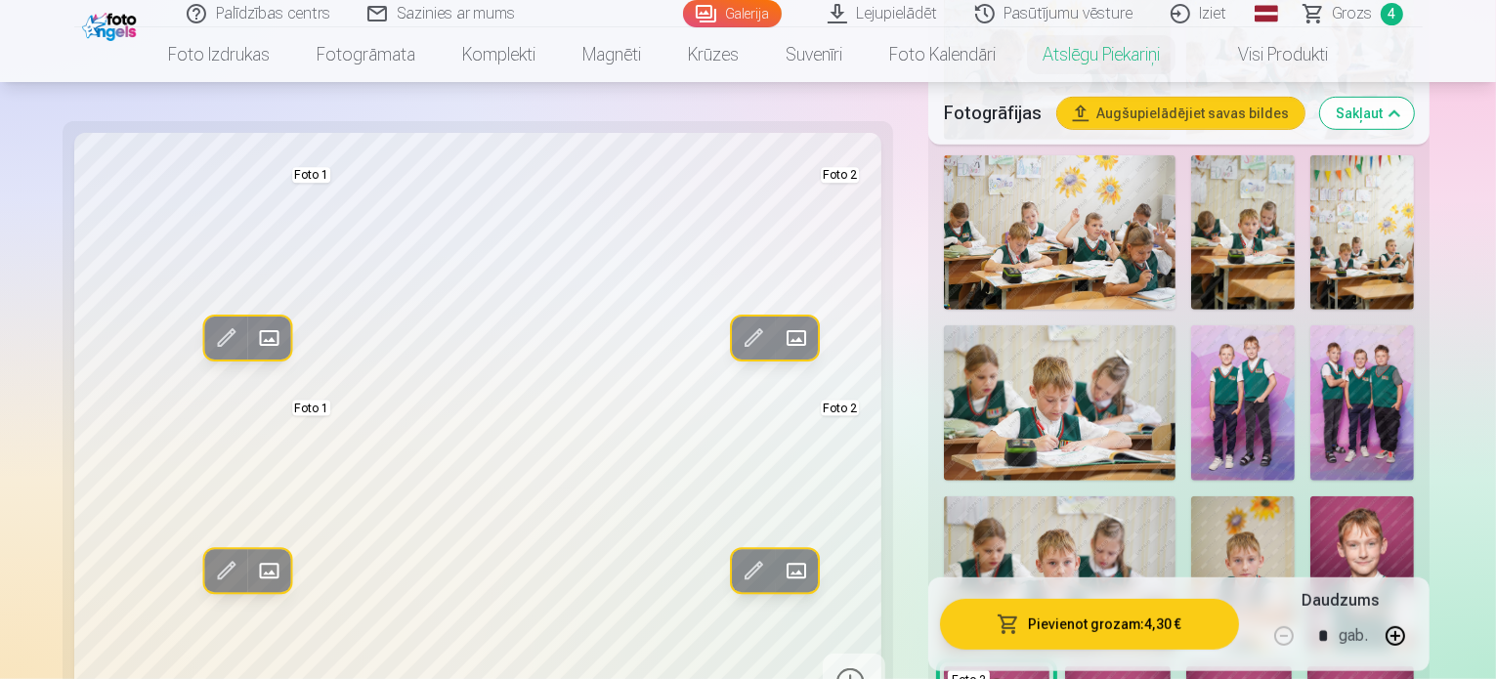
click at [738, 339] on span at bounding box center [753, 339] width 31 height 31
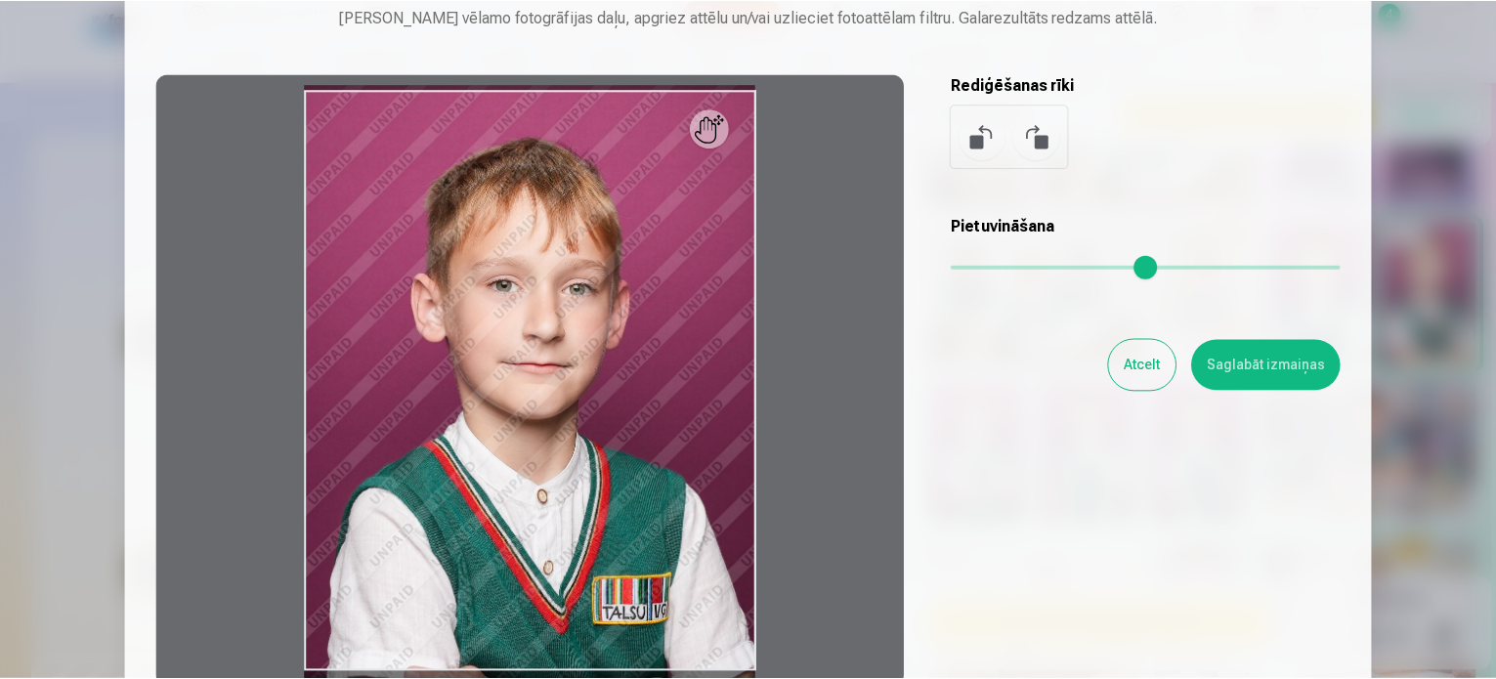
scroll to position [109, 0]
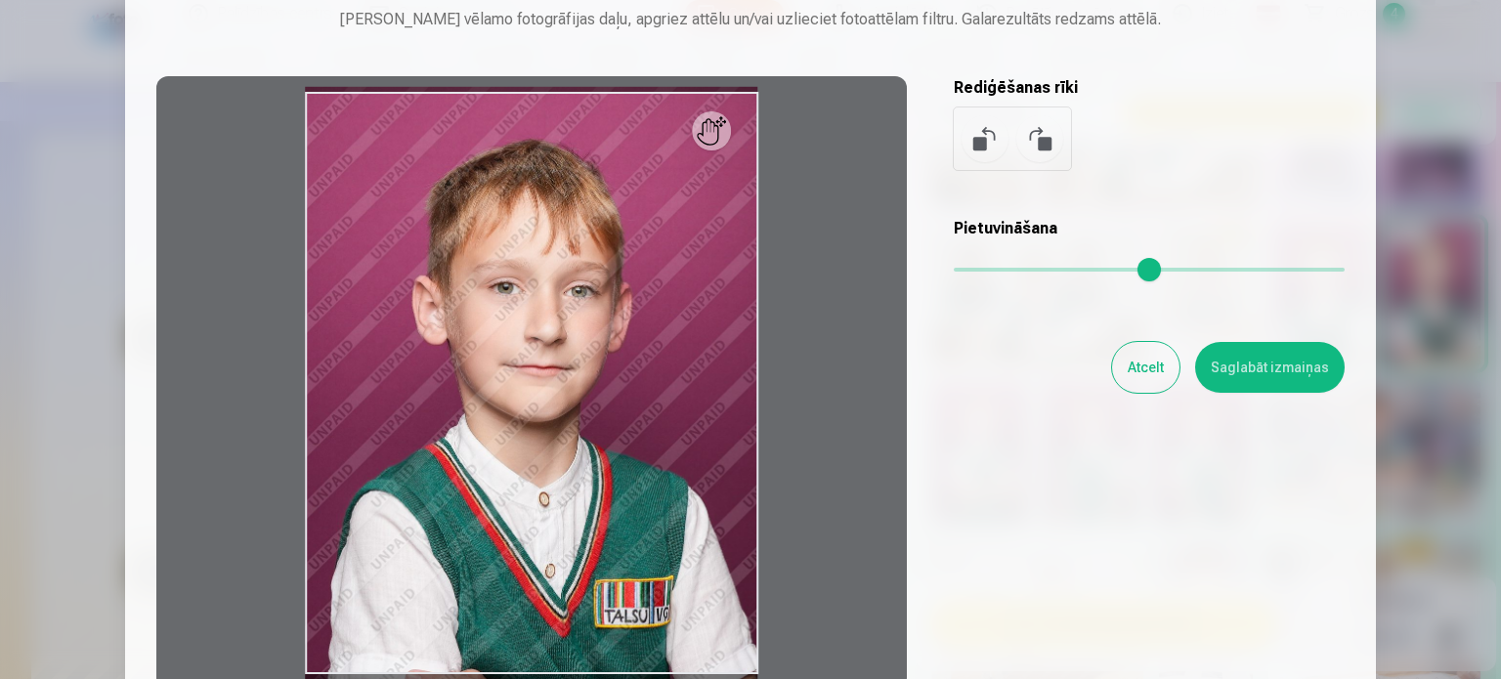
click at [1267, 368] on button "Saglabāt izmaiņas" at bounding box center [1270, 367] width 150 height 51
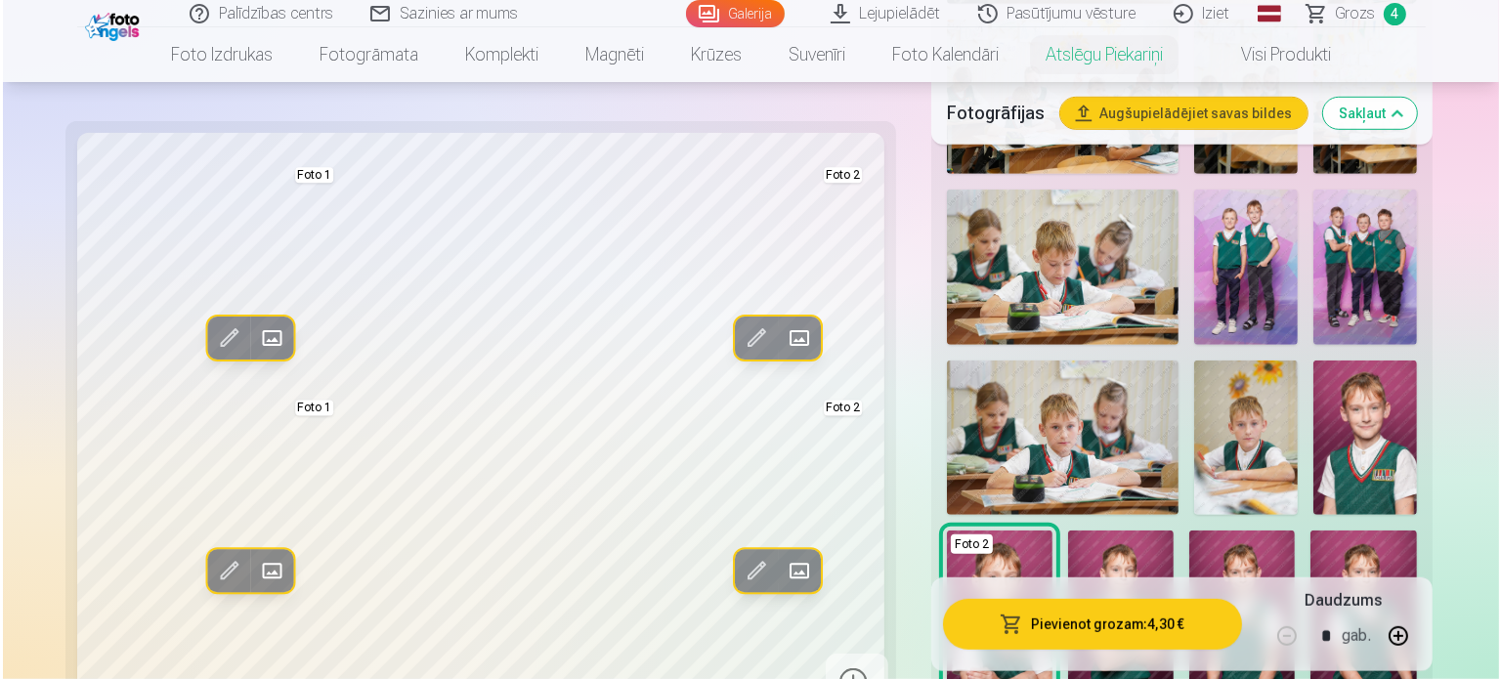
scroll to position [1197, 0]
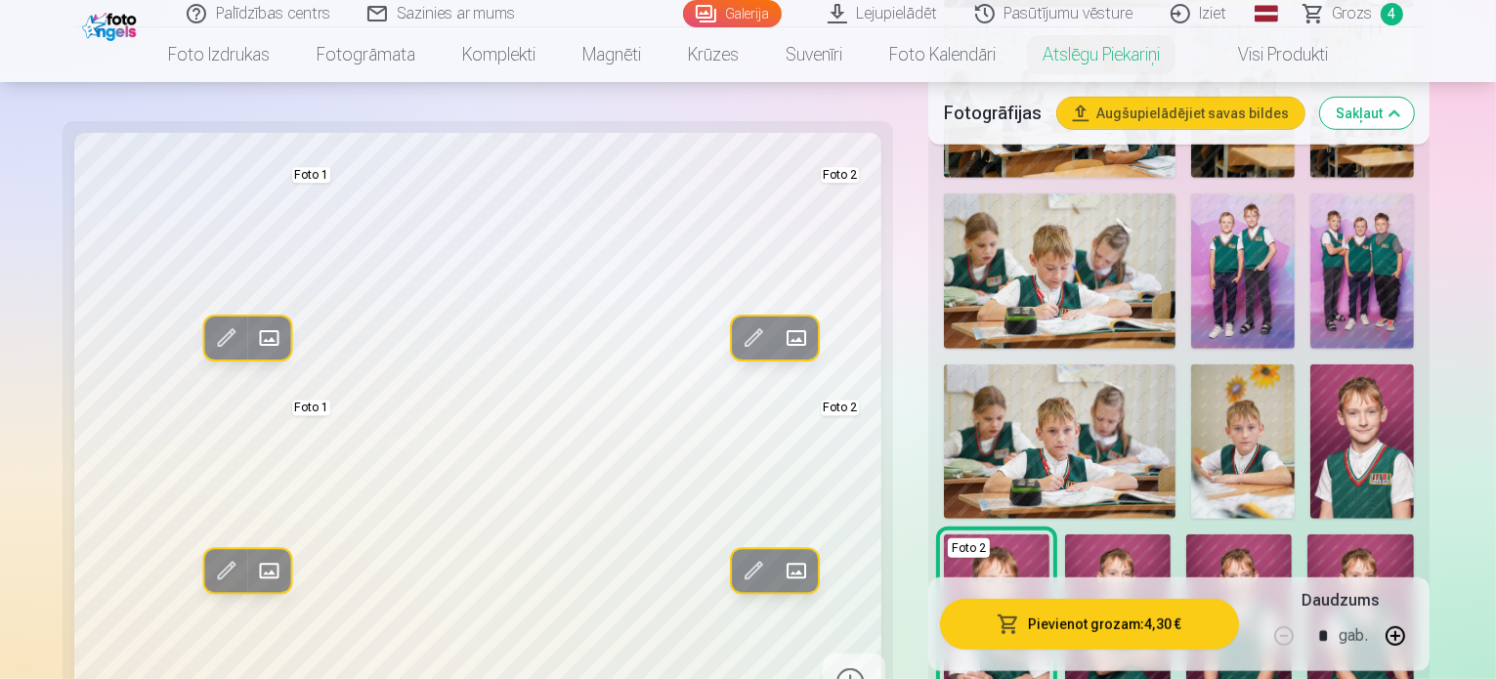
click at [1065, 535] on img at bounding box center [1118, 614] width 106 height 158
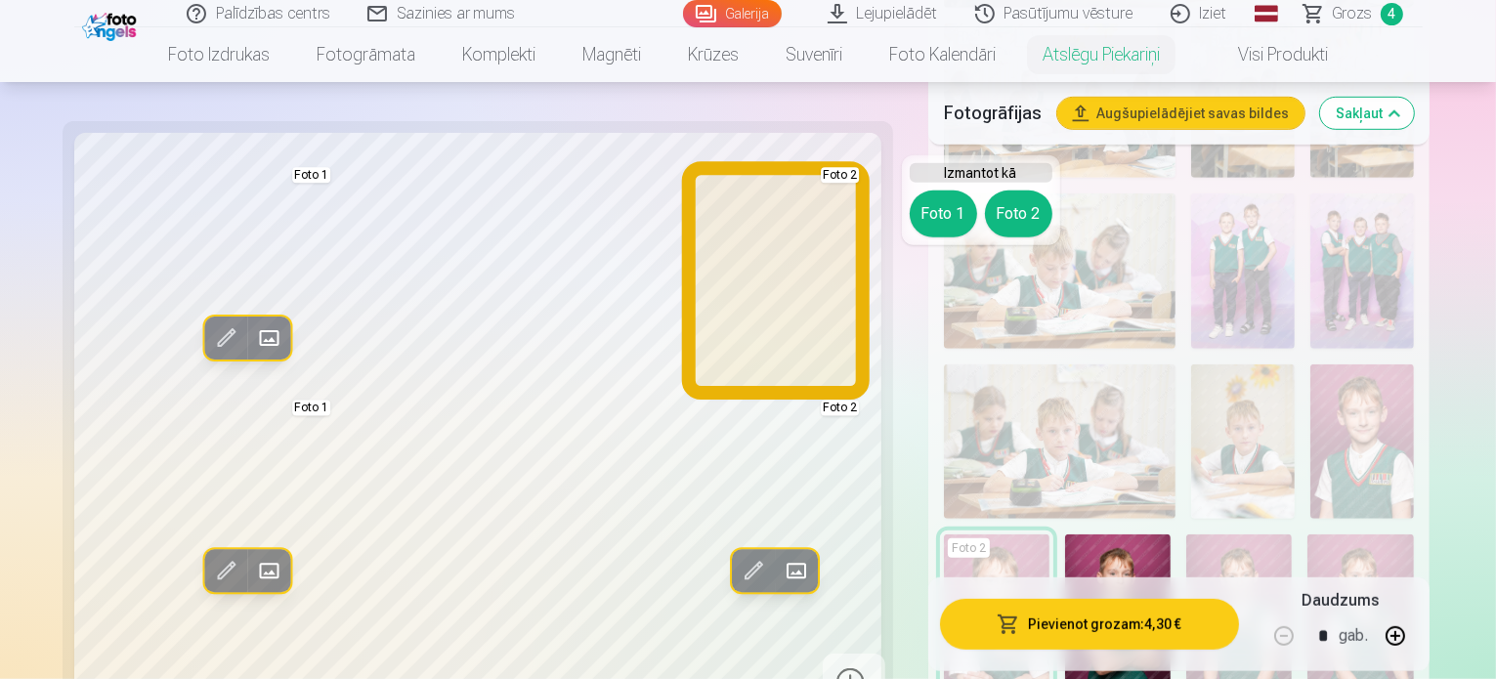
click at [1024, 207] on button "Foto 2" at bounding box center [1018, 214] width 67 height 47
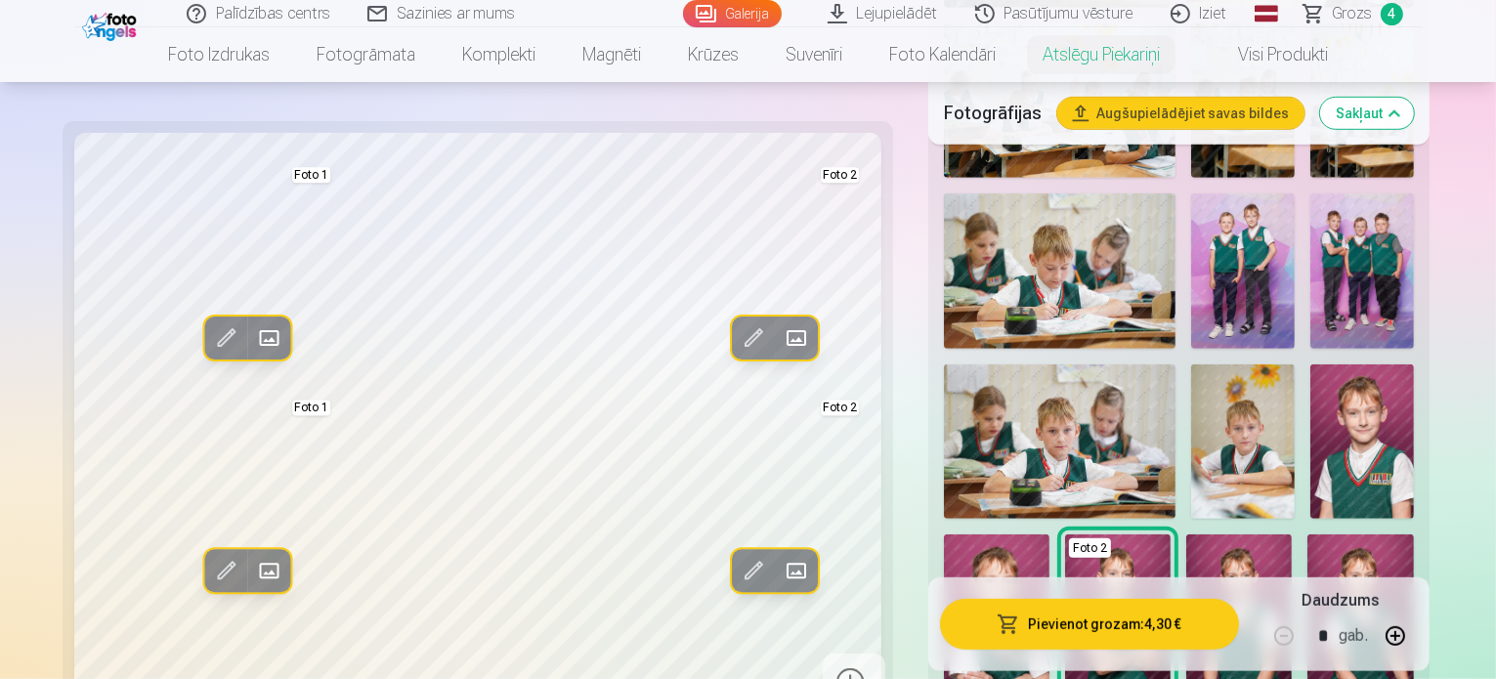
click at [853, 325] on div "Rediģēt foto Aizstāt Foto 1 Rediģēt foto Aizstāt Foto 2 Rediģēt foto Aizstāt Fo…" at bounding box center [477, 423] width 807 height 580
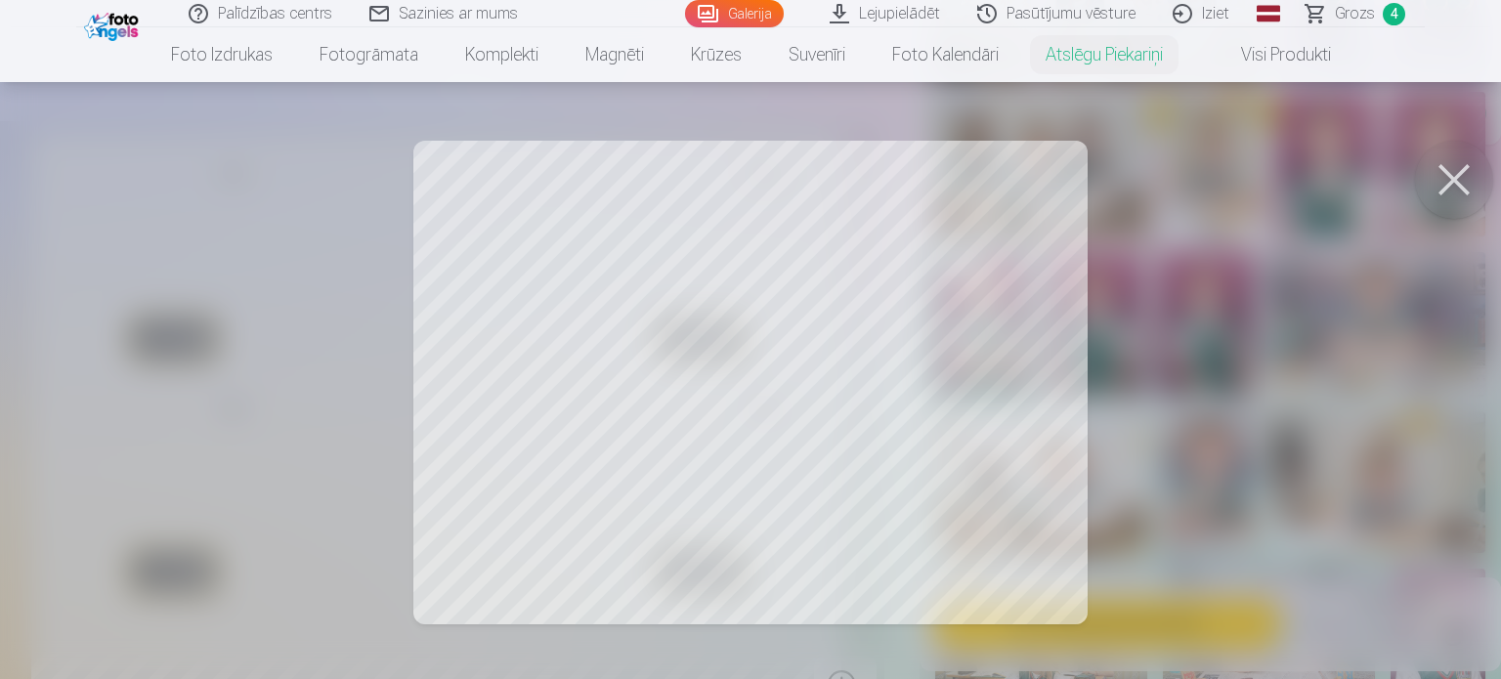
click at [1460, 180] on button at bounding box center [1454, 180] width 78 height 78
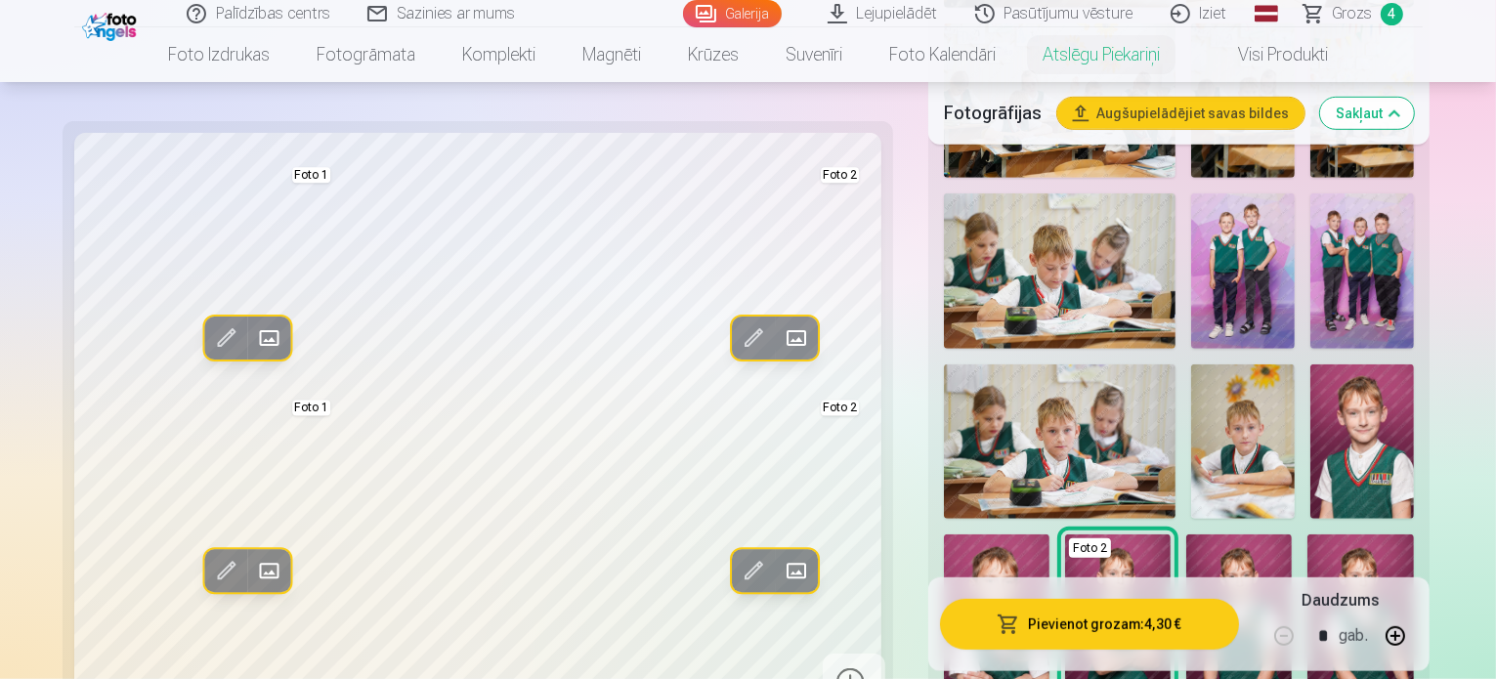
click at [210, 562] on span at bounding box center [225, 571] width 31 height 31
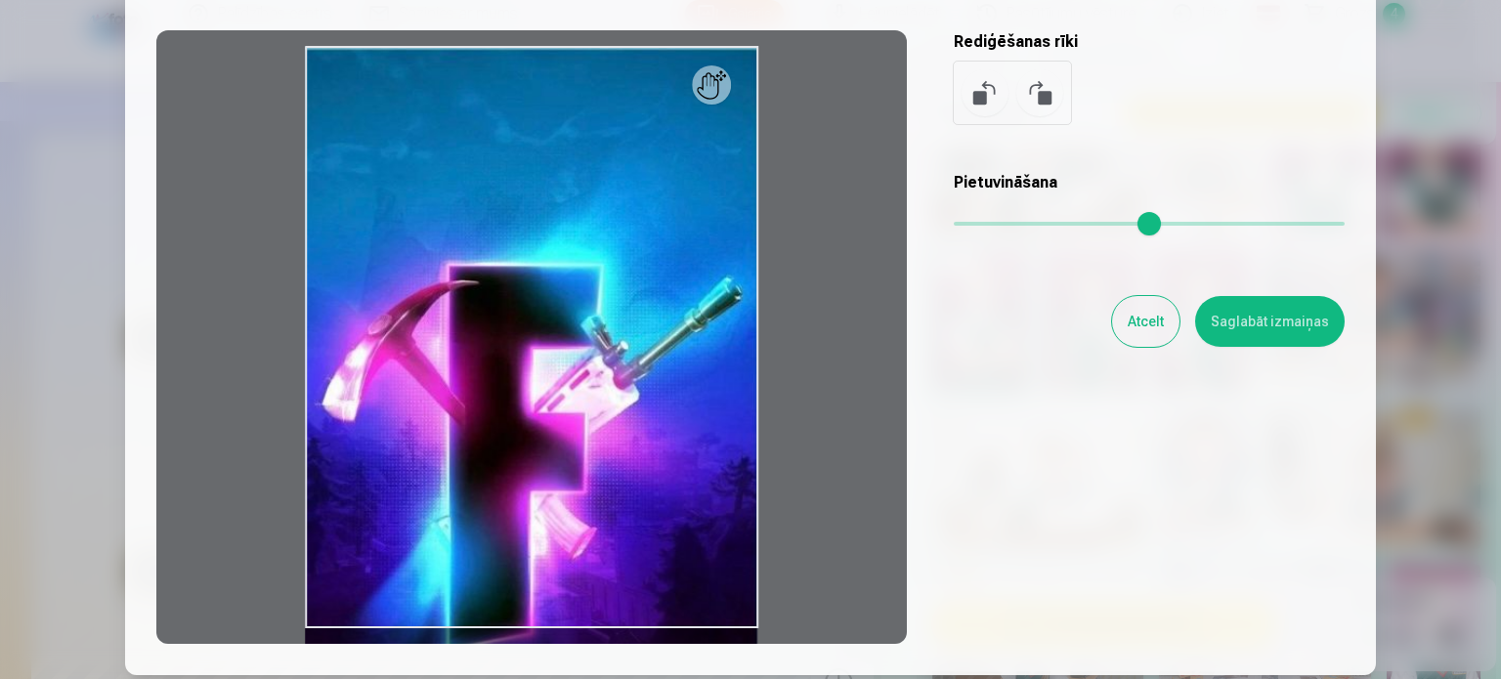
scroll to position [154, 0]
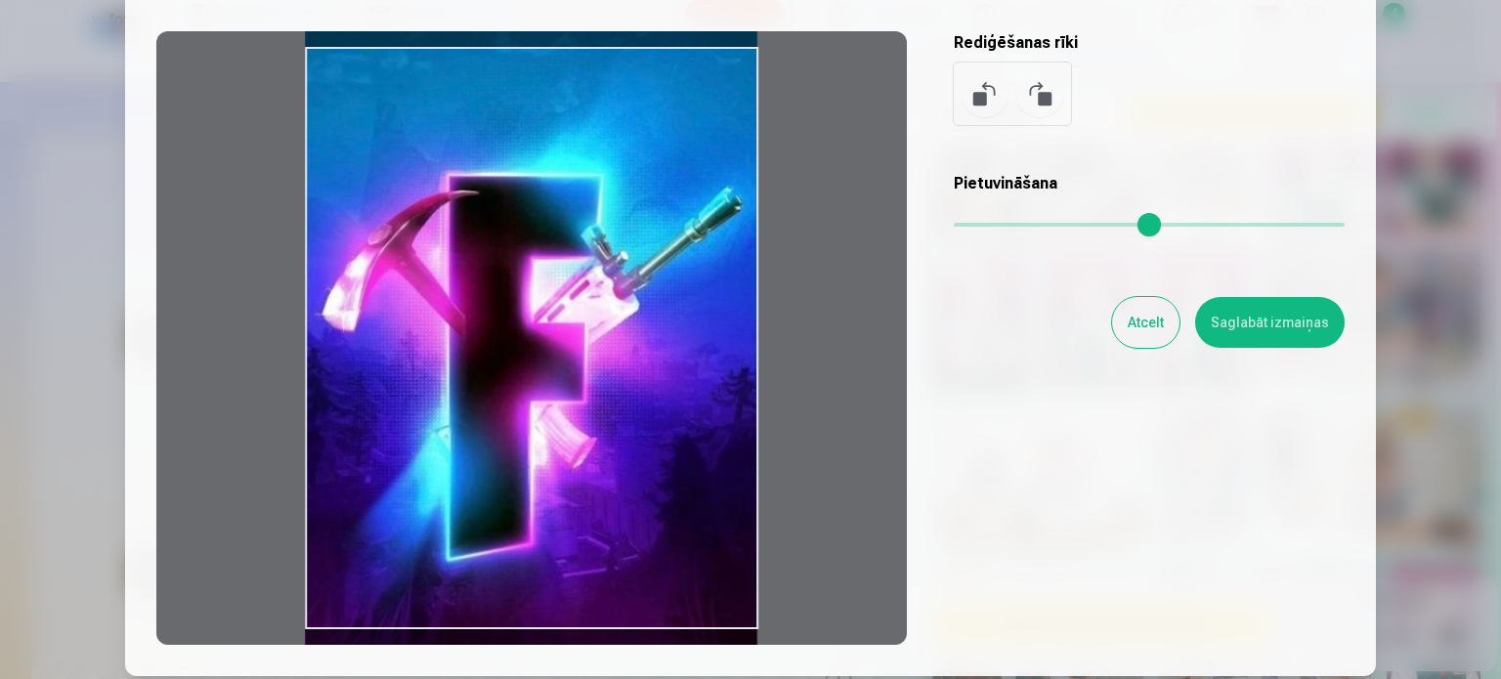
drag, startPoint x: 492, startPoint y: 492, endPoint x: 512, endPoint y: 402, distance: 92.2
click at [512, 402] on div at bounding box center [531, 338] width 751 height 614
click at [1253, 320] on button "Saglabāt izmaiņas" at bounding box center [1270, 322] width 150 height 51
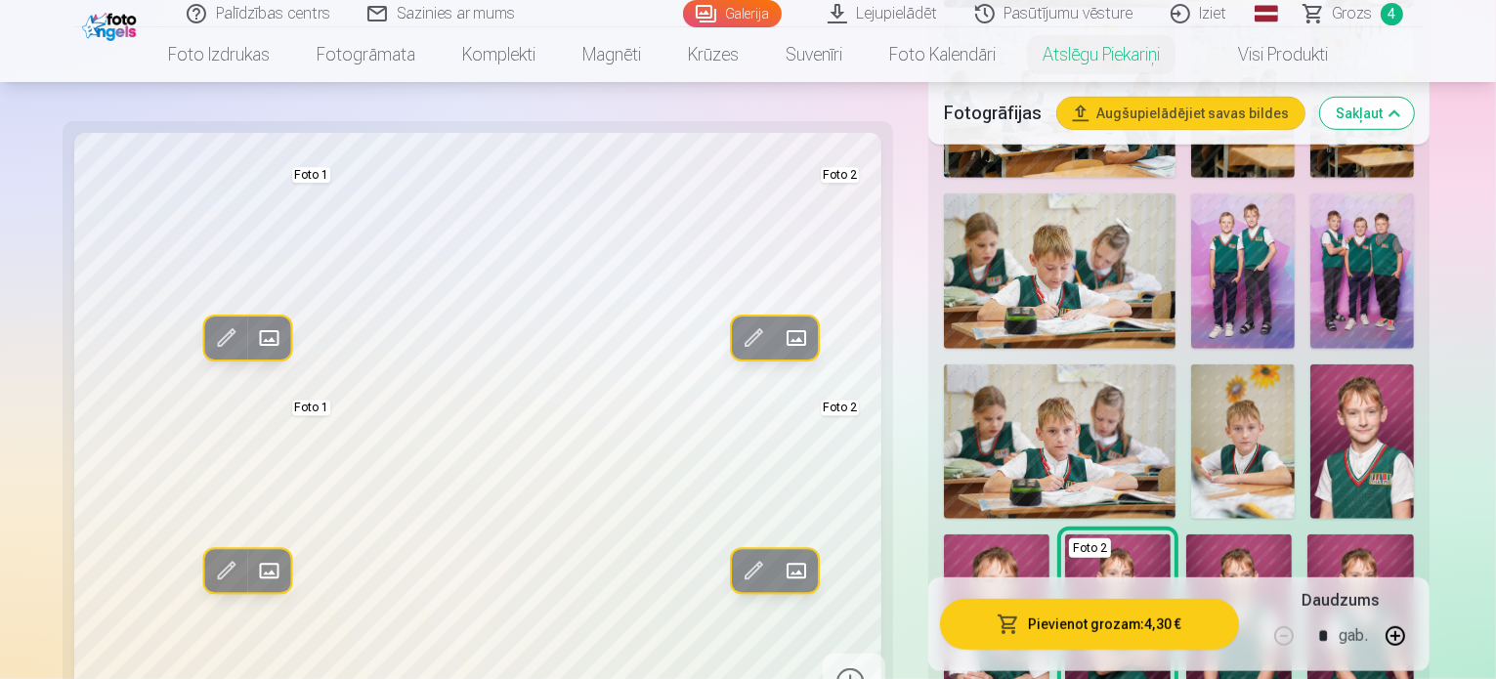
click at [1082, 623] on button "Pievienot grozam : 4,30 €" at bounding box center [1089, 624] width 299 height 51
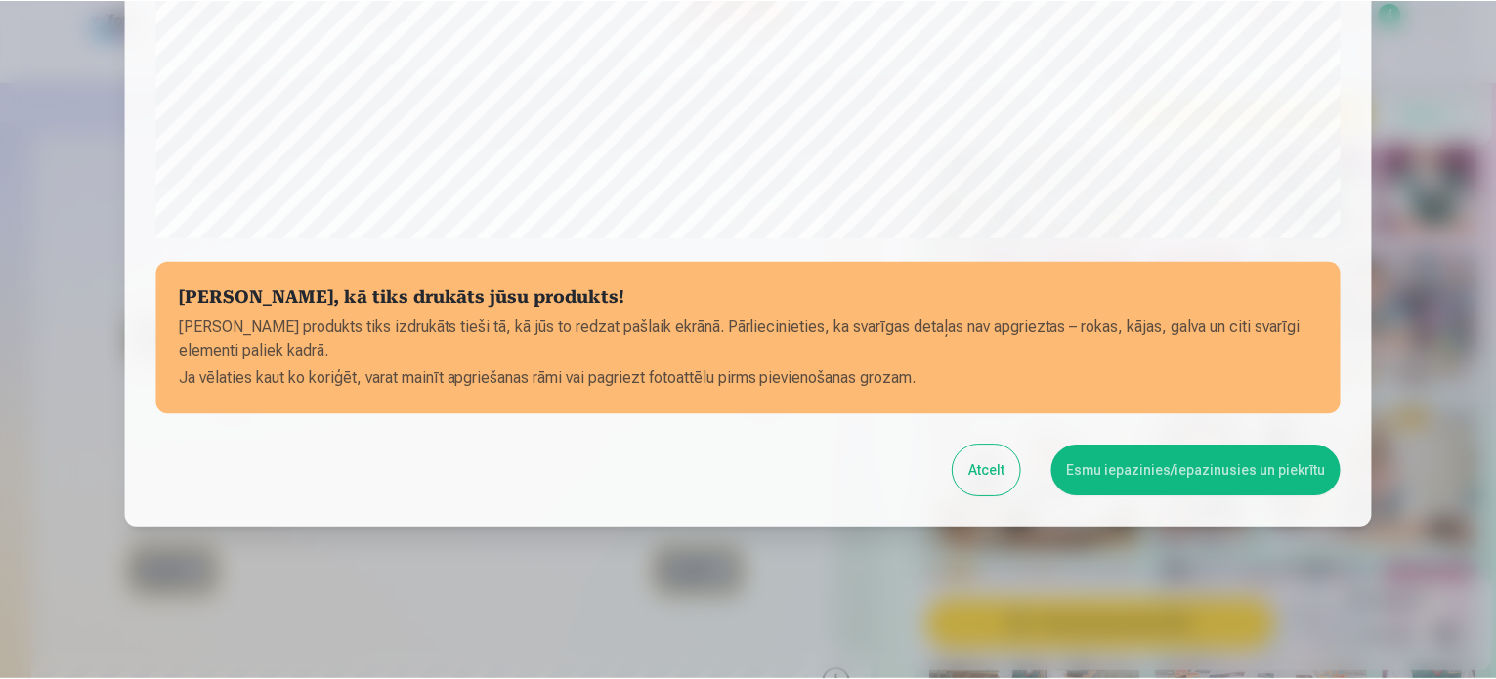
scroll to position [727, 0]
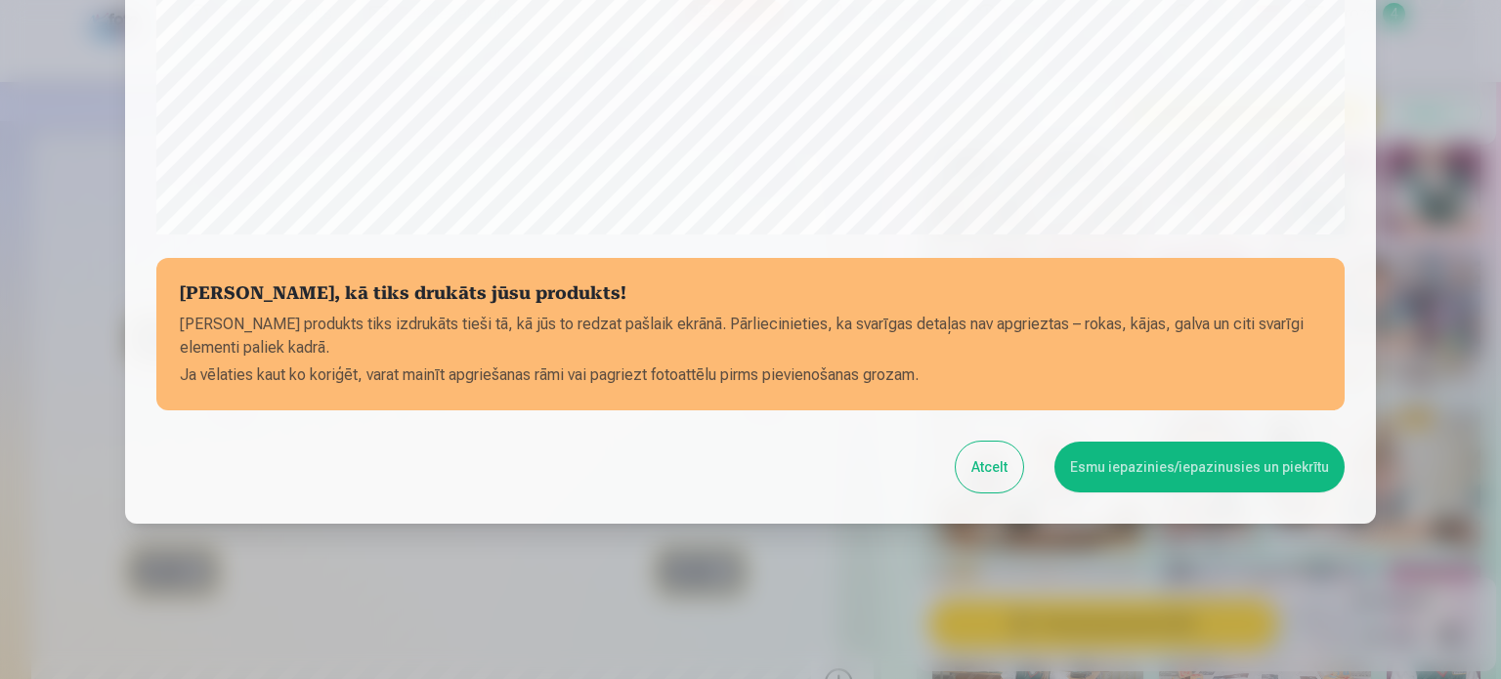
click at [1212, 470] on button "Esmu iepazinies/iepazinusies un piekrītu" at bounding box center [1200, 467] width 290 height 51
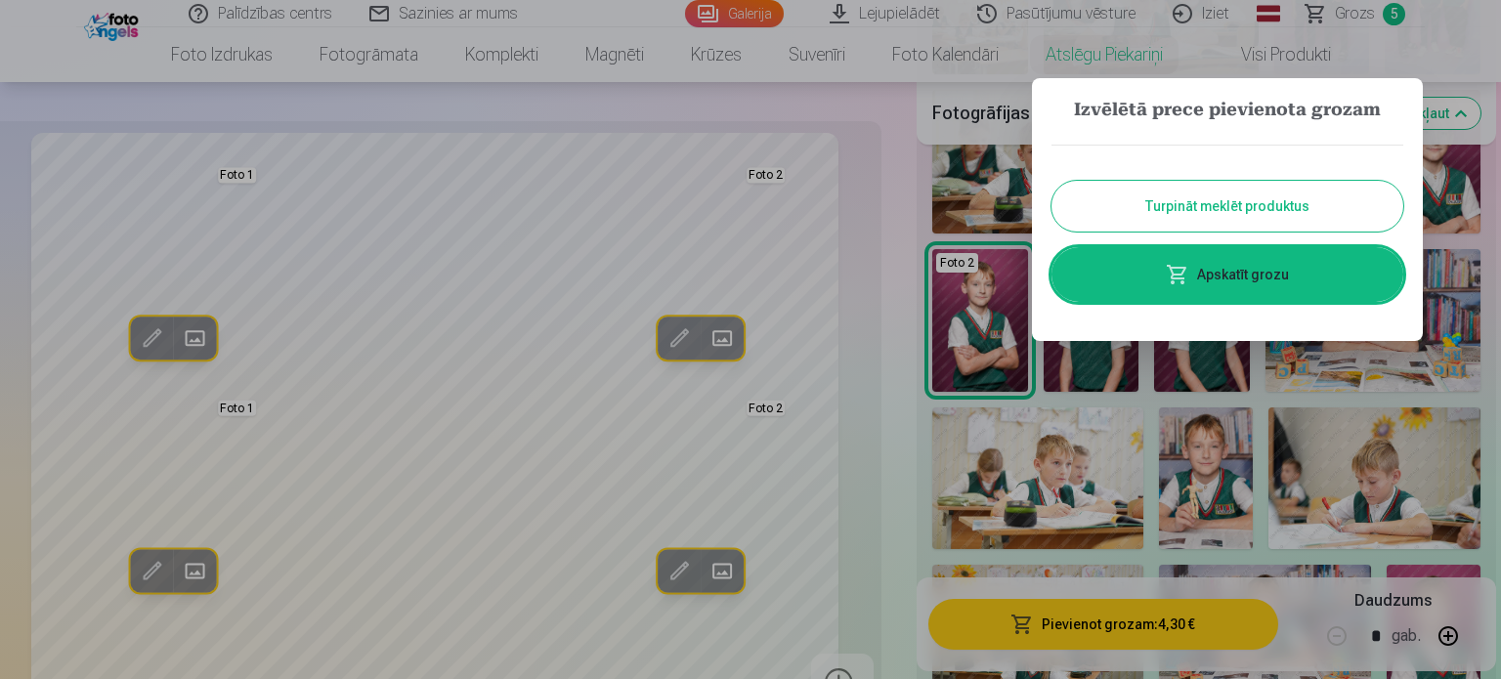
click at [1242, 198] on button "Turpināt meklēt produktus" at bounding box center [1228, 206] width 352 height 51
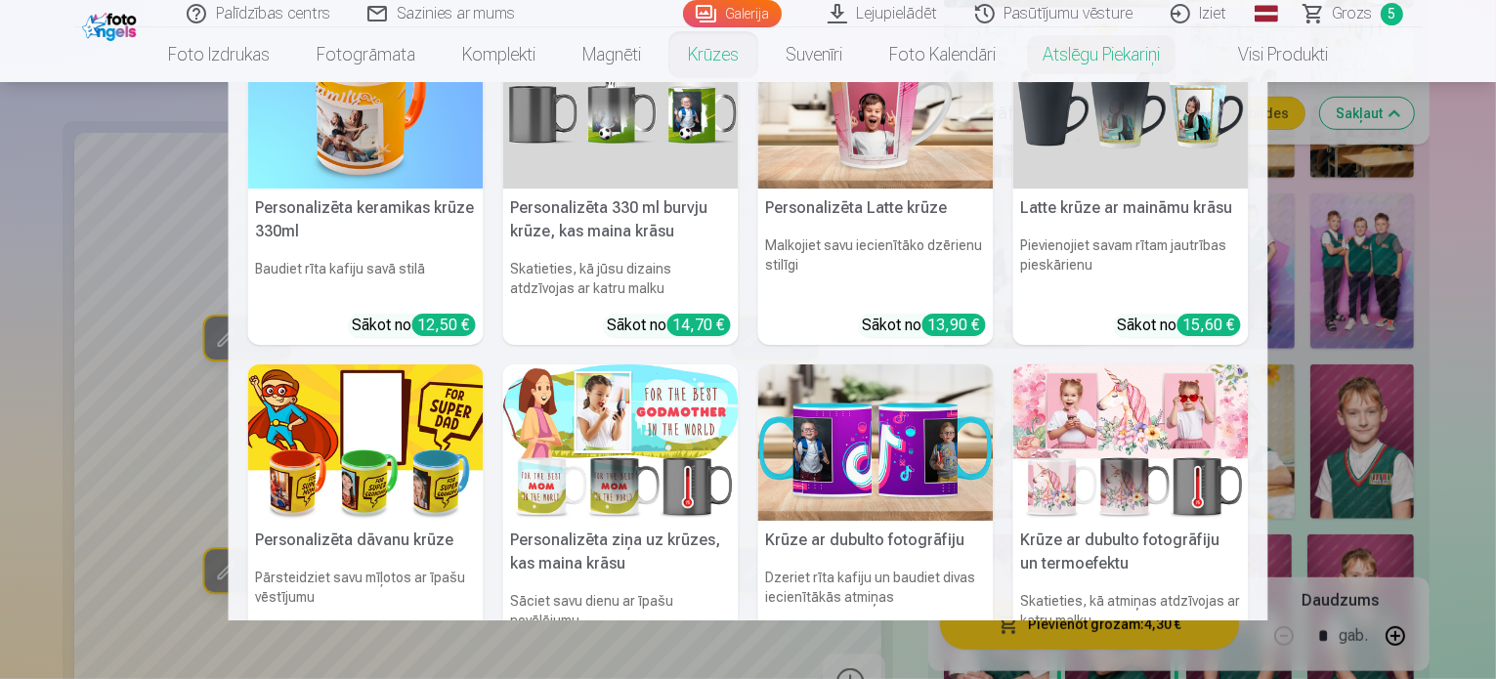
scroll to position [0, 0]
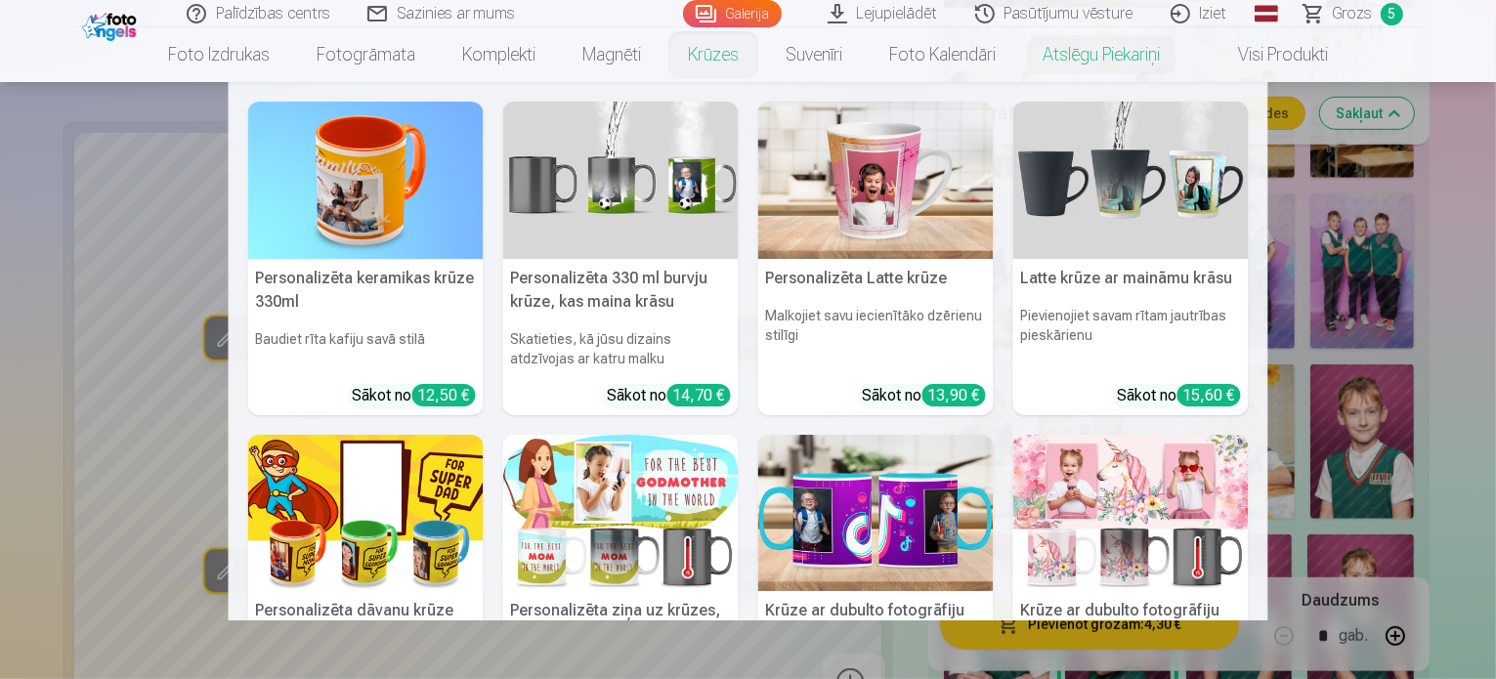
click at [395, 223] on img at bounding box center [366, 180] width 236 height 157
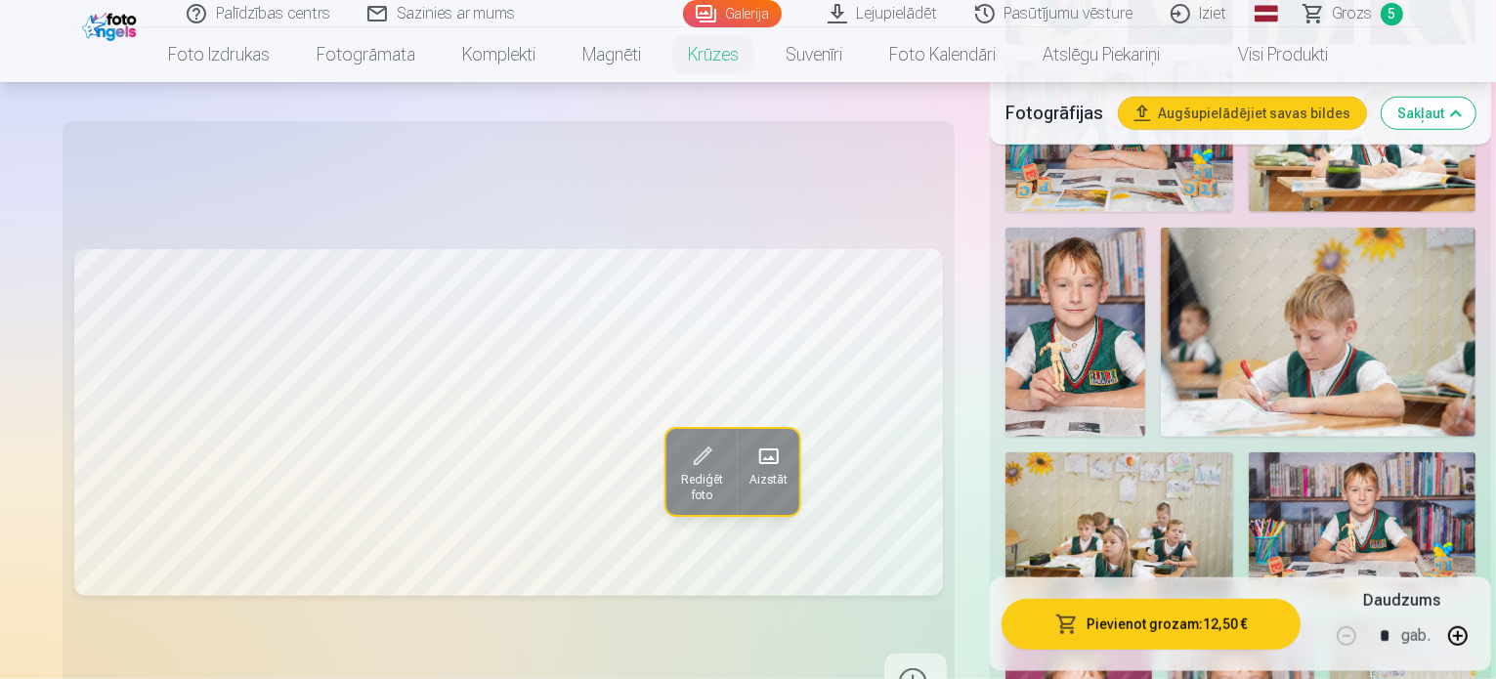
scroll to position [1899, 0]
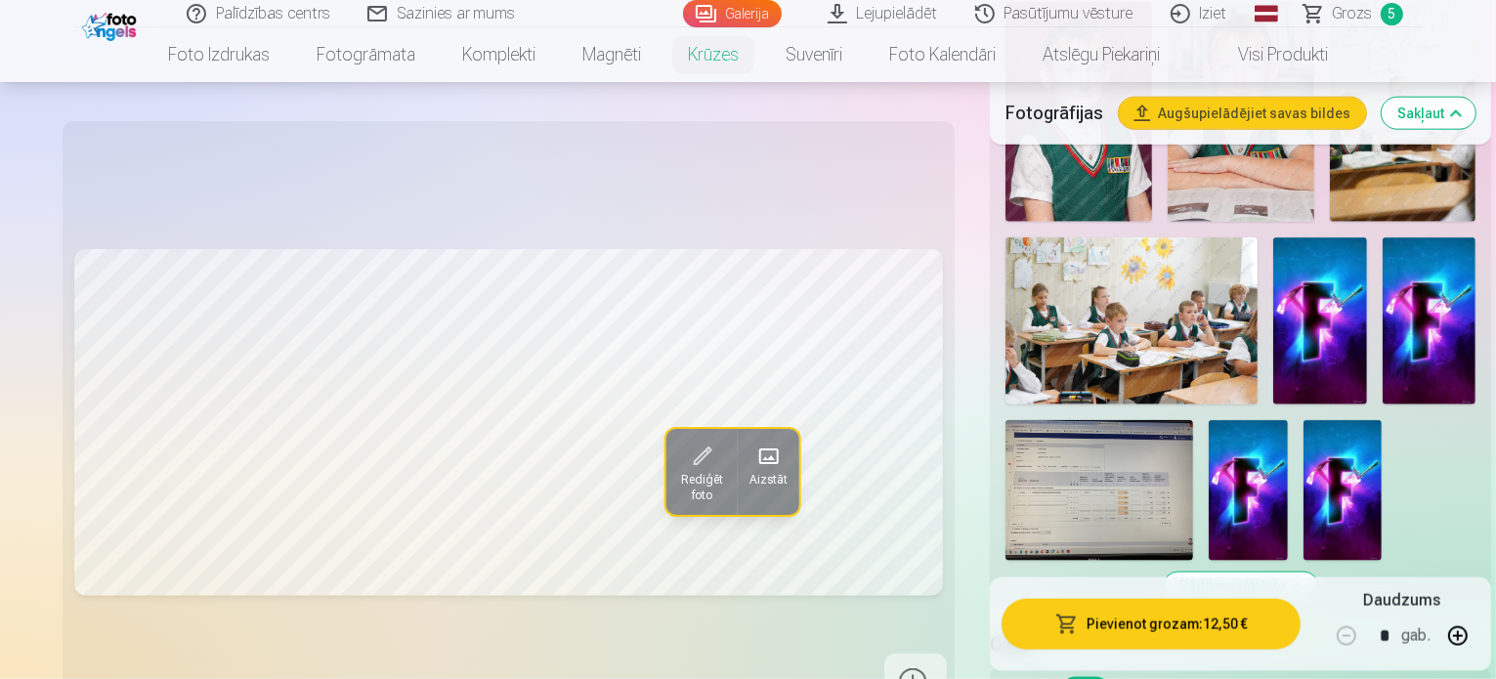
scroll to position [2505, 0]
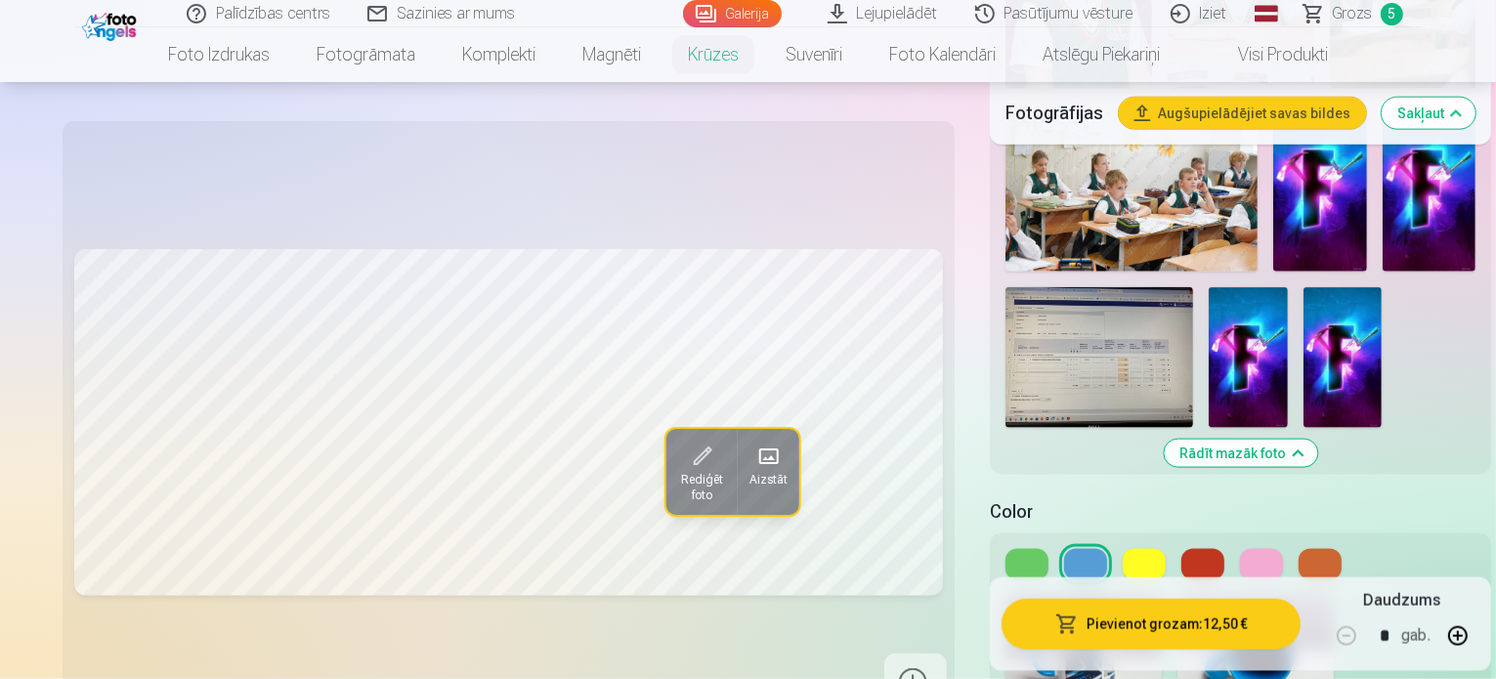
scroll to position [2384, 0]
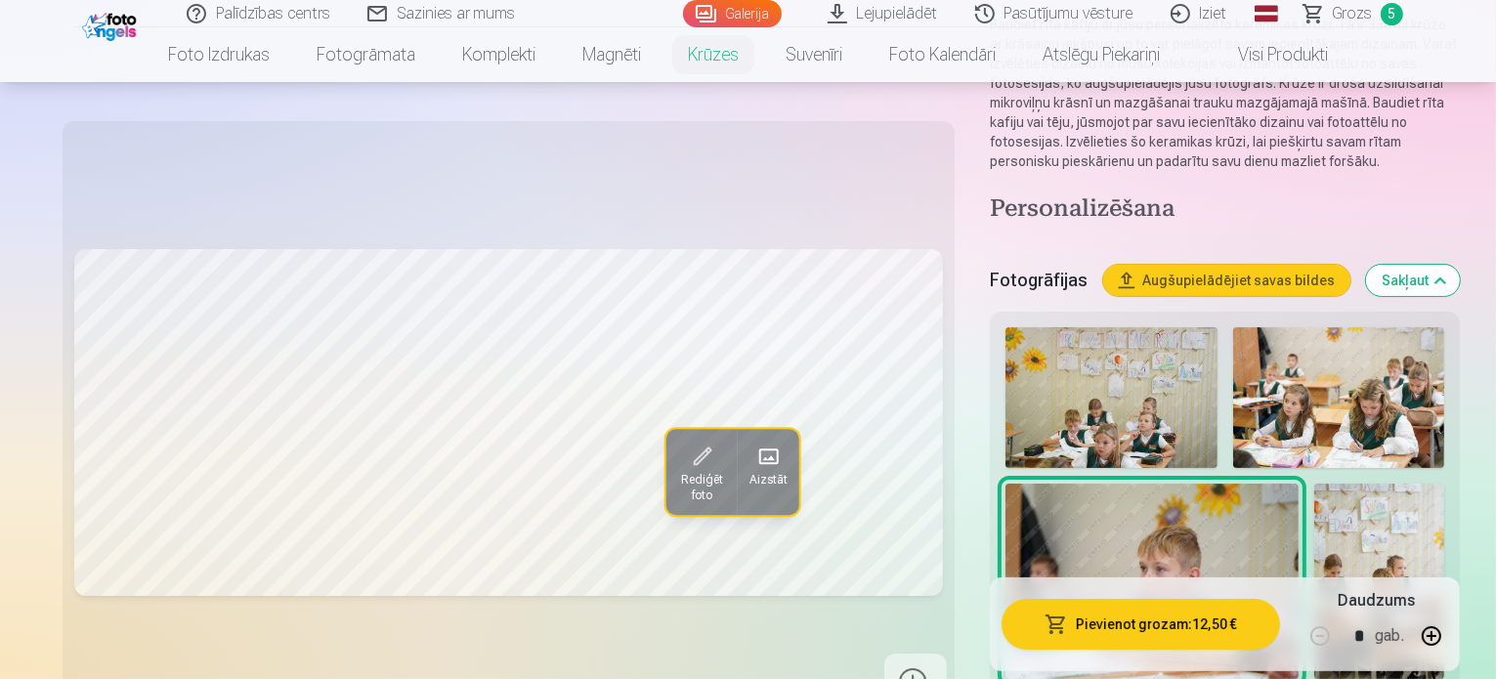
scroll to position [0, 0]
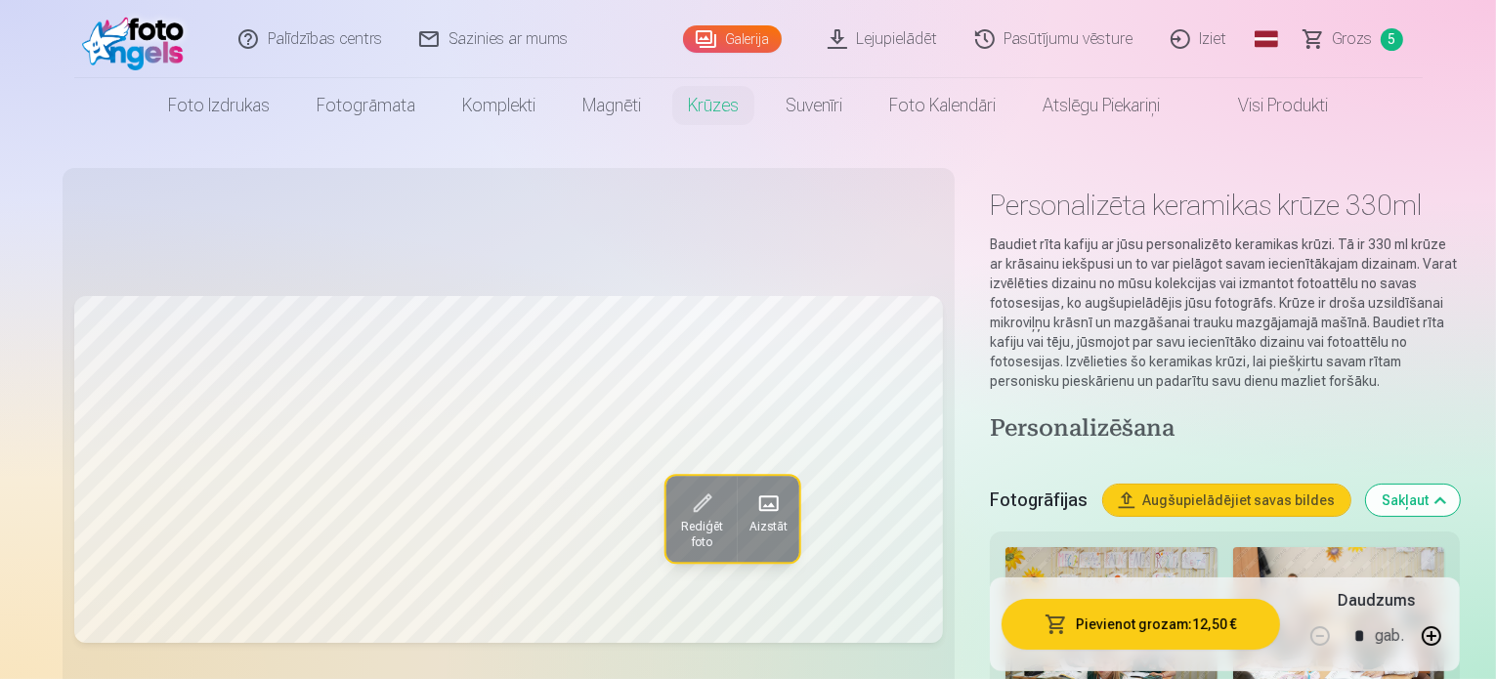
click at [1333, 38] on link "Grozs 5" at bounding box center [1354, 39] width 137 height 78
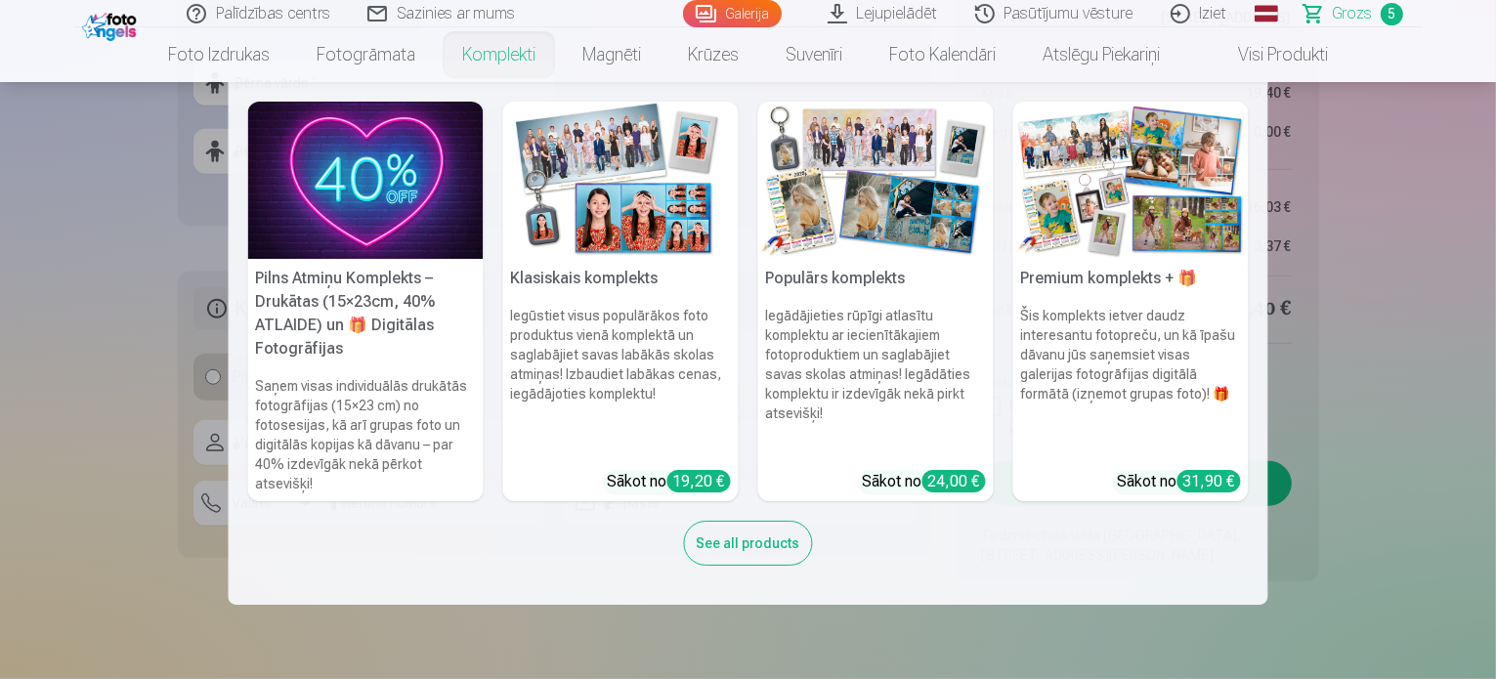
click at [77, 265] on nav "Pilns Atmiņu Komplekts – Drukātas (15×23cm, 40% ATLAIDE) un 🎁 Digitālas Fotogrā…" at bounding box center [748, 343] width 1496 height 523
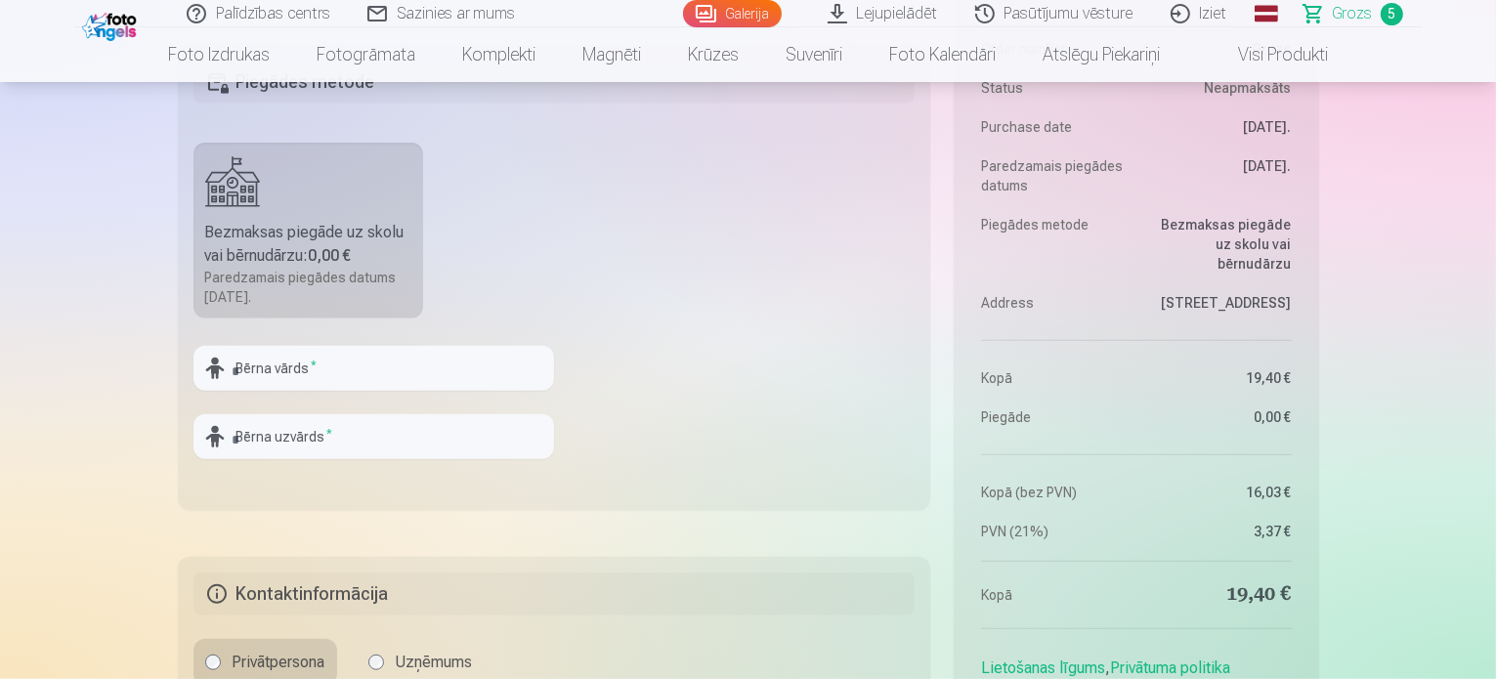
scroll to position [1458, 0]
click at [321, 371] on input "text" at bounding box center [374, 371] width 361 height 45
drag, startPoint x: 301, startPoint y: 364, endPoint x: 181, endPoint y: 366, distance: 120.2
click at [181, 366] on fieldset "Piegādes metode Bezmaksas piegāde uz skolu vai bērnudārzu : 0,00 € Paredzamais …" at bounding box center [555, 280] width 754 height 465
type input "******"
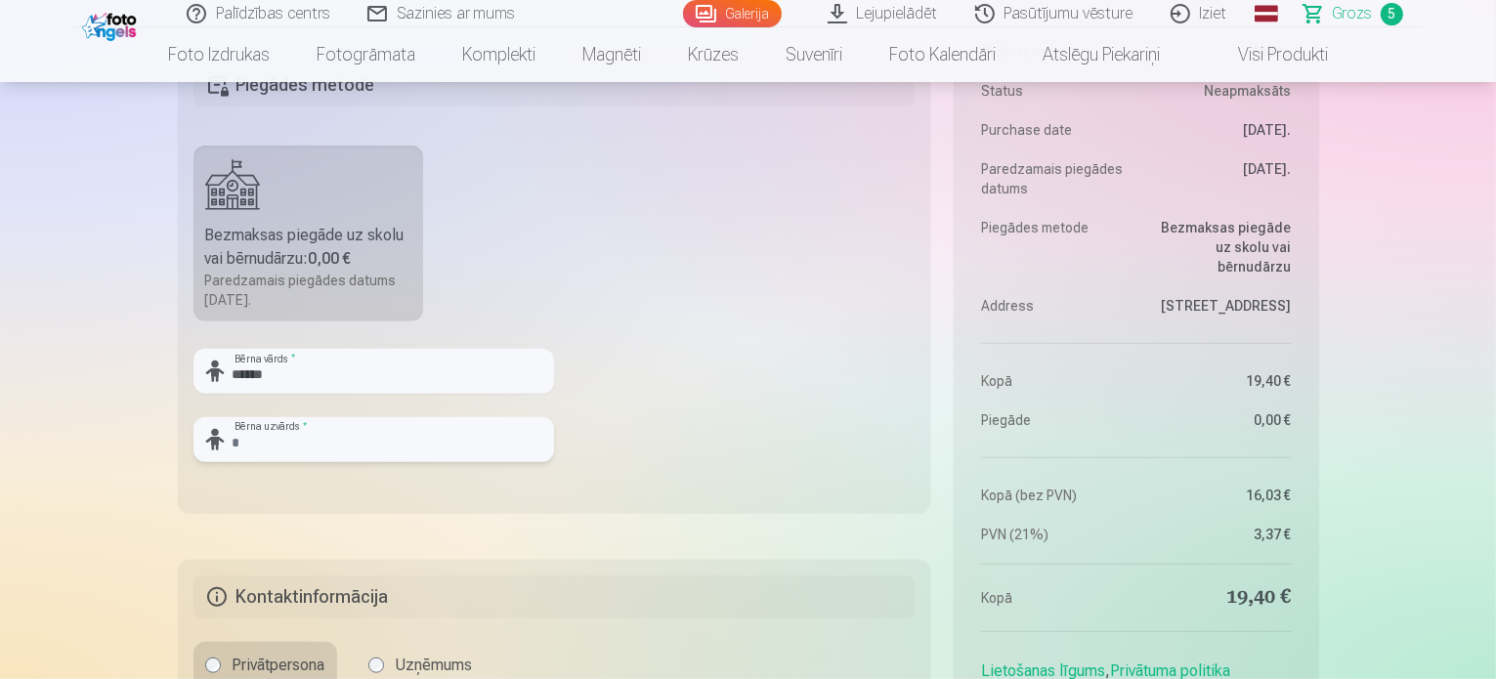
click at [282, 433] on input "text" at bounding box center [374, 439] width 361 height 45
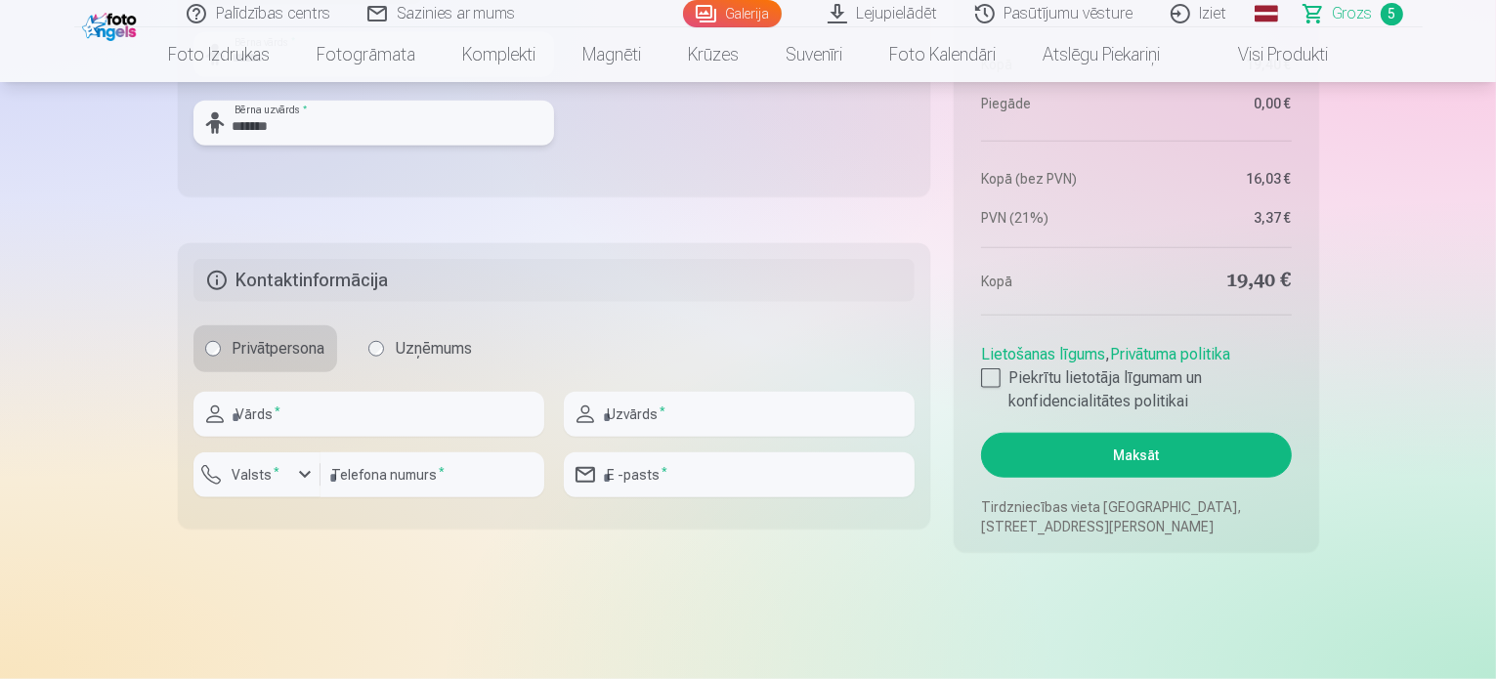
scroll to position [1775, 0]
type input "*******"
click at [316, 413] on input "text" at bounding box center [369, 414] width 351 height 45
type input "****"
type input "*******"
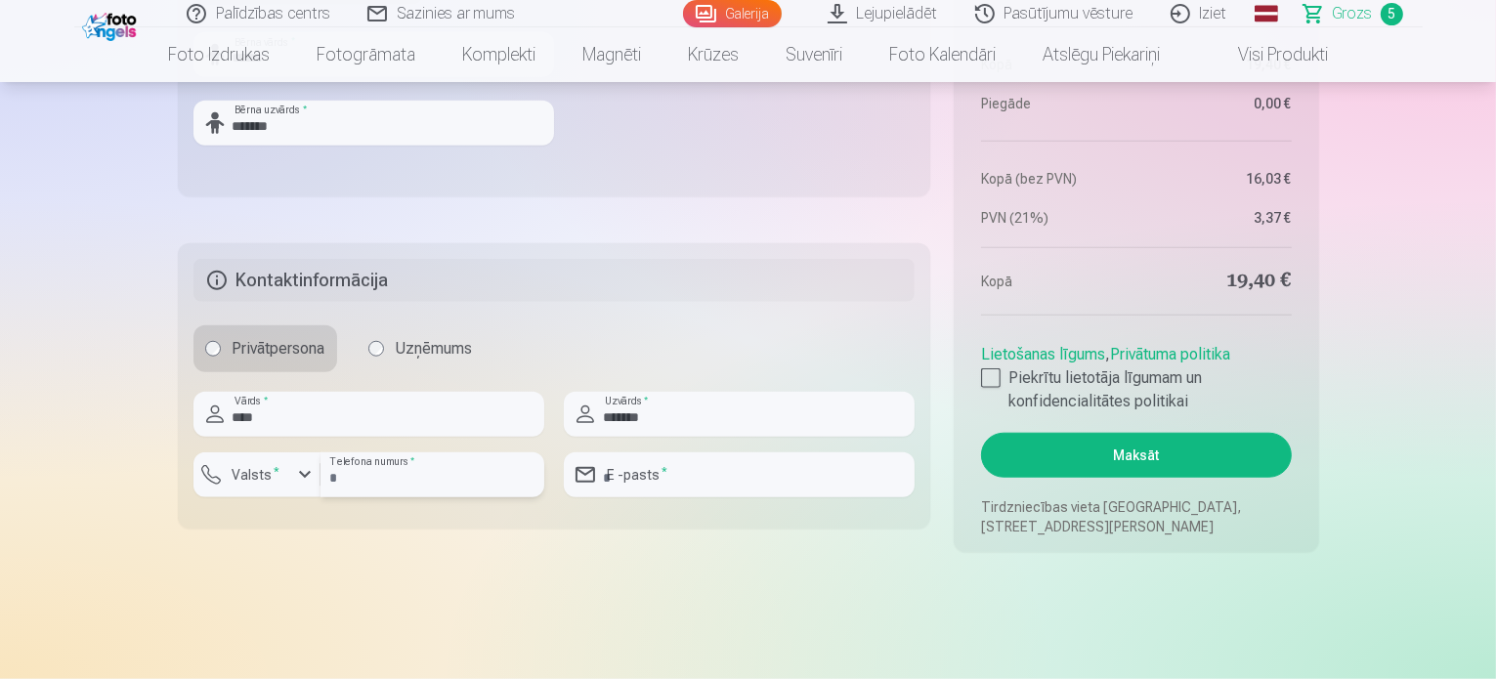
click at [433, 487] on input "number" at bounding box center [433, 475] width 224 height 45
type input "********"
click at [820, 479] on input "email" at bounding box center [739, 475] width 351 height 45
type input "**********"
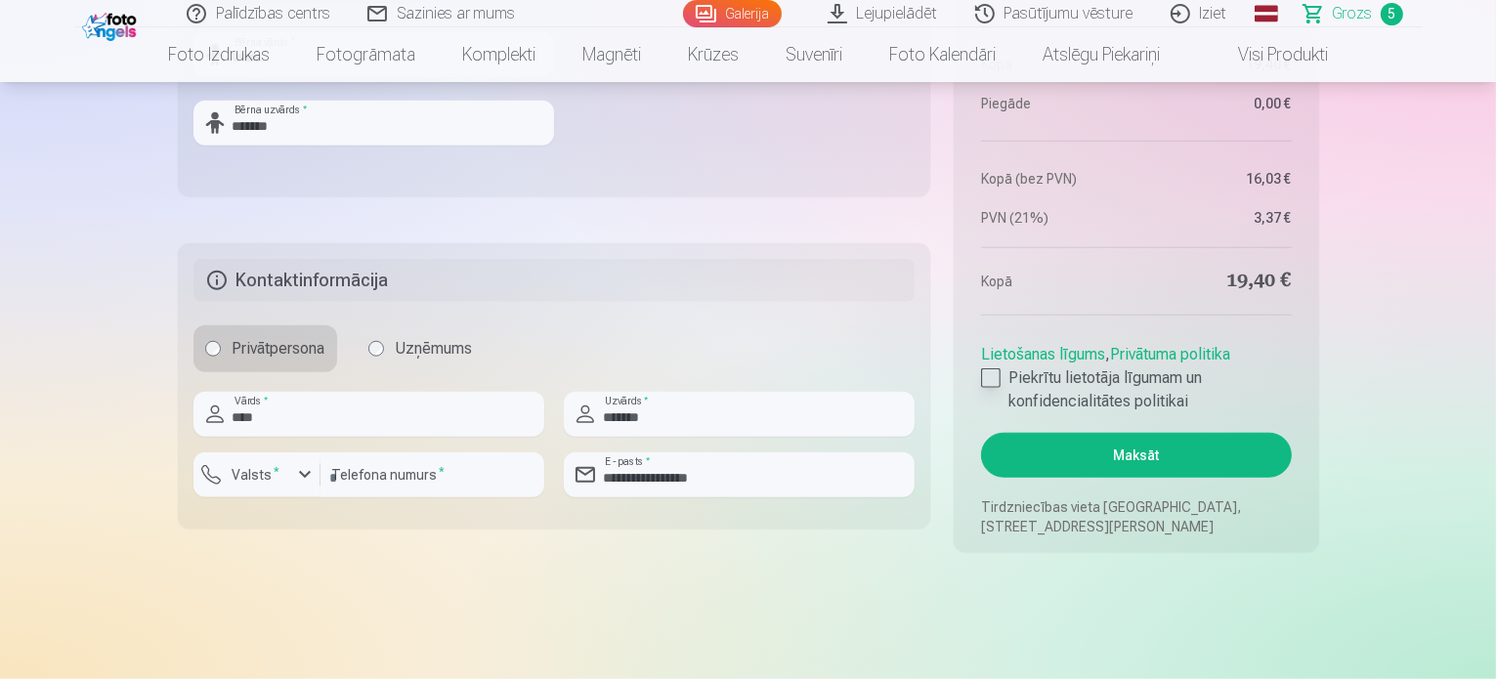
click at [989, 373] on div at bounding box center [991, 378] width 20 height 20
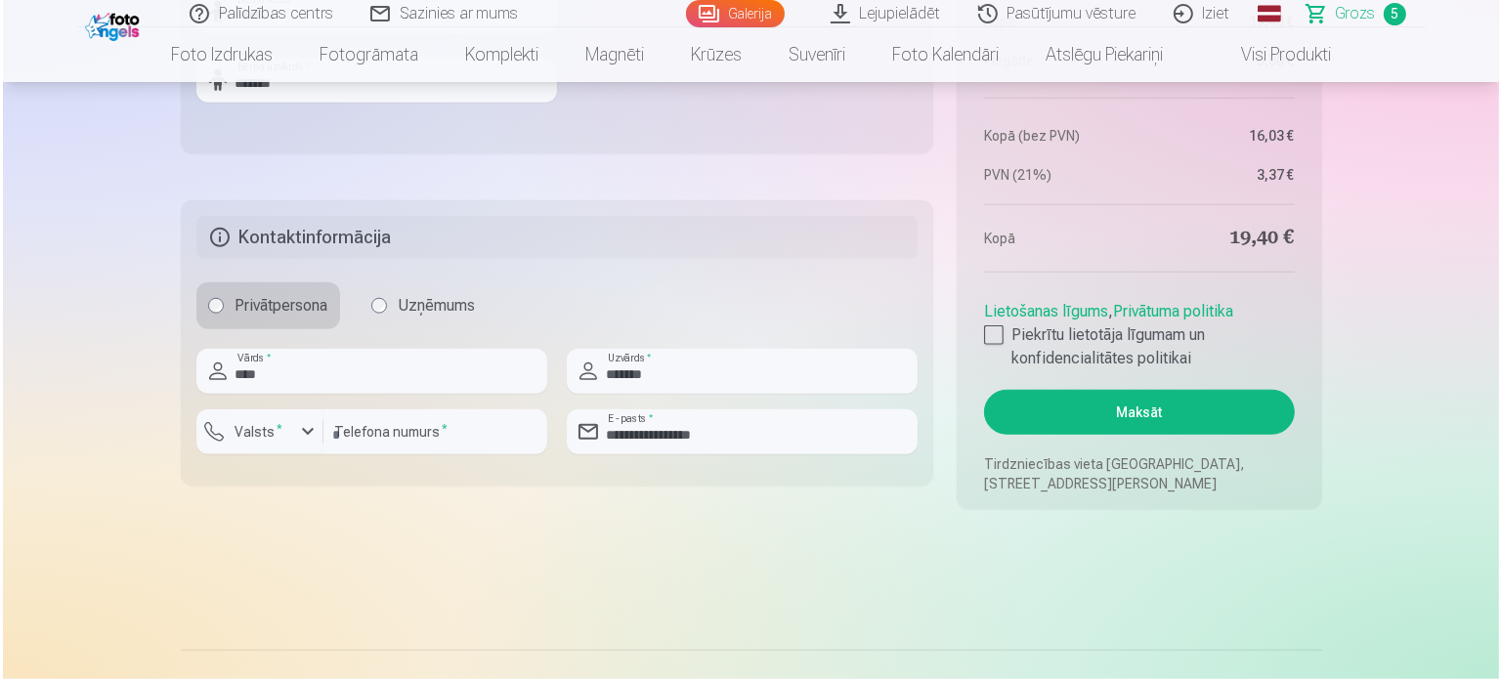
scroll to position [1839, 0]
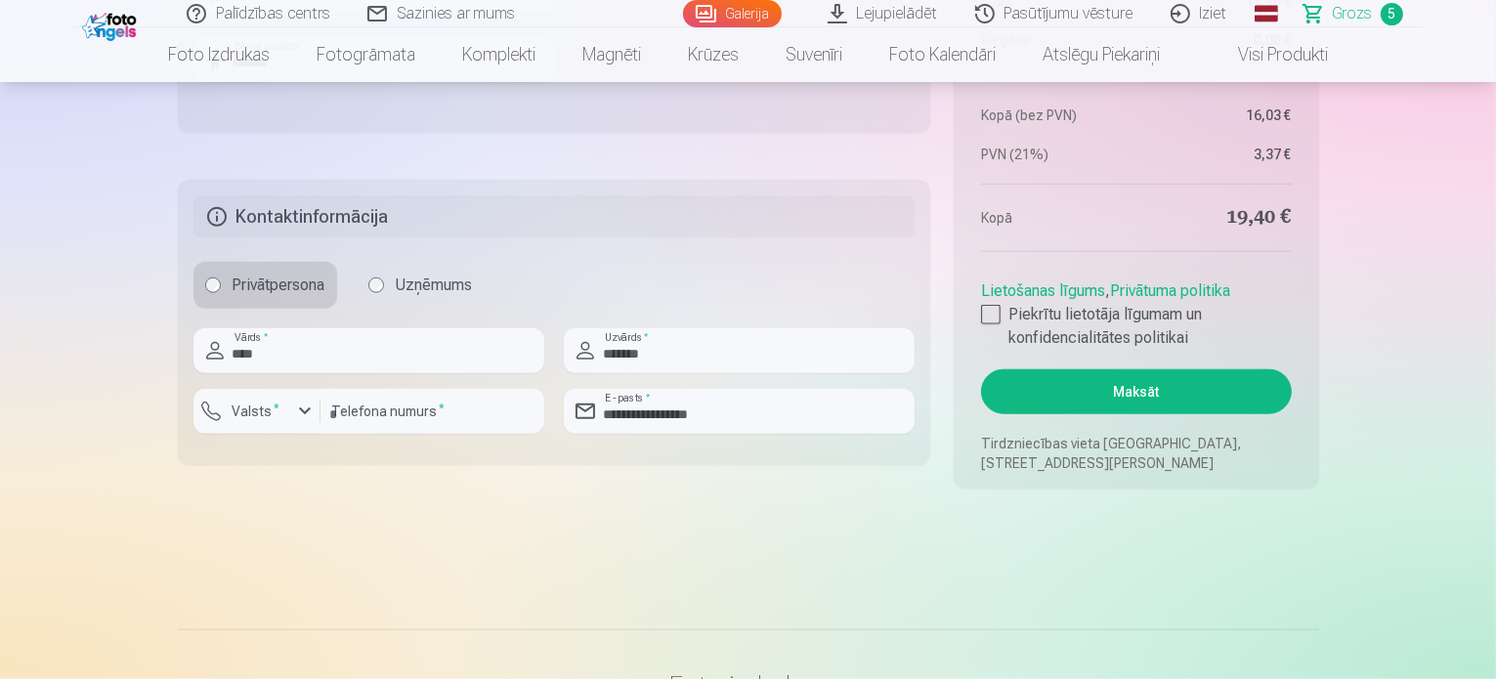
click at [1120, 390] on button "Maksāt" at bounding box center [1136, 391] width 310 height 45
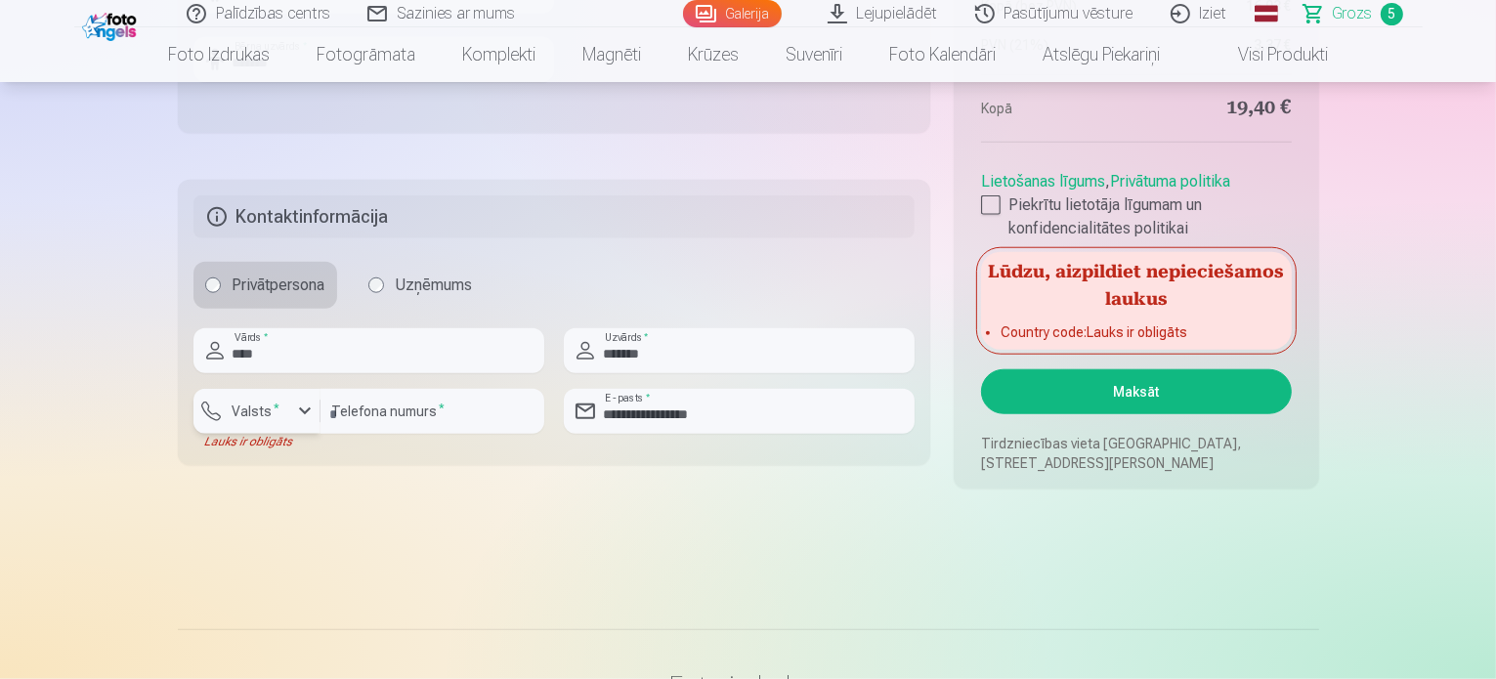
click at [252, 412] on label "Valsts *" at bounding box center [257, 412] width 64 height 20
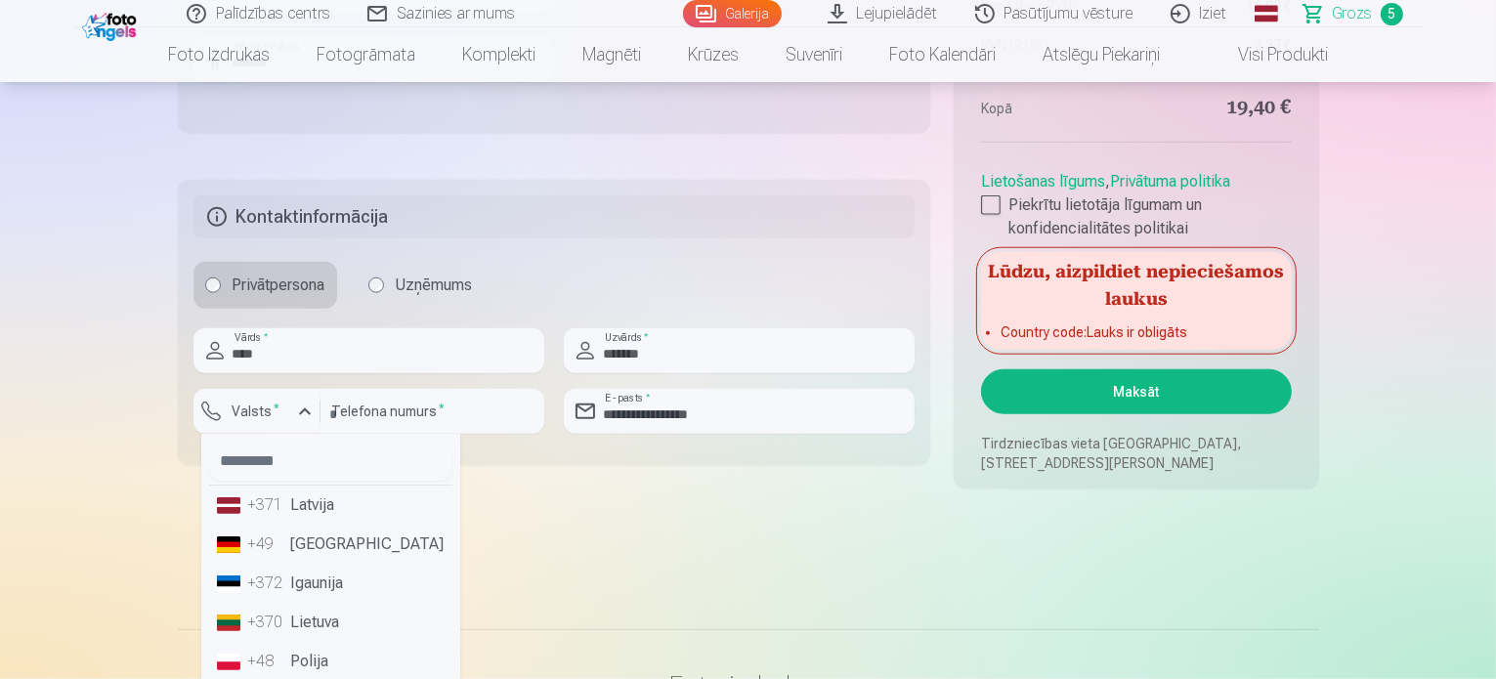
click at [318, 506] on li "+371 Latvija" at bounding box center [330, 505] width 243 height 39
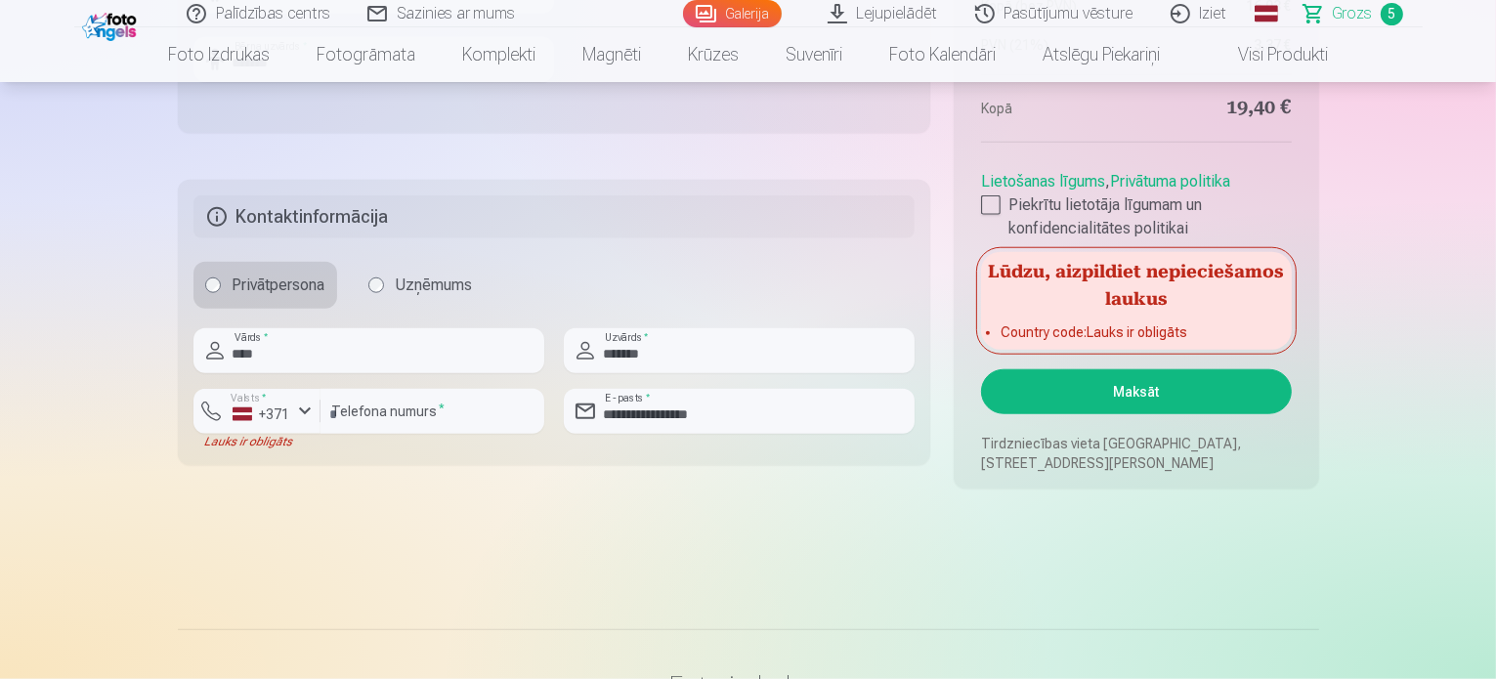
click at [1092, 375] on button "Maksāt" at bounding box center [1136, 391] width 310 height 45
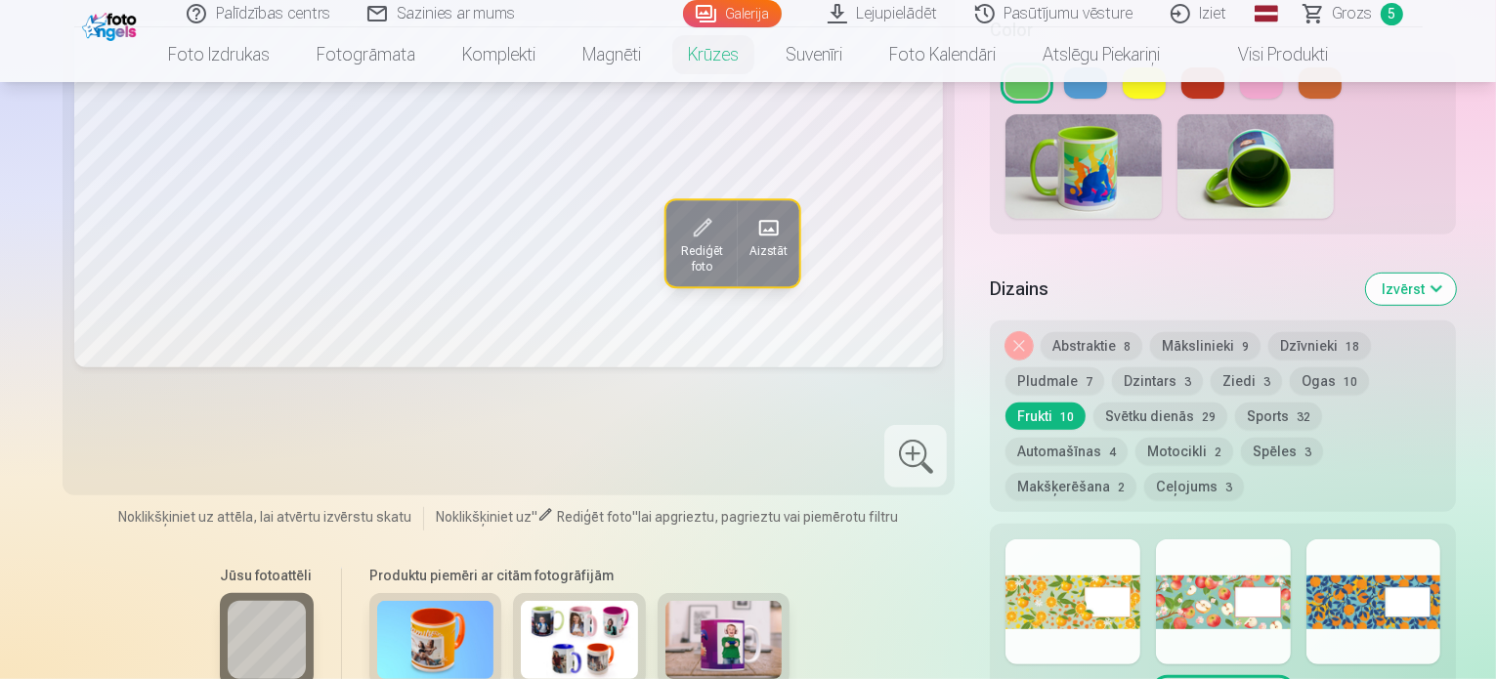
scroll to position [831, 0]
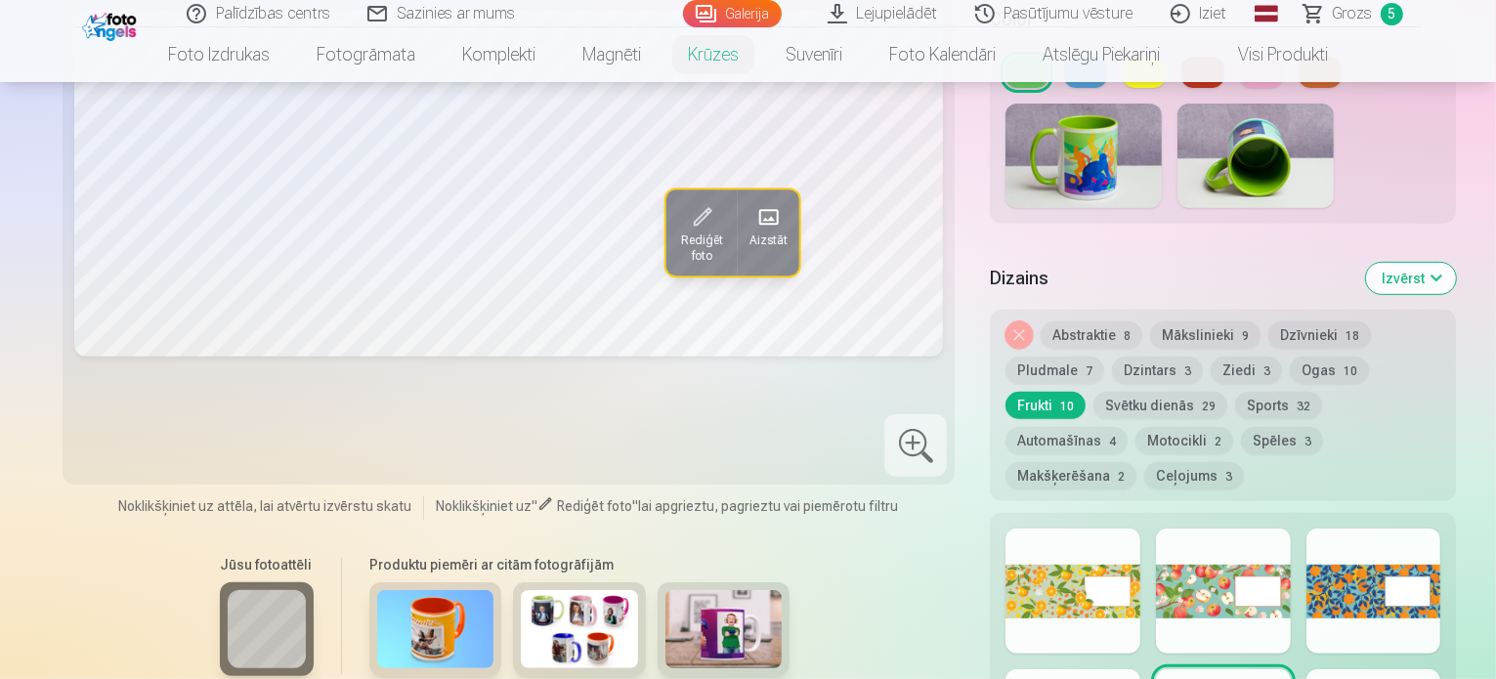
click at [1112, 357] on button "Dzintars 3" at bounding box center [1157, 370] width 91 height 27
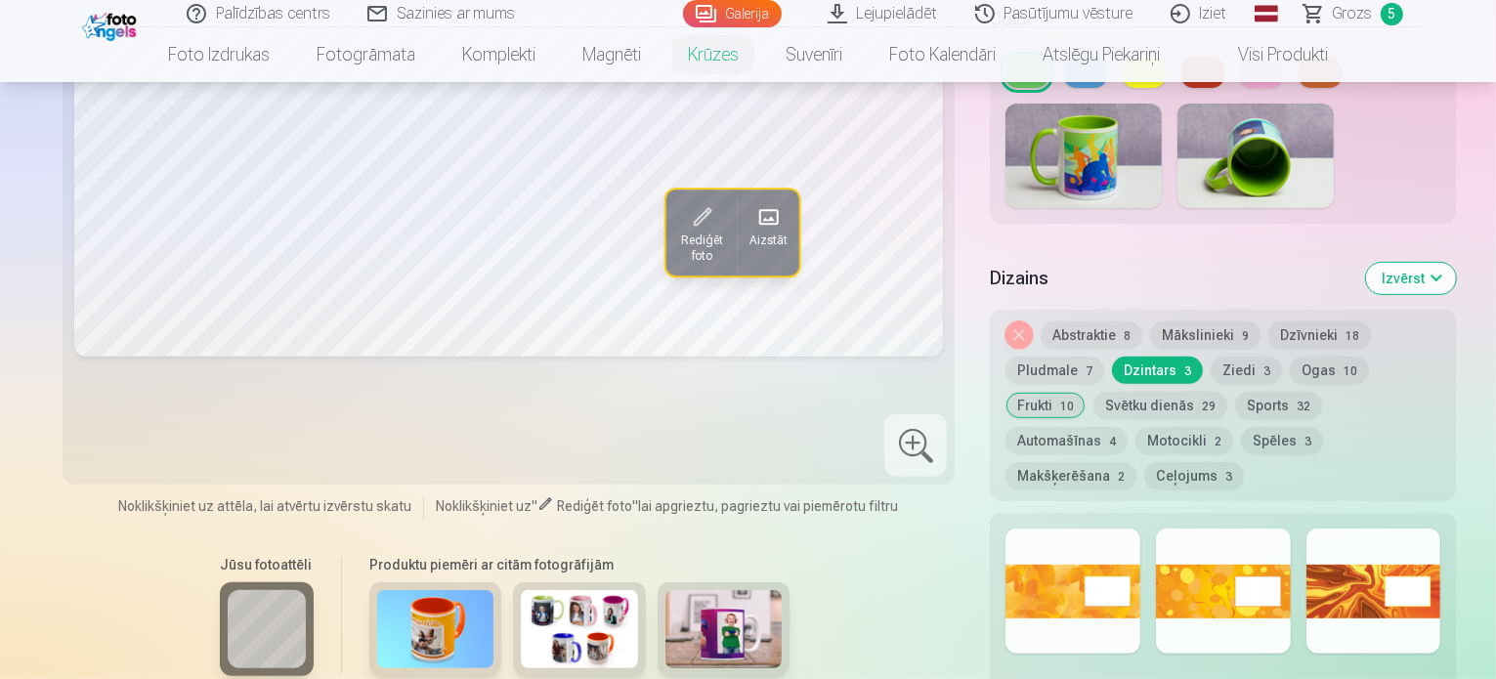
click at [1211, 357] on button "Ziedi 3" at bounding box center [1246, 370] width 71 height 27
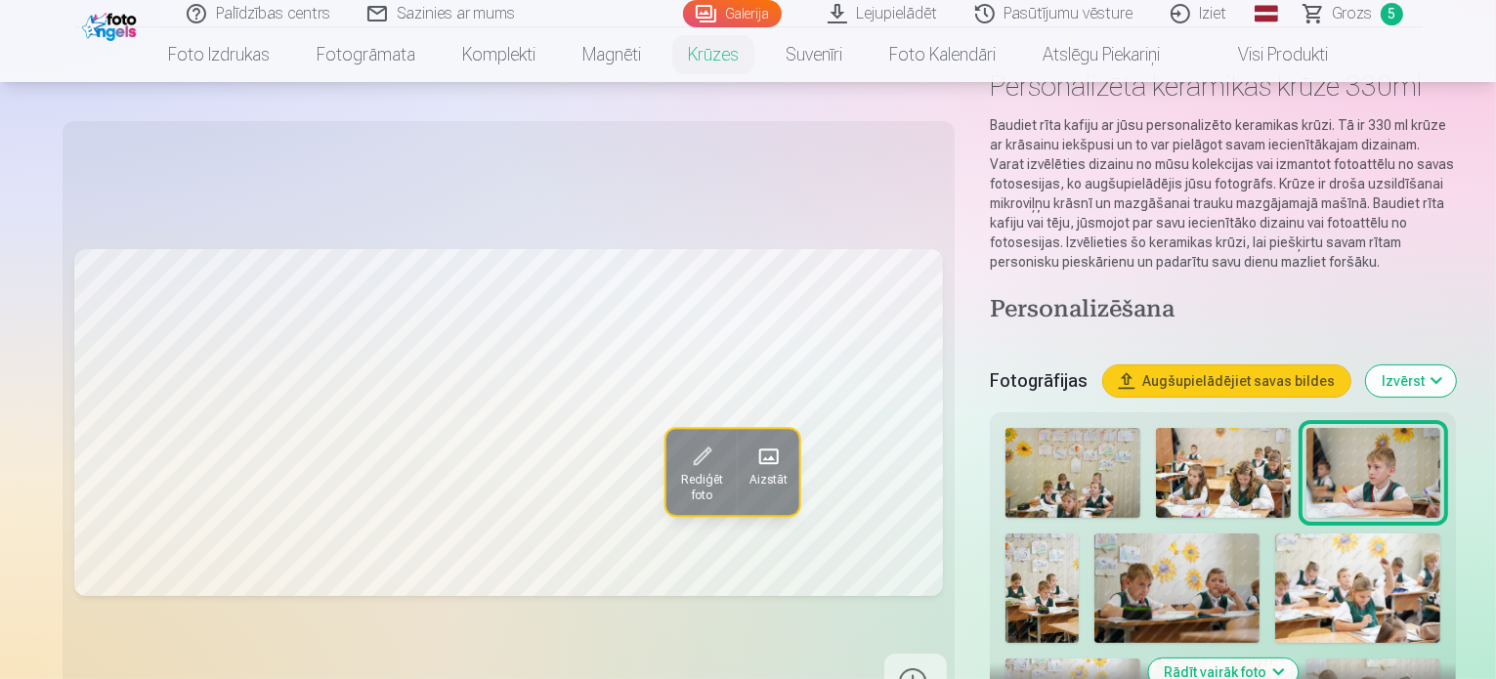
scroll to position [0, 0]
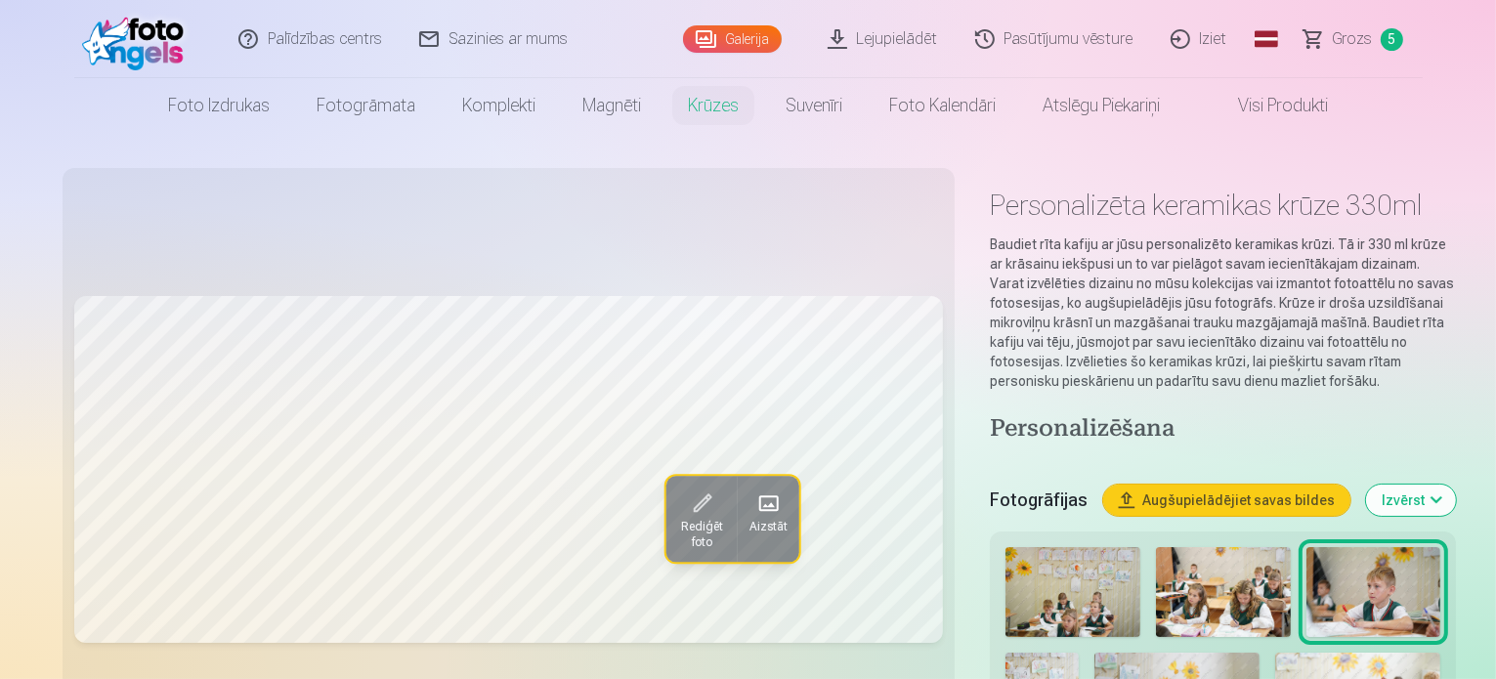
click at [1353, 43] on span "Grozs" at bounding box center [1353, 38] width 40 height 23
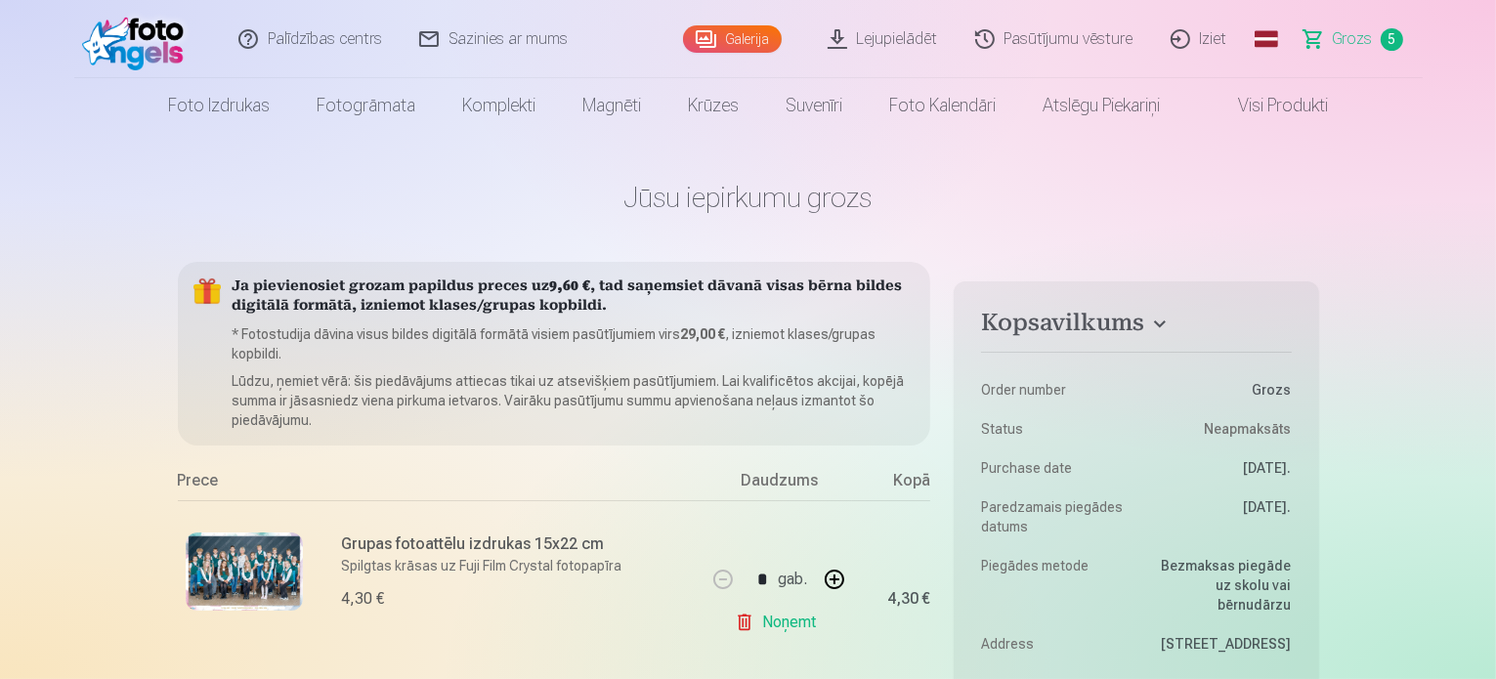
click at [1192, 36] on link "Iziet" at bounding box center [1200, 39] width 94 height 78
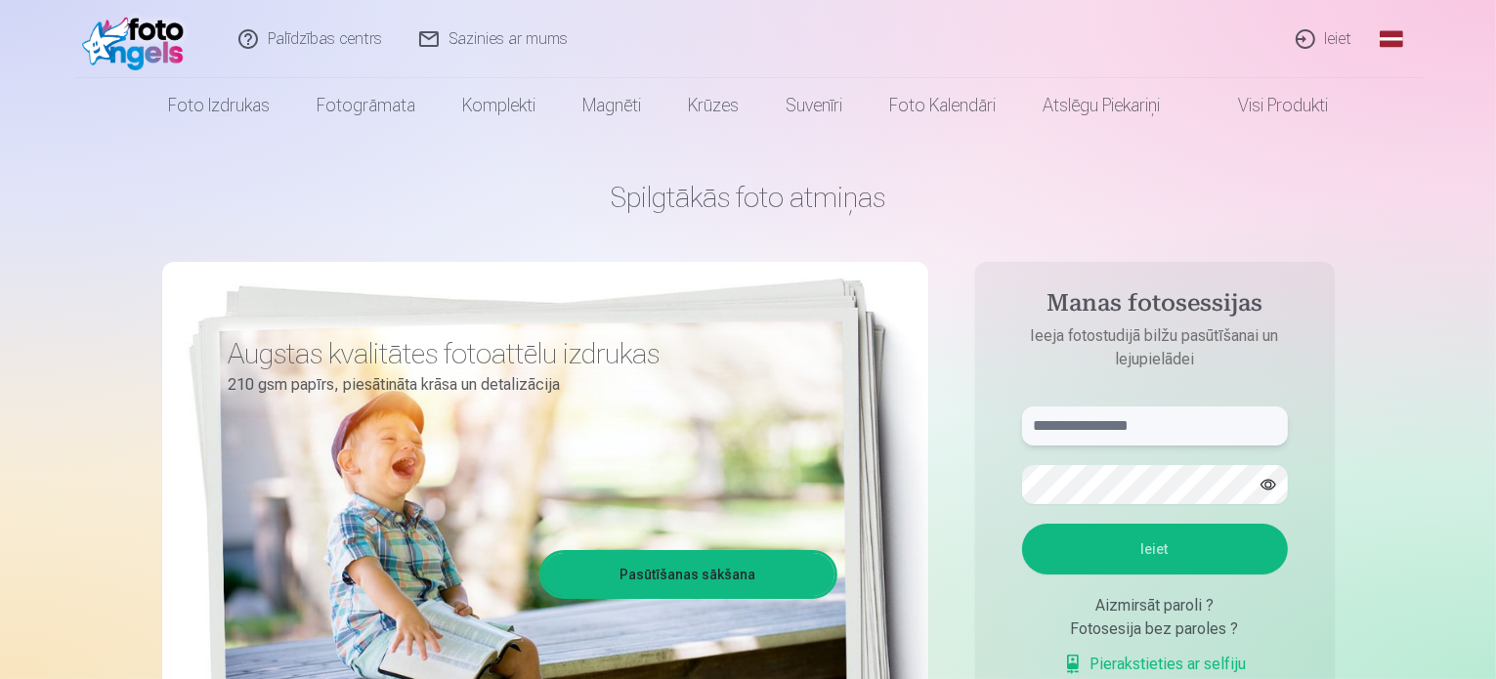
click at [1153, 433] on input "text" at bounding box center [1155, 426] width 266 height 39
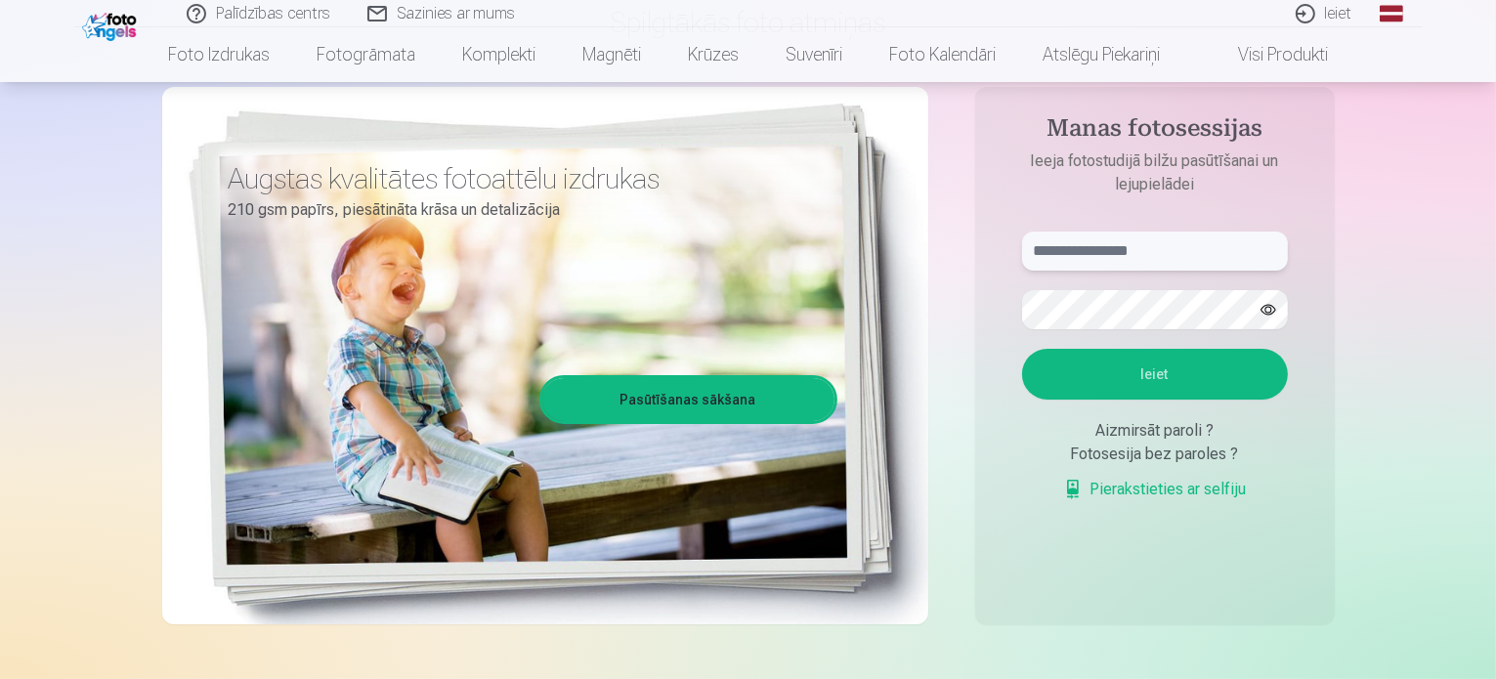
scroll to position [176, 0]
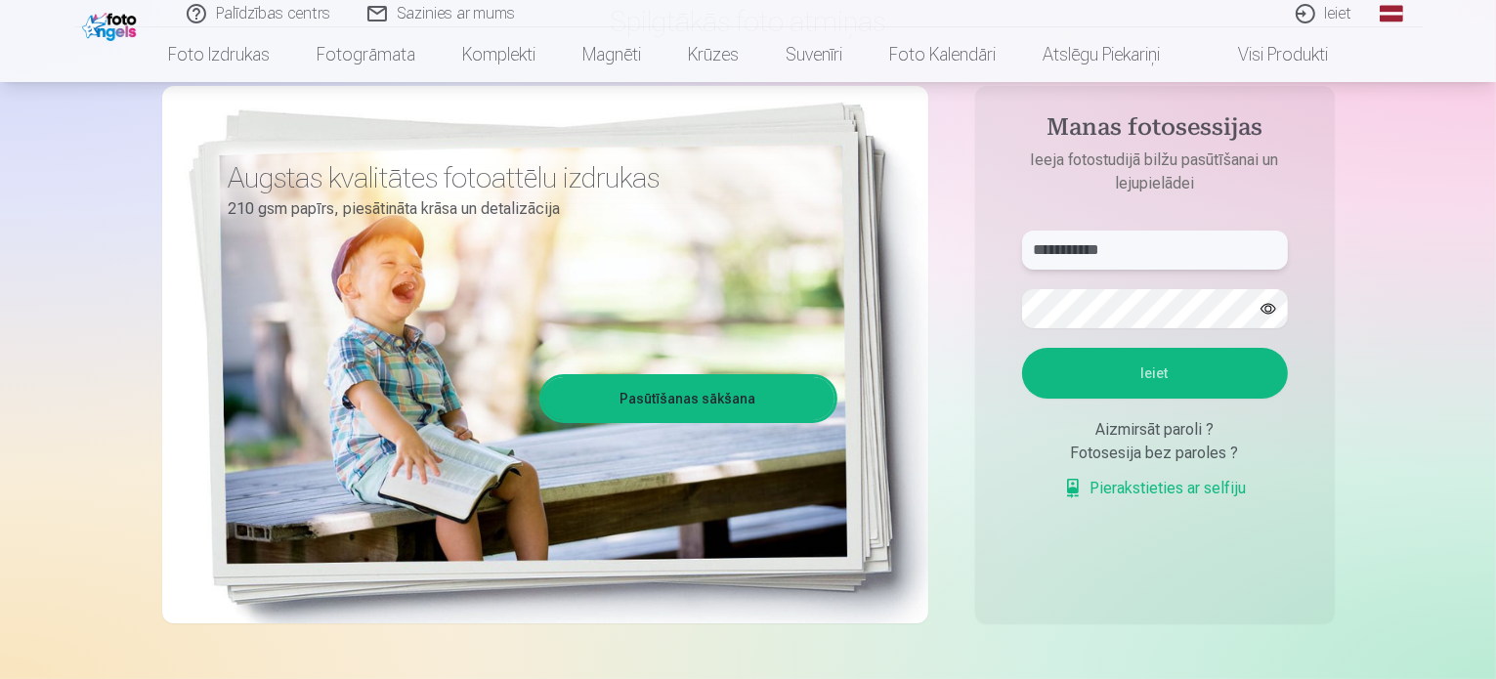
type input "**********"
click at [1161, 356] on button "Ieiet" at bounding box center [1155, 373] width 266 height 51
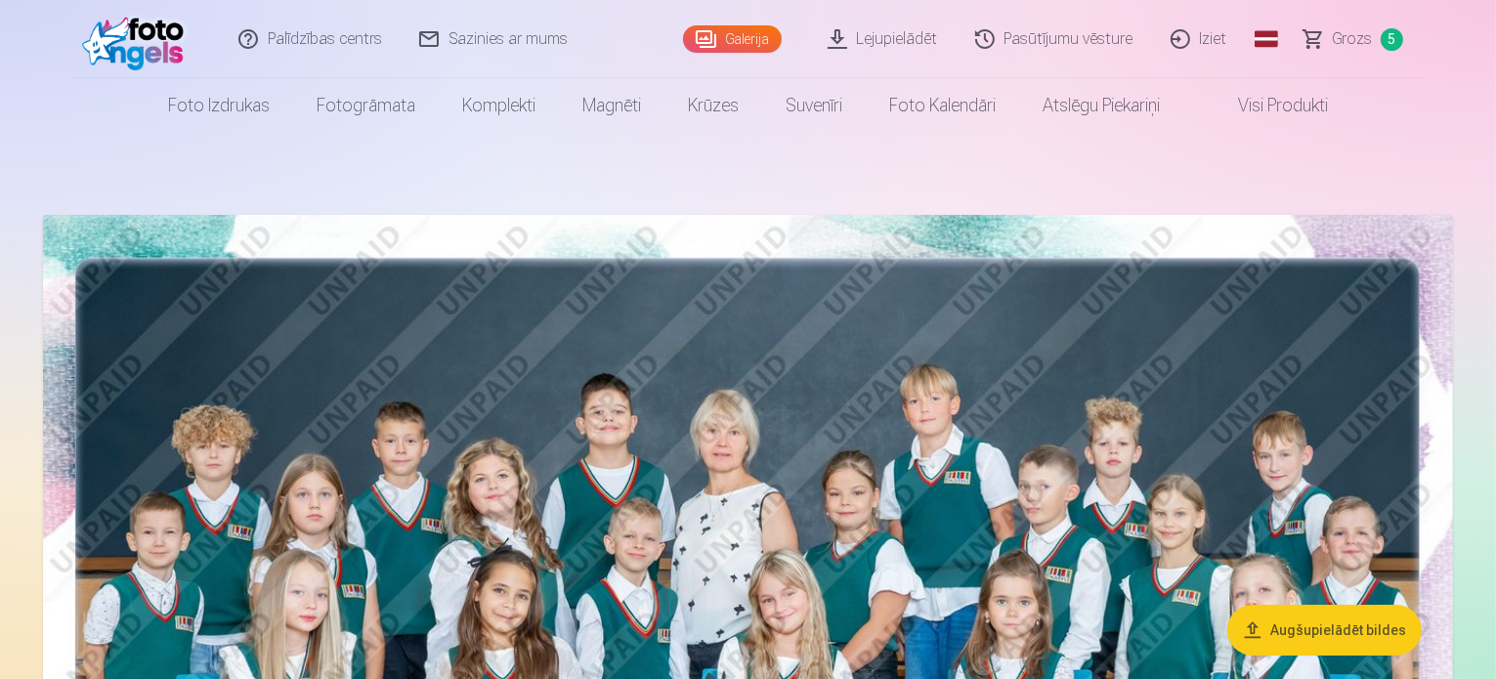
click at [731, 38] on link "Galerija" at bounding box center [732, 38] width 99 height 27
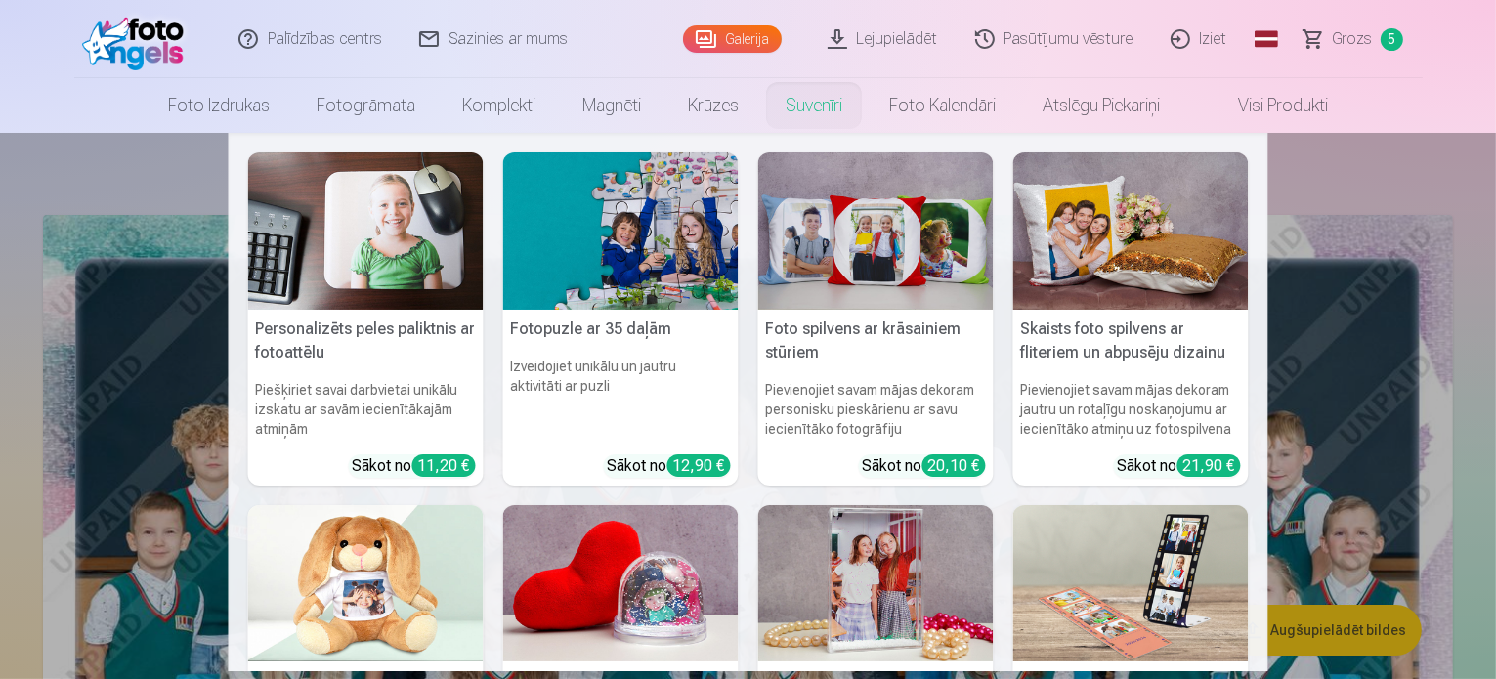
click at [91, 171] on nav "Personalizēts peles paliktnis ar fotoattēlu Piešķiriet savai darbvietai unikālu…" at bounding box center [748, 402] width 1496 height 539
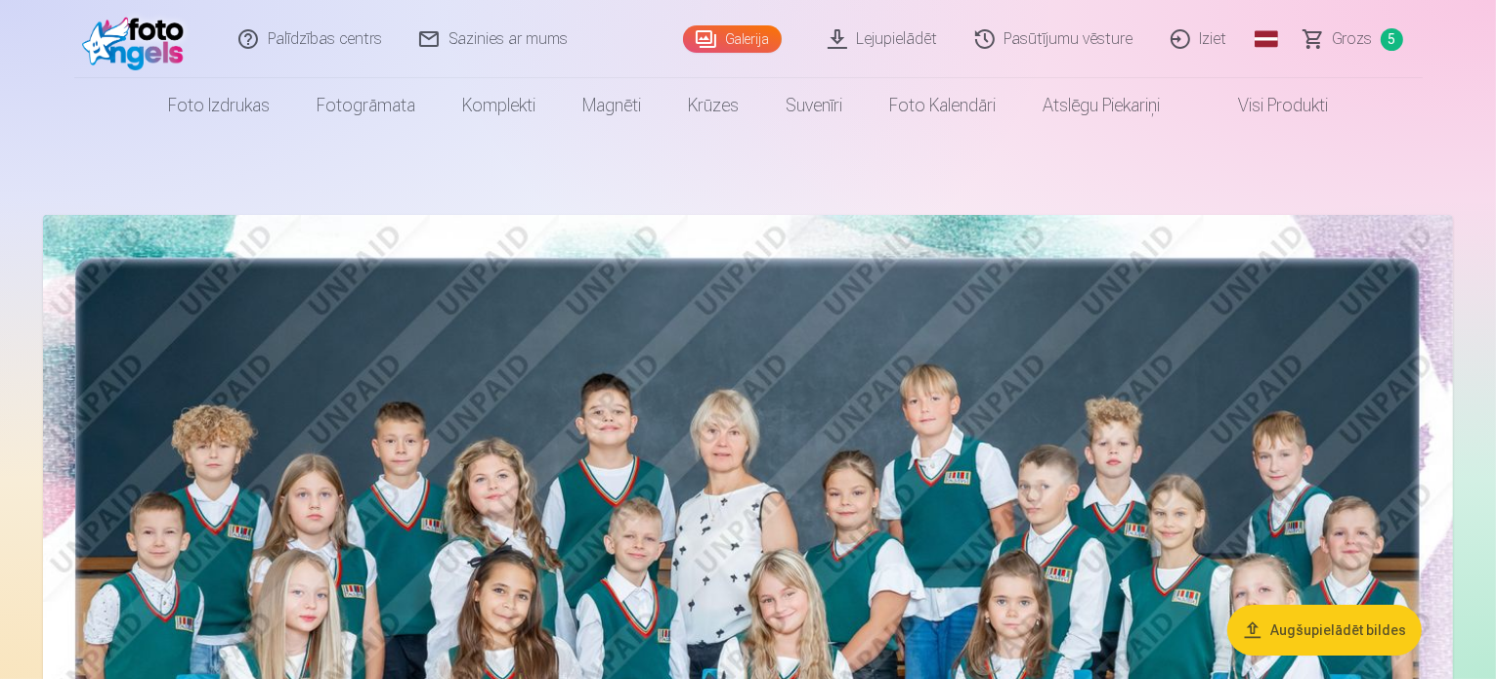
click at [1068, 42] on link "Pasūtījumu vēsture" at bounding box center [1055, 39] width 195 height 78
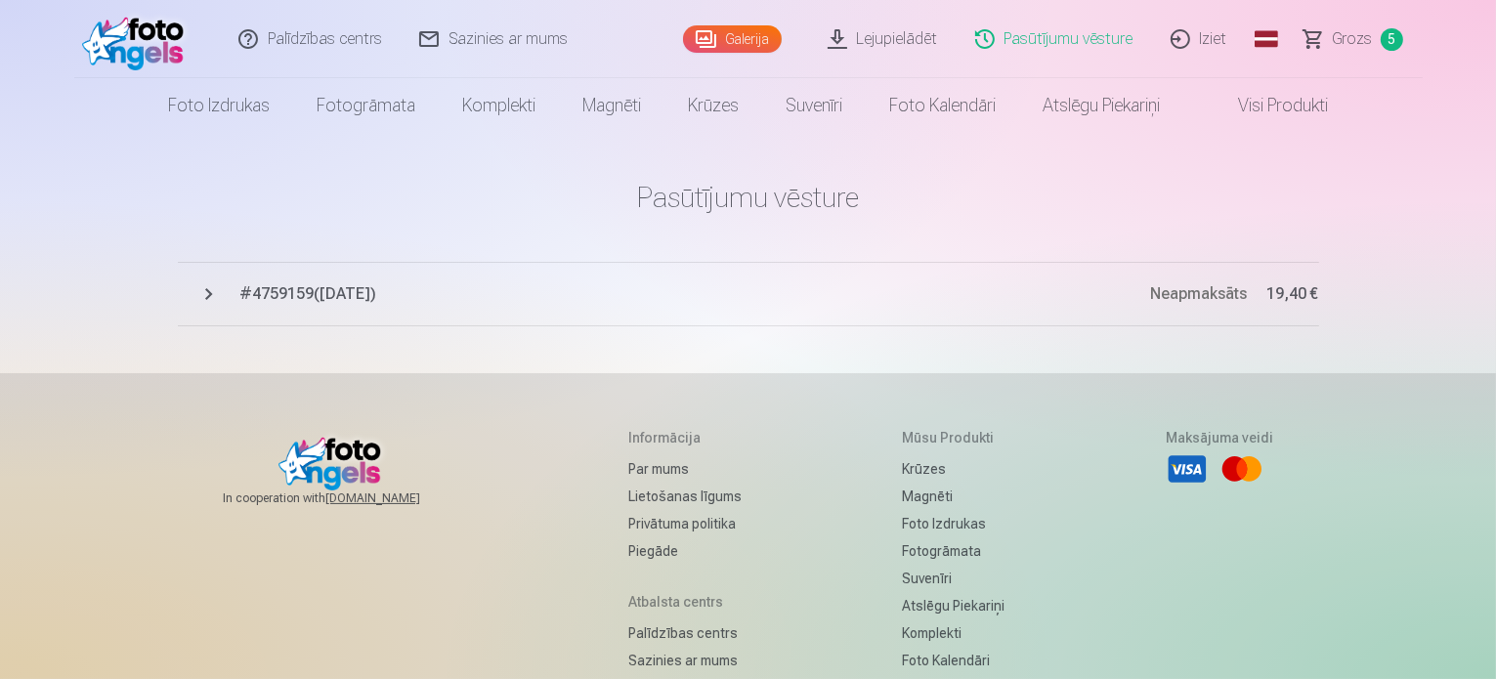
click at [303, 290] on span "# 4759159 ( [DATE] )" at bounding box center [695, 293] width 911 height 23
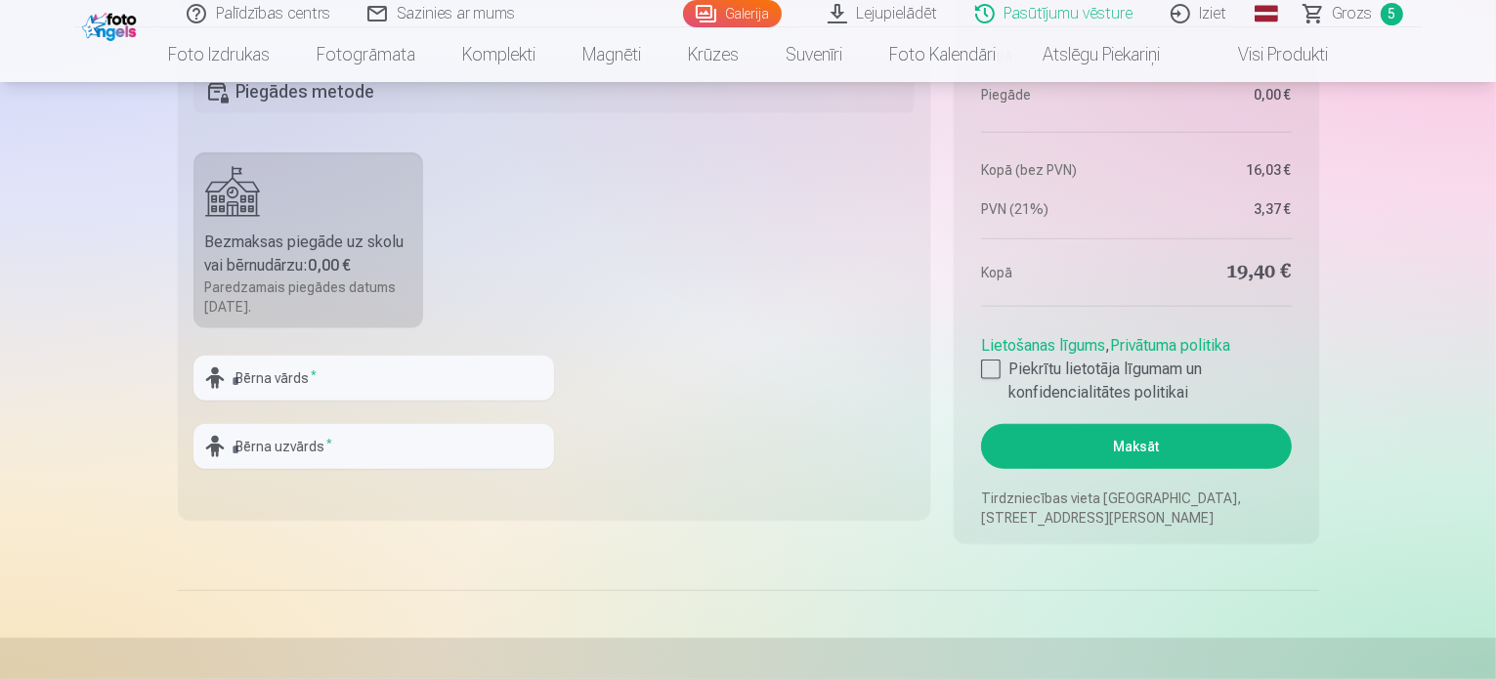
scroll to position [1660, 0]
click at [471, 387] on input "text" at bounding box center [374, 379] width 361 height 45
type input "****"
type input "*******"
click at [360, 393] on input "****" at bounding box center [374, 379] width 361 height 45
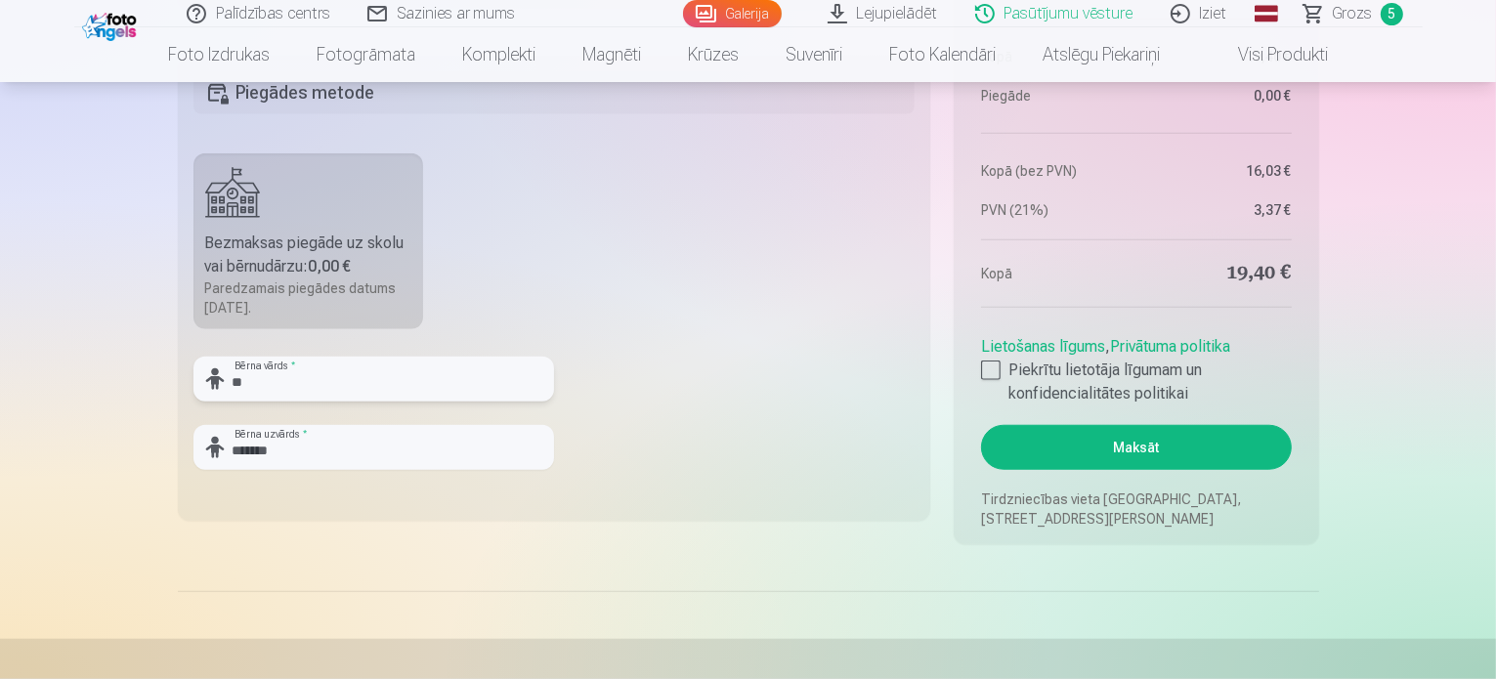
type input "*"
type input "******"
click at [355, 443] on input "*******" at bounding box center [374, 447] width 361 height 45
type input "*******"
click at [486, 346] on fieldset "Piegādes metode Bezmaksas piegāde uz skolu vai bērnudārzu : 0,00 € Paredzamais …" at bounding box center [555, 288] width 754 height 465
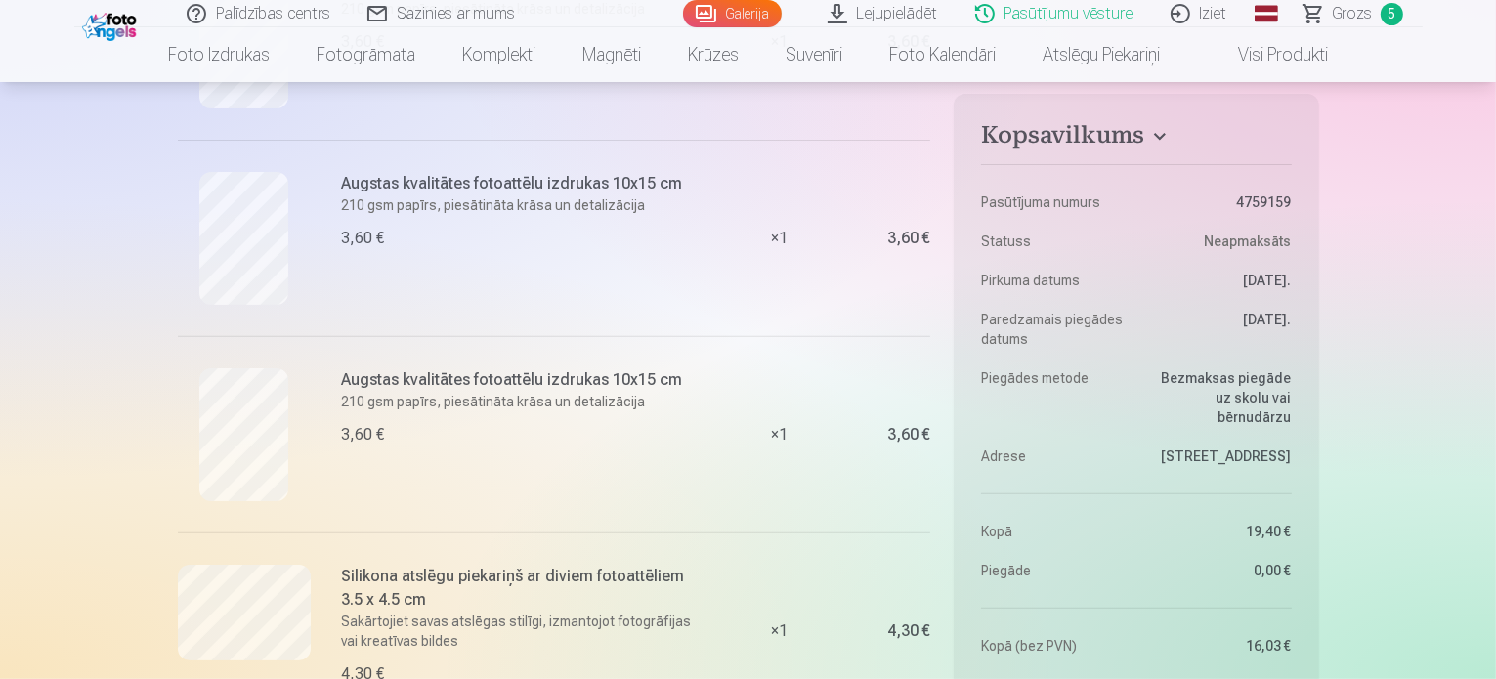
scroll to position [0, 0]
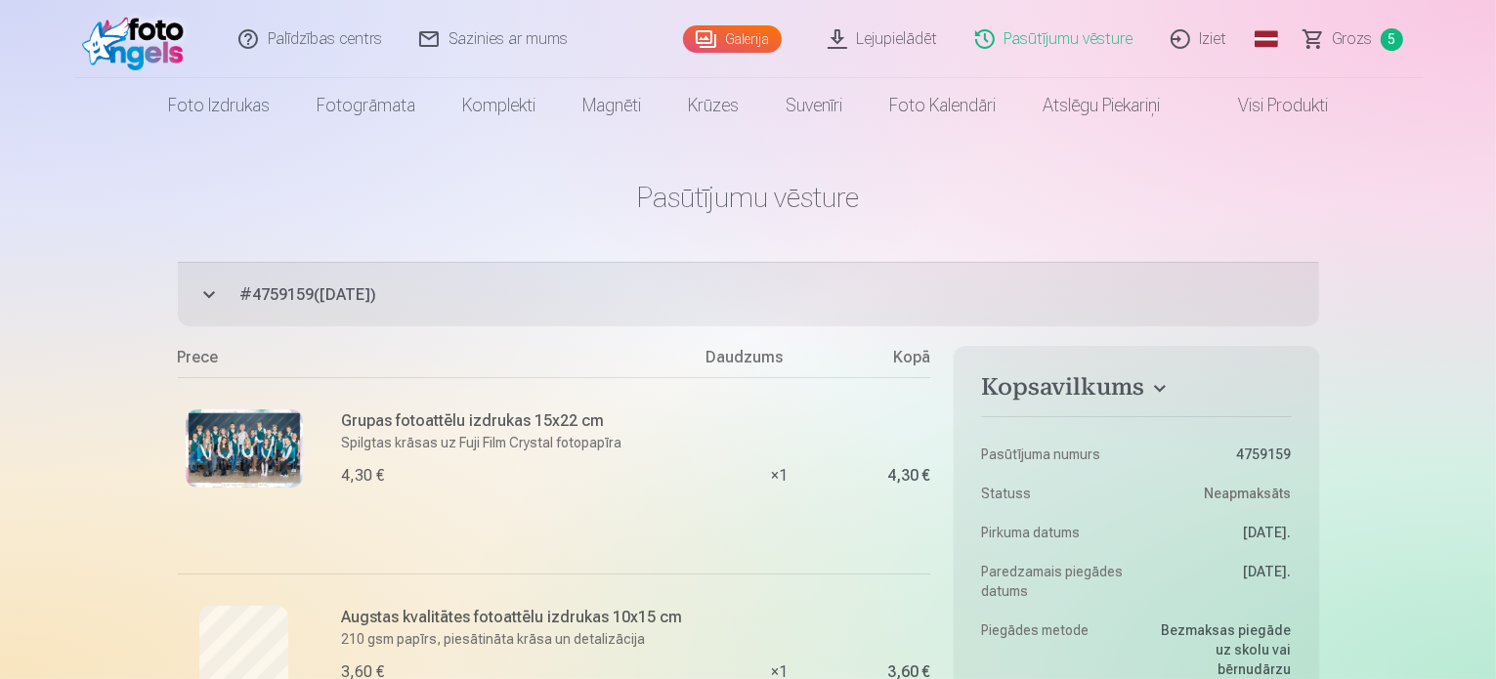
click at [308, 307] on button "# 4759159 ( [DATE] ) Neapmaksāts 19,40 €" at bounding box center [749, 294] width 1142 height 65
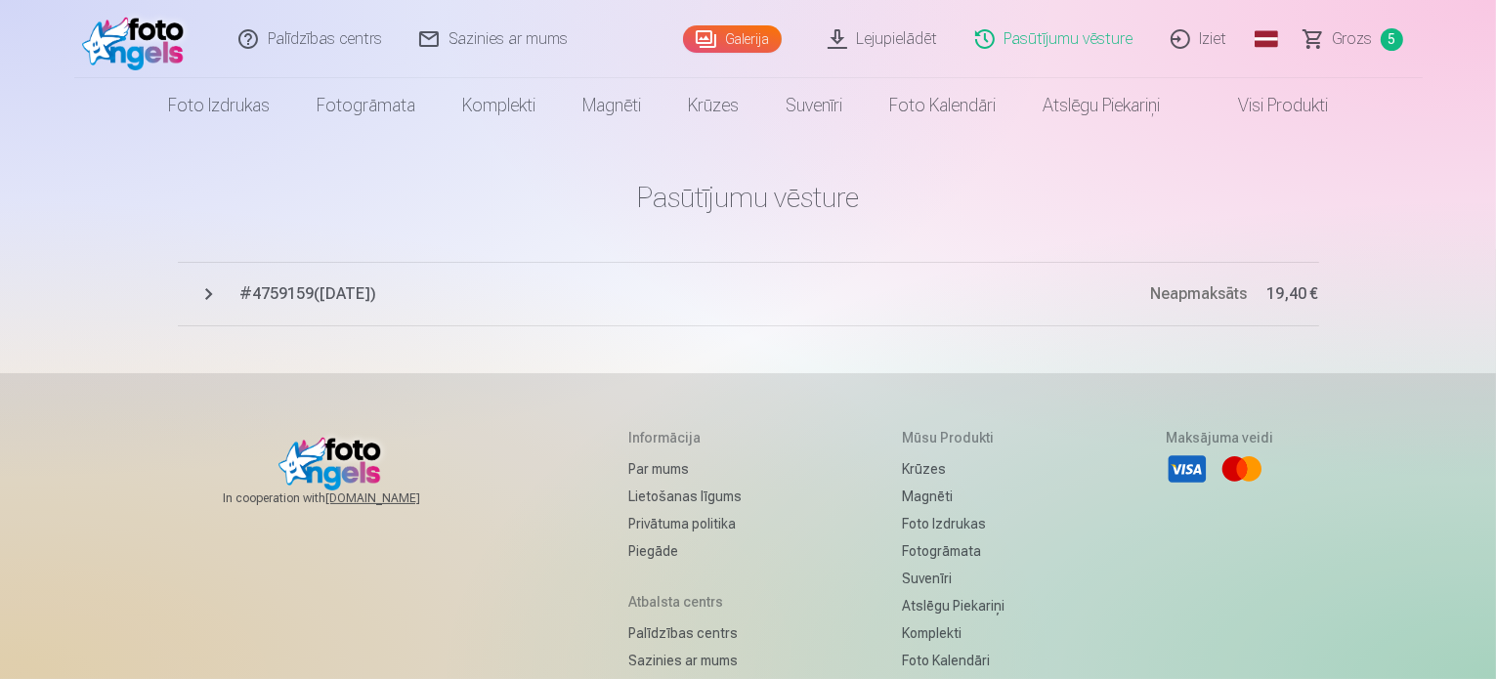
click at [308, 307] on button "# 4759159 ( [DATE] ) Neapmaksāts 19,40 €" at bounding box center [749, 294] width 1142 height 65
